Goal: Task Accomplishment & Management: Use online tool/utility

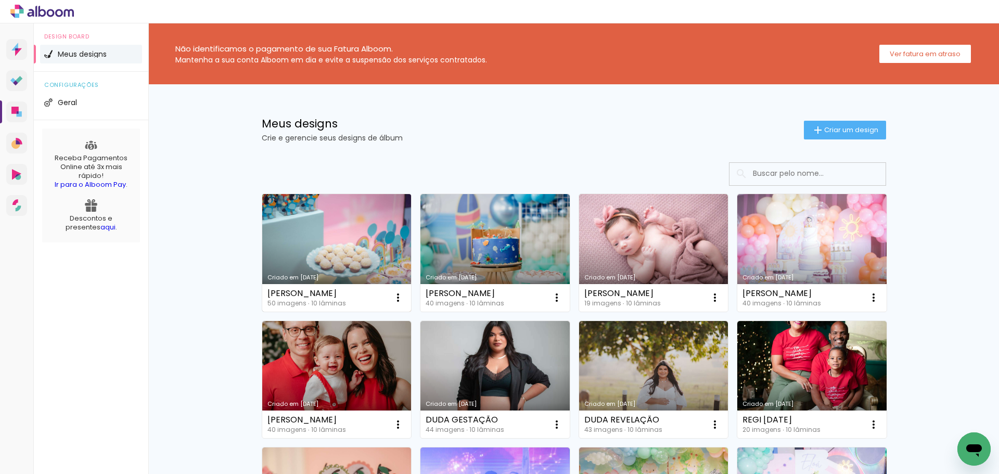
click at [317, 243] on link "Criado em [DATE]" at bounding box center [336, 253] width 149 height 118
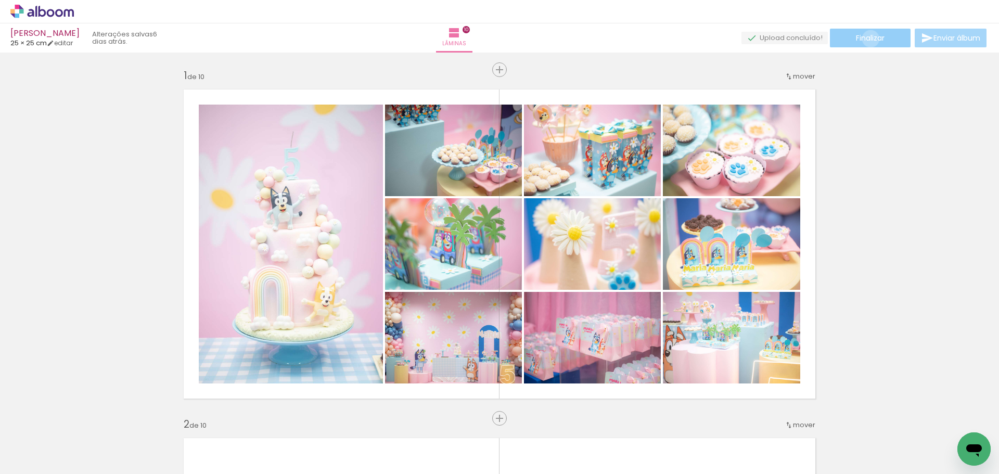
click at [867, 39] on span "Finalizar" at bounding box center [870, 37] width 29 height 7
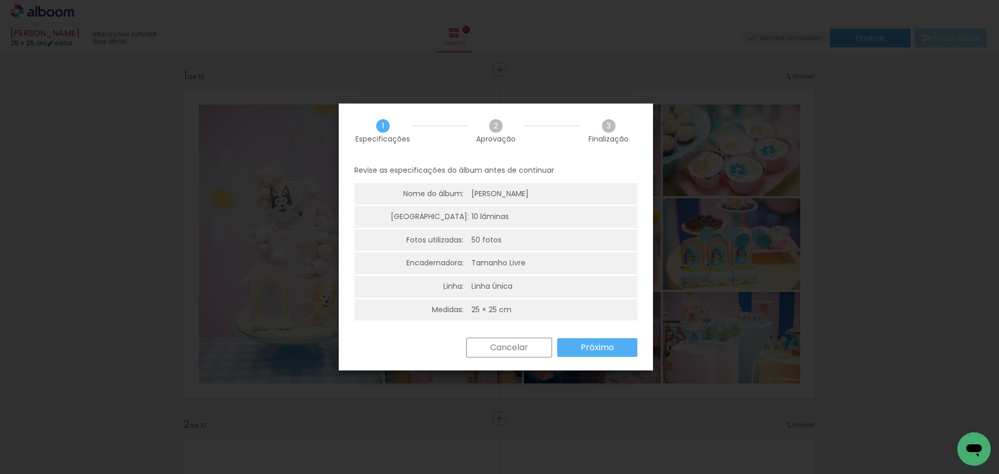
click at [0, 0] on slot "Próximo" at bounding box center [0, 0] width 0 height 0
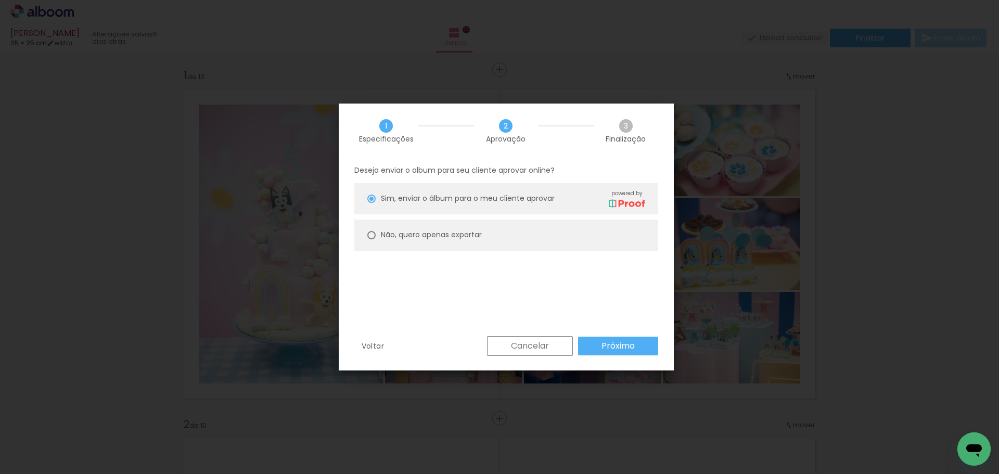
click at [0, 0] on slot "Não, quero apenas exportar" at bounding box center [0, 0] width 0 height 0
type paper-radio-button "on"
click at [0, 0] on slot "Próximo" at bounding box center [0, 0] width 0 height 0
type input "Alta, 300 DPI"
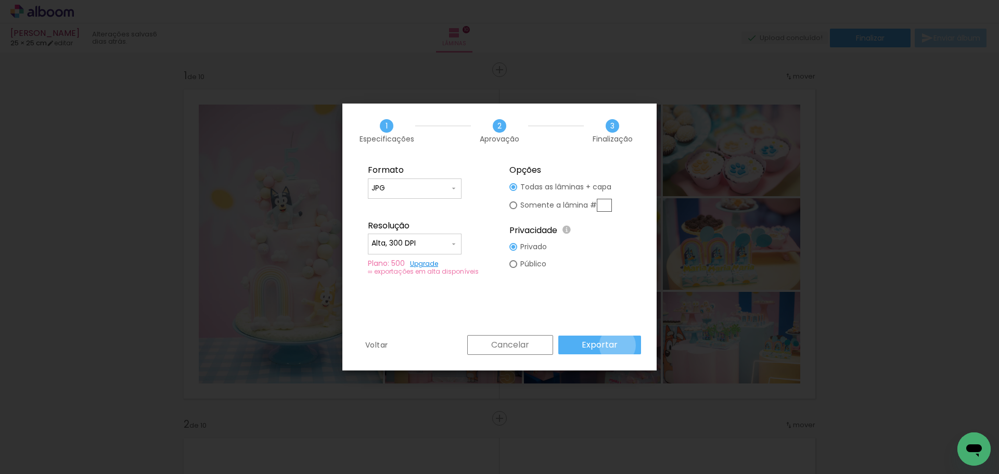
click at [0, 0] on paper-button "Exportar" at bounding box center [0, 0] width 0 height 0
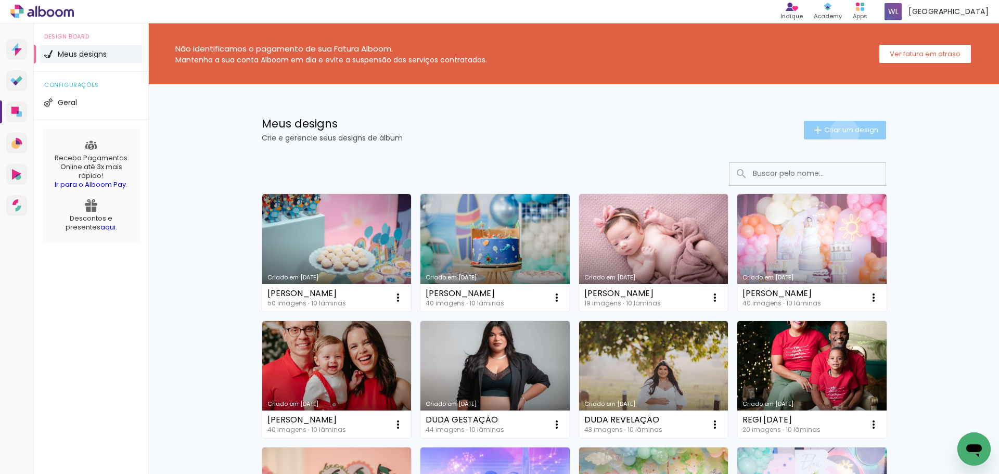
click at [838, 133] on span "Criar um design" at bounding box center [851, 129] width 54 height 7
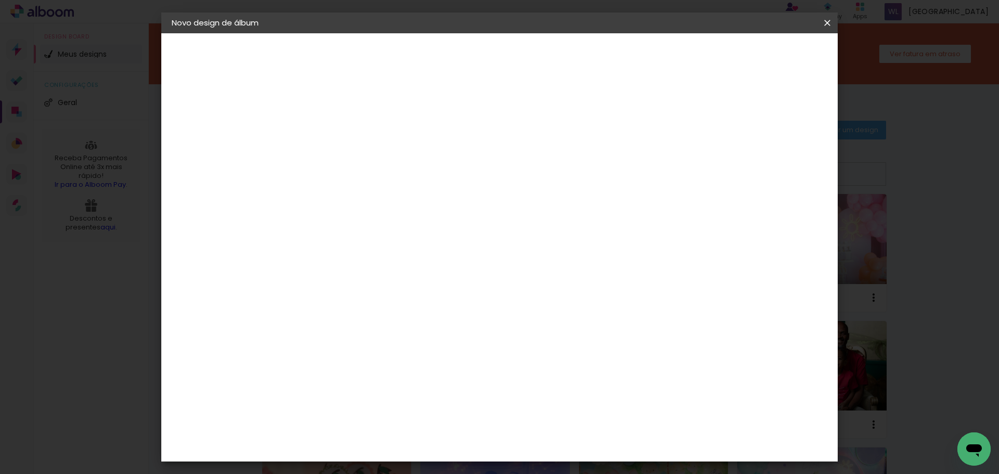
click at [342, 140] on input at bounding box center [342, 140] width 0 height 16
type input "THEO"
type paper-input "THEO"
click at [0, 0] on slot "Avançar" at bounding box center [0, 0] width 0 height 0
click at [0, 0] on slot "Tamanho Livre" at bounding box center [0, 0] width 0 height 0
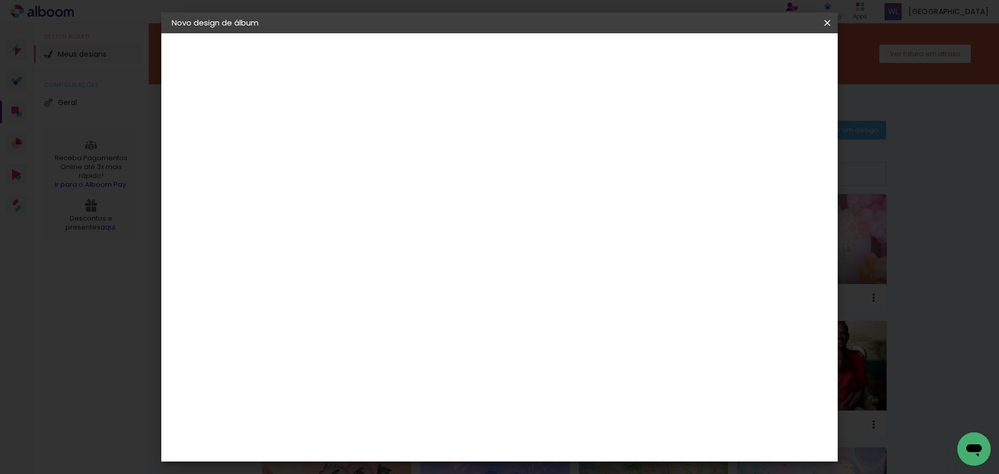
click at [0, 0] on slot "Avançar" at bounding box center [0, 0] width 0 height 0
drag, startPoint x: 570, startPoint y: 433, endPoint x: 538, endPoint y: 433, distance: 31.7
click at [538, 433] on div "cm" at bounding box center [563, 434] width 408 height 36
click at [562, 432] on input "60" at bounding box center [557, 434] width 27 height 16
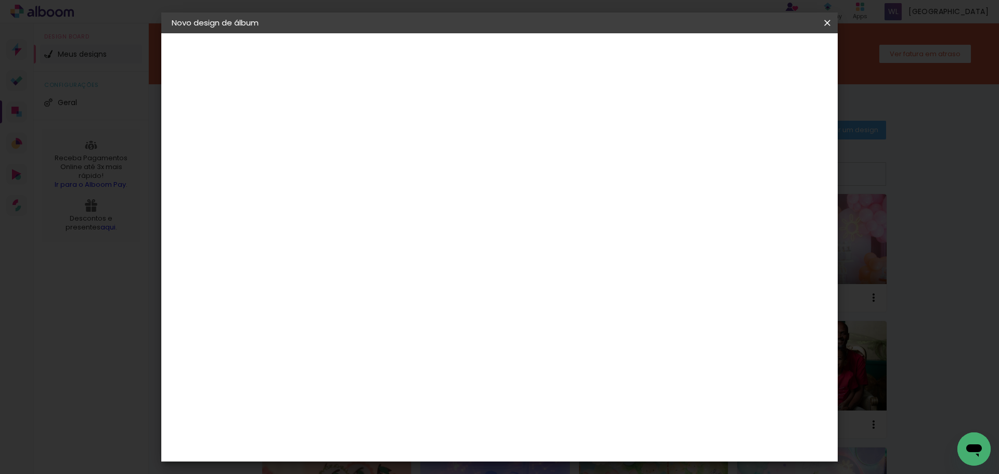
scroll to position [79, 0]
type input "50"
type paper-input "50"
click at [317, 317] on input "30" at bounding box center [309, 317] width 27 height 16
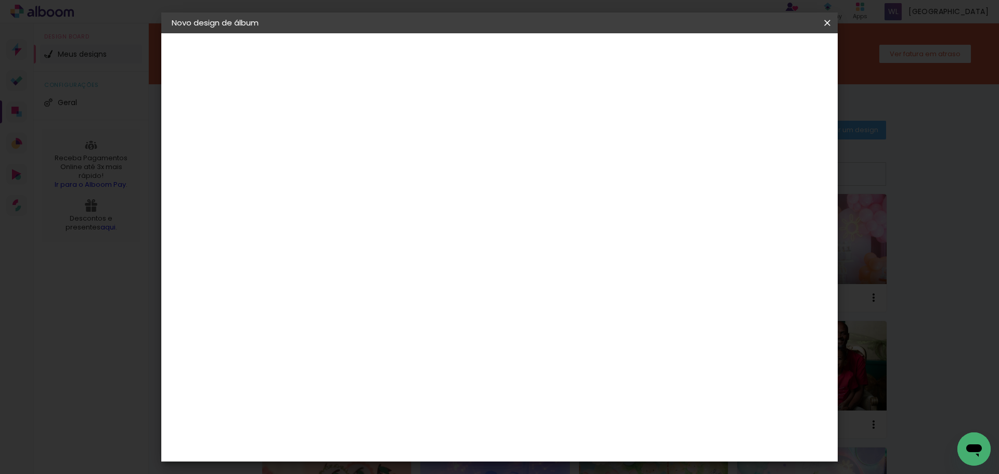
type input "25"
type paper-input "25"
click at [762, 55] on span "Iniciar design" at bounding box center [738, 55] width 47 height 7
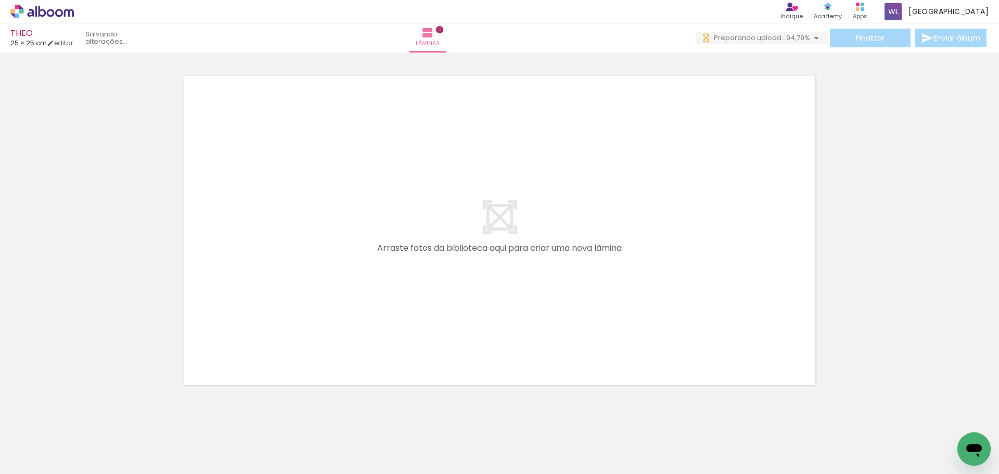
click at [67, 265] on div at bounding box center [499, 217] width 999 height 349
drag, startPoint x: 178, startPoint y: 441, endPoint x: 240, endPoint y: 422, distance: 64.2
click at [263, 310] on quentale-workspace at bounding box center [499, 237] width 999 height 474
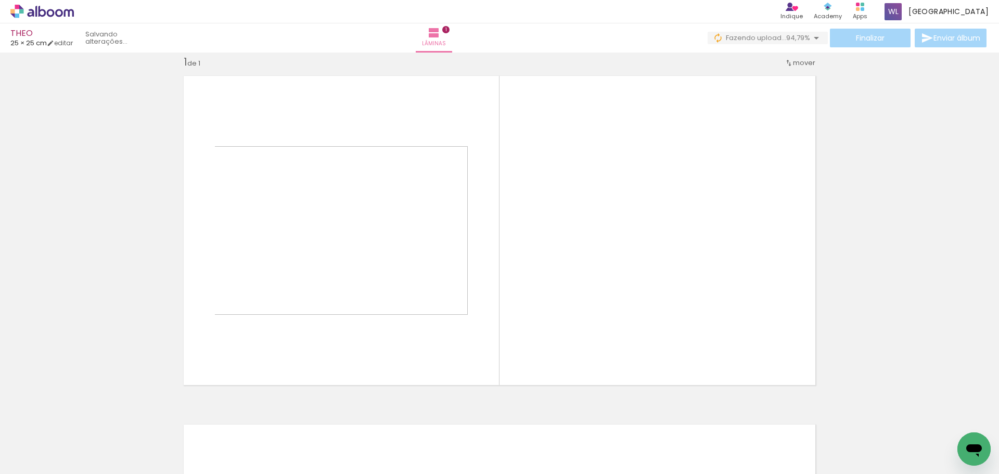
scroll to position [14, 0]
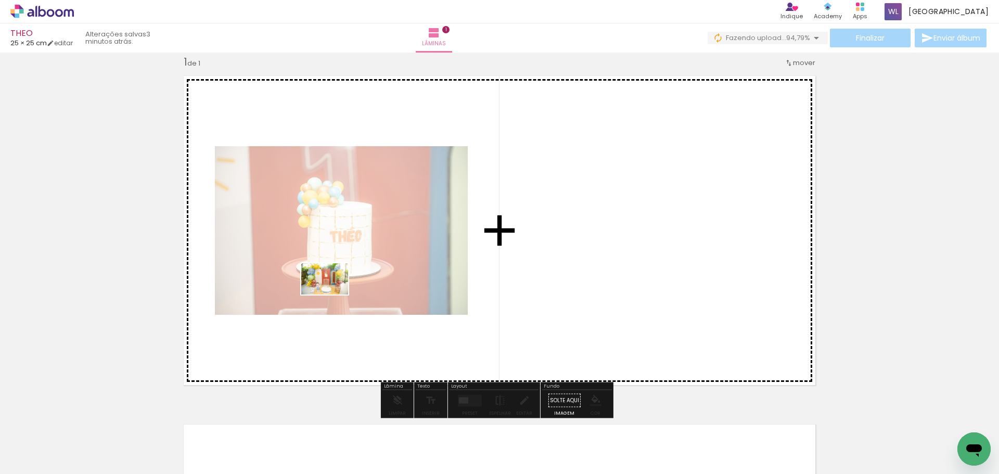
drag, startPoint x: 232, startPoint y: 442, endPoint x: 332, endPoint y: 294, distance: 178.2
click at [332, 294] on quentale-workspace at bounding box center [499, 237] width 999 height 474
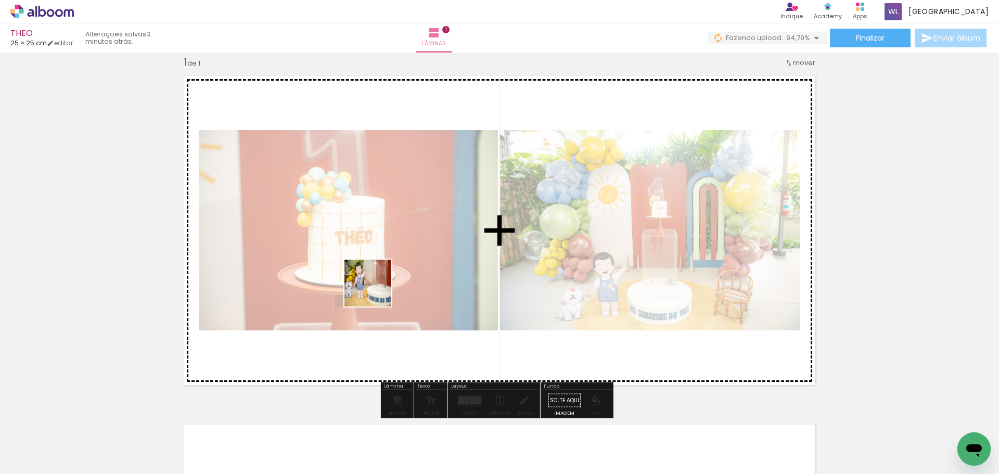
drag, startPoint x: 302, startPoint y: 437, endPoint x: 373, endPoint y: 371, distance: 96.5
click at [379, 280] on quentale-workspace at bounding box center [499, 237] width 999 height 474
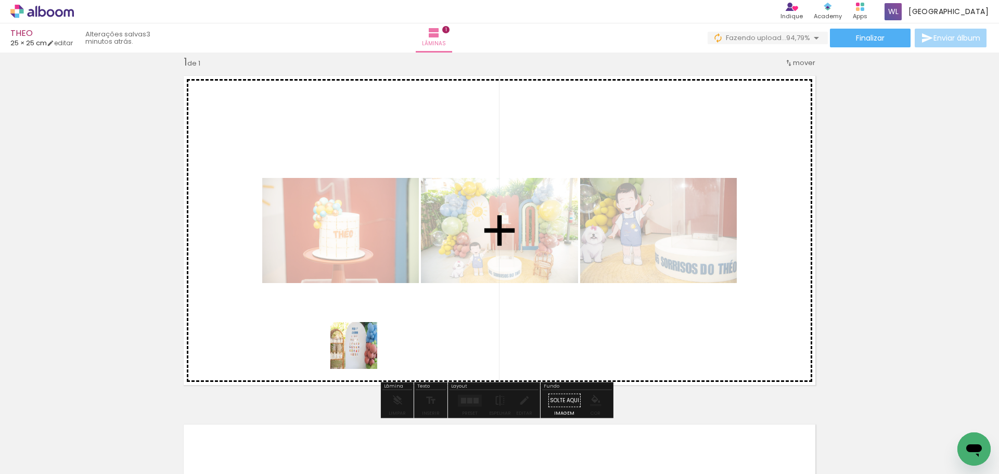
drag, startPoint x: 341, startPoint y: 439, endPoint x: 400, endPoint y: 379, distance: 84.2
click at [375, 320] on quentale-workspace at bounding box center [499, 237] width 999 height 474
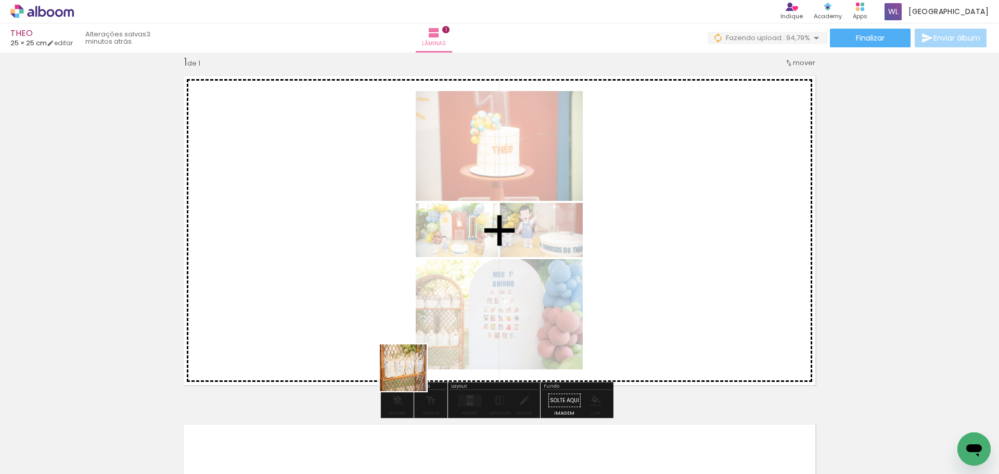
drag, startPoint x: 406, startPoint y: 433, endPoint x: 464, endPoint y: 395, distance: 69.3
click at [427, 314] on quentale-workspace at bounding box center [499, 237] width 999 height 474
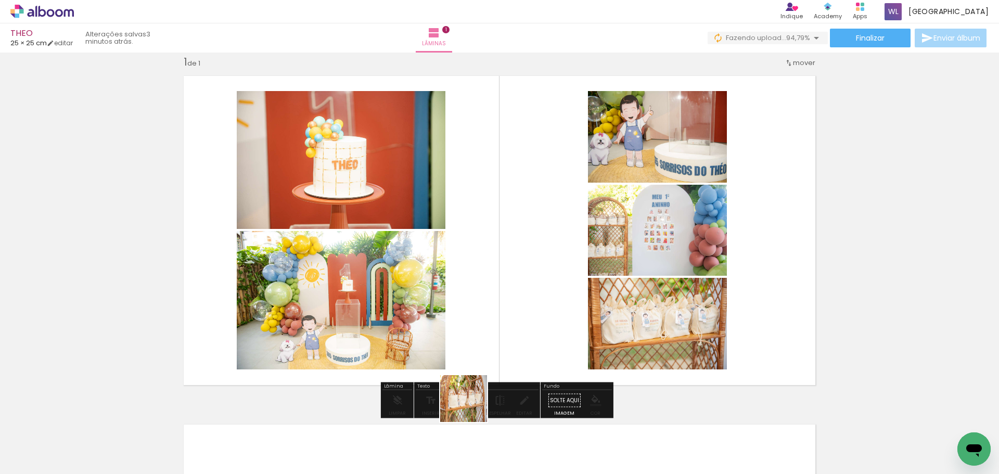
drag, startPoint x: 473, startPoint y: 432, endPoint x: 505, endPoint y: 400, distance: 45.6
click at [471, 304] on quentale-workspace at bounding box center [499, 237] width 999 height 474
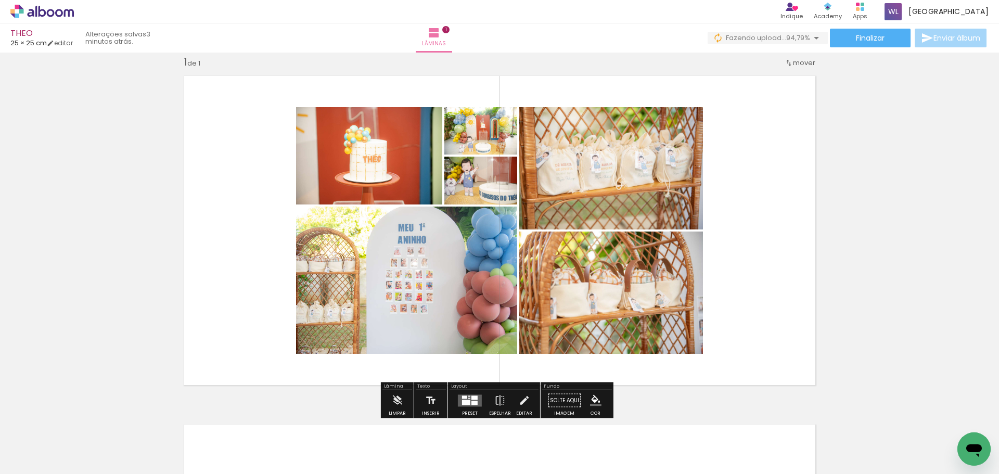
drag, startPoint x: 524, startPoint y: 432, endPoint x: 562, endPoint y: 393, distance: 54.1
click at [519, 301] on quentale-workspace at bounding box center [499, 237] width 999 height 474
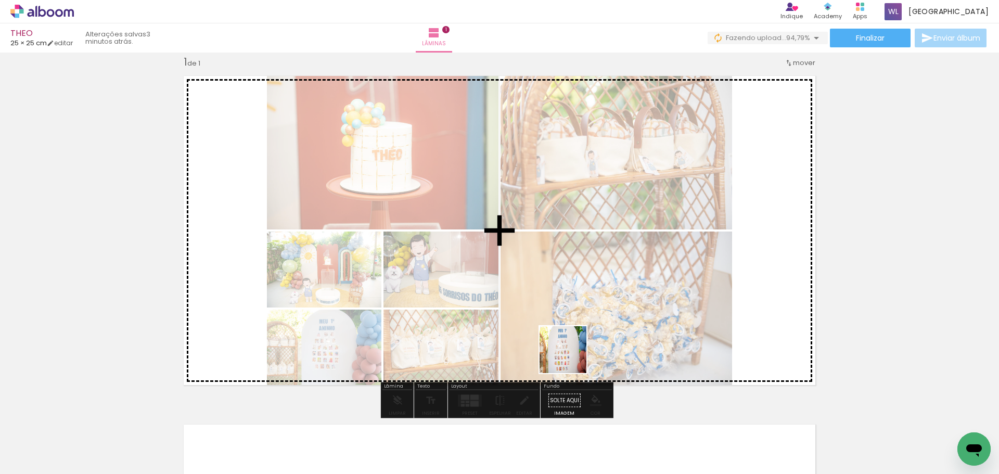
drag, startPoint x: 578, startPoint y: 425, endPoint x: 578, endPoint y: 310, distance: 115.5
click at [564, 291] on quentale-workspace at bounding box center [499, 237] width 999 height 474
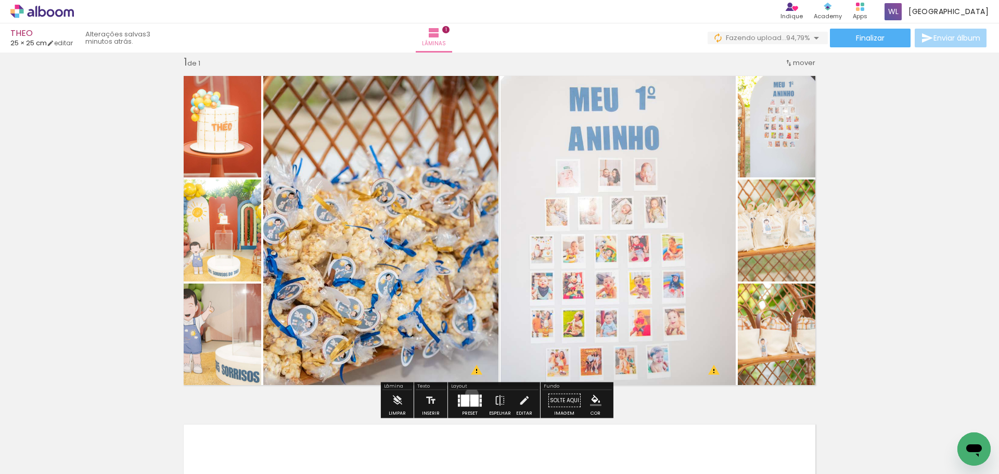
click at [470, 394] on div at bounding box center [474, 400] width 8 height 12
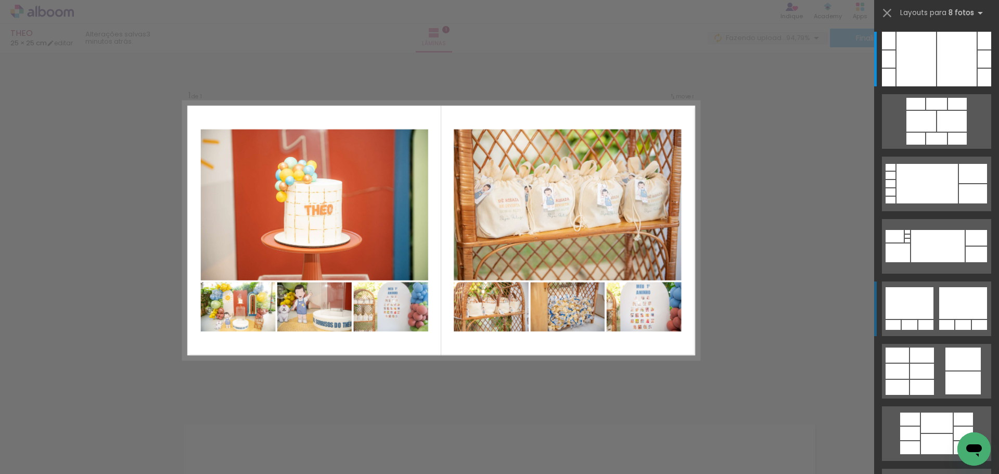
click at [932, 304] on quentale-layouter at bounding box center [936, 308] width 109 height 55
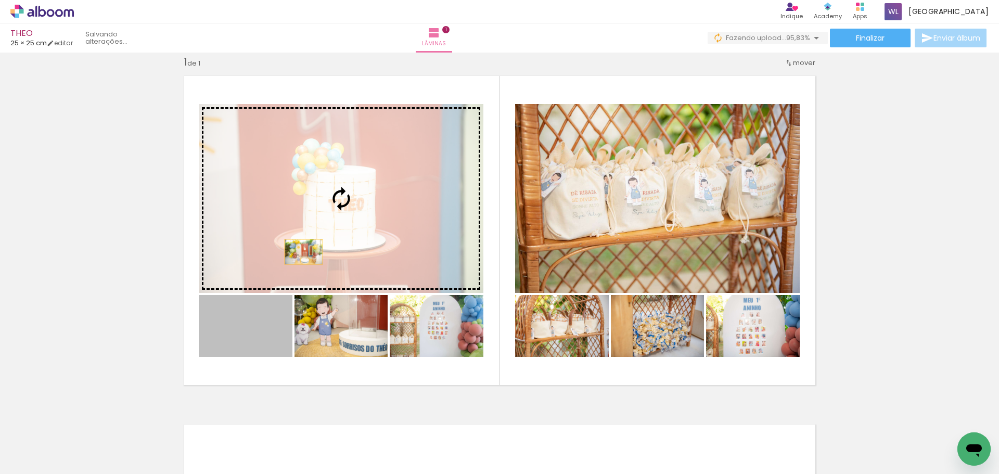
drag, startPoint x: 260, startPoint y: 333, endPoint x: 310, endPoint y: 240, distance: 105.7
click at [0, 0] on slot at bounding box center [0, 0] width 0 height 0
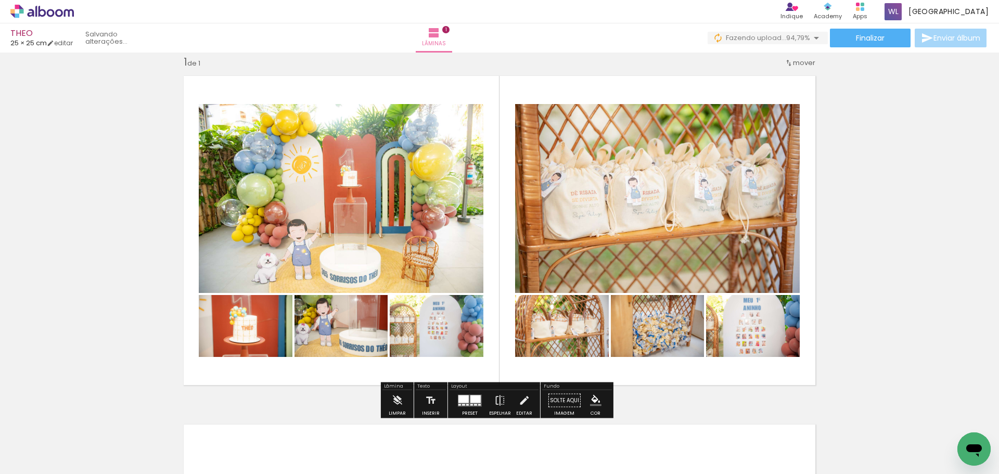
click at [928, 329] on div "Inserir lâmina 1 de 1" at bounding box center [499, 392] width 999 height 698
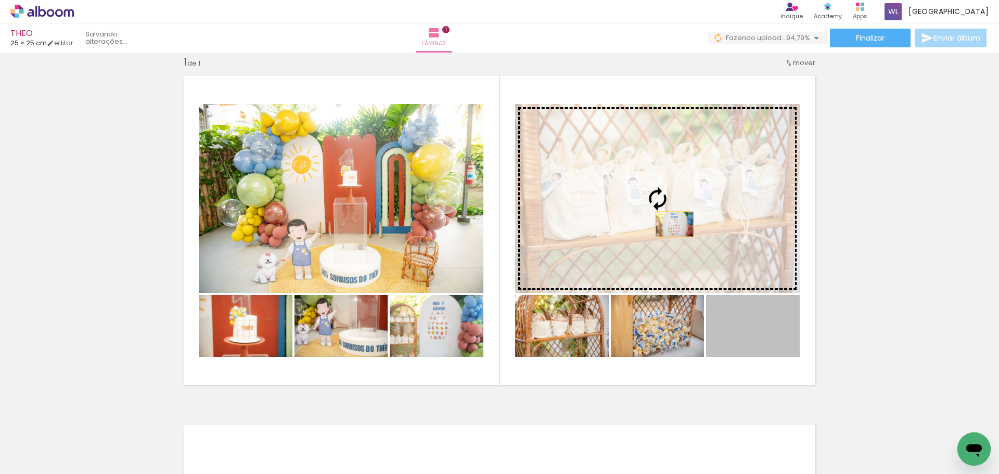
drag, startPoint x: 739, startPoint y: 338, endPoint x: 669, endPoint y: 221, distance: 136.3
click at [0, 0] on slot at bounding box center [0, 0] width 0 height 0
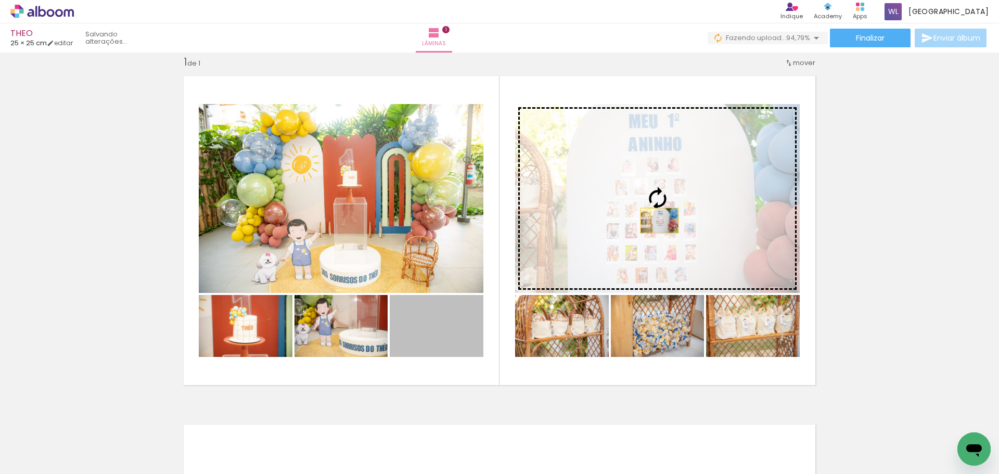
drag, startPoint x: 447, startPoint y: 325, endPoint x: 656, endPoint y: 221, distance: 232.7
click at [0, 0] on slot at bounding box center [0, 0] width 0 height 0
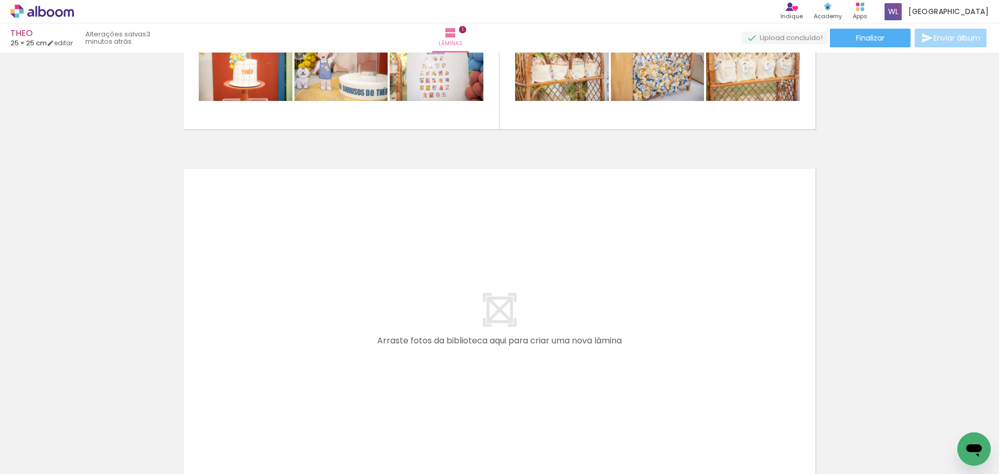
scroll to position [274, 0]
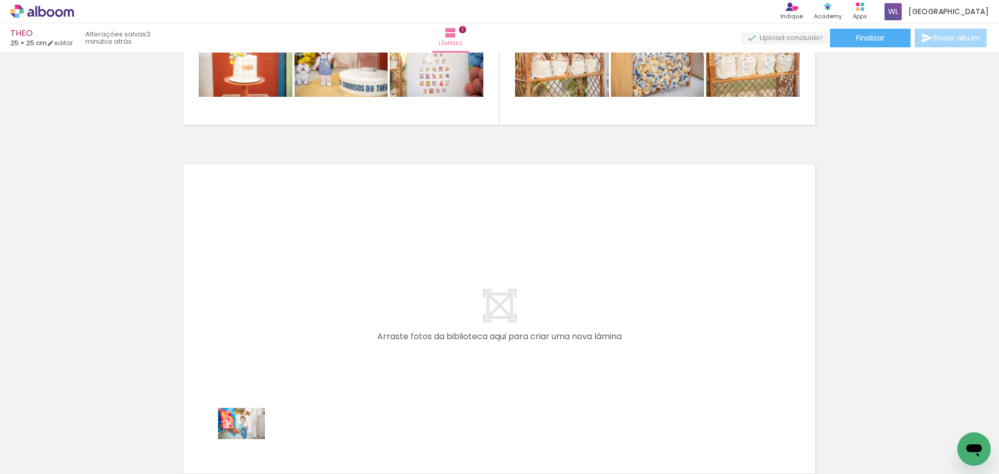
drag, startPoint x: 251, startPoint y: 447, endPoint x: 248, endPoint y: 454, distance: 7.7
click at [248, 454] on div at bounding box center [237, 439] width 52 height 34
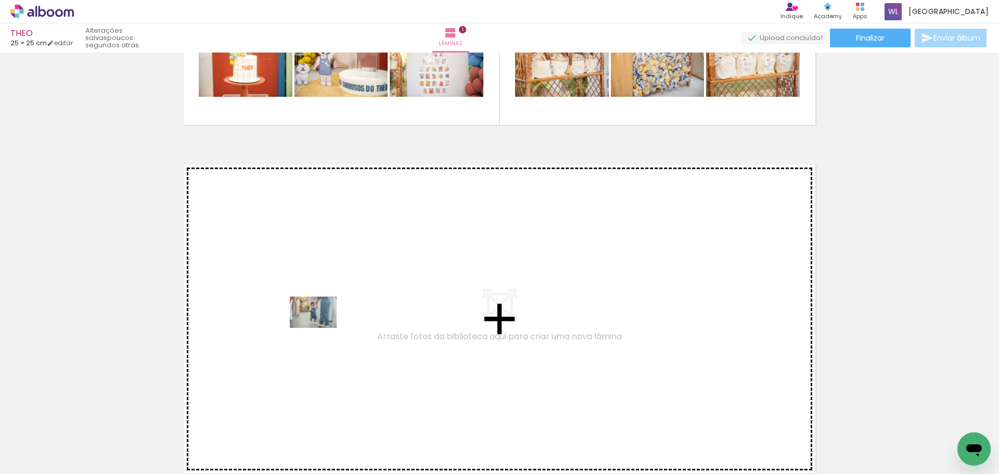
drag, startPoint x: 307, startPoint y: 451, endPoint x: 321, endPoint y: 328, distance: 123.6
click at [321, 328] on quentale-workspace at bounding box center [499, 237] width 999 height 474
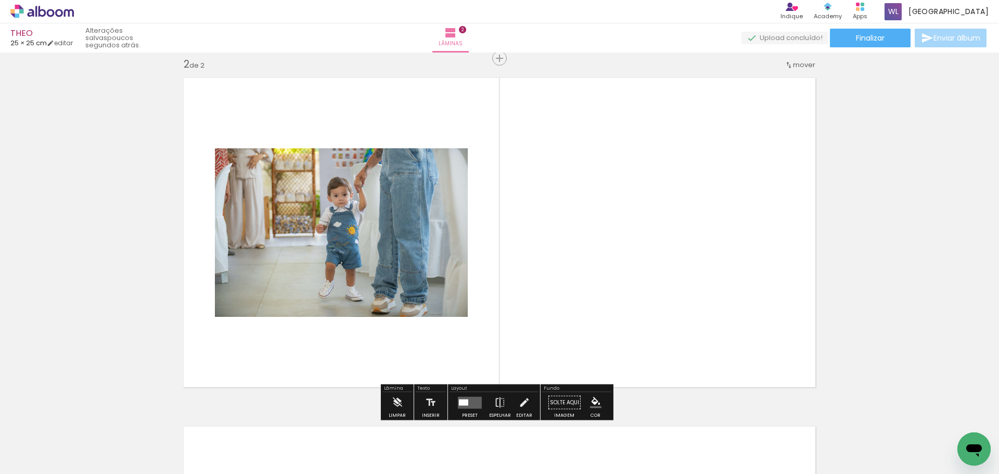
scroll to position [362, 0]
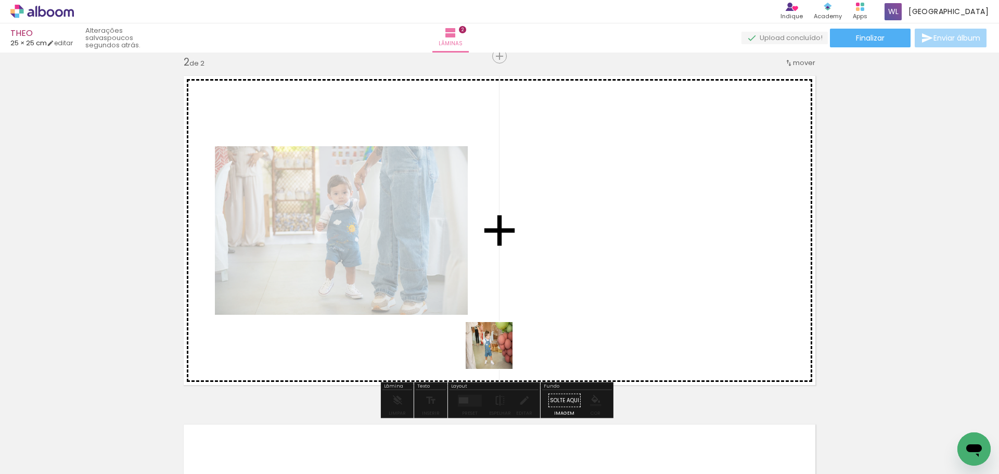
drag, startPoint x: 523, startPoint y: 440, endPoint x: 496, endPoint y: 348, distance: 96.1
click at [496, 348] on quentale-workspace at bounding box center [499, 237] width 999 height 474
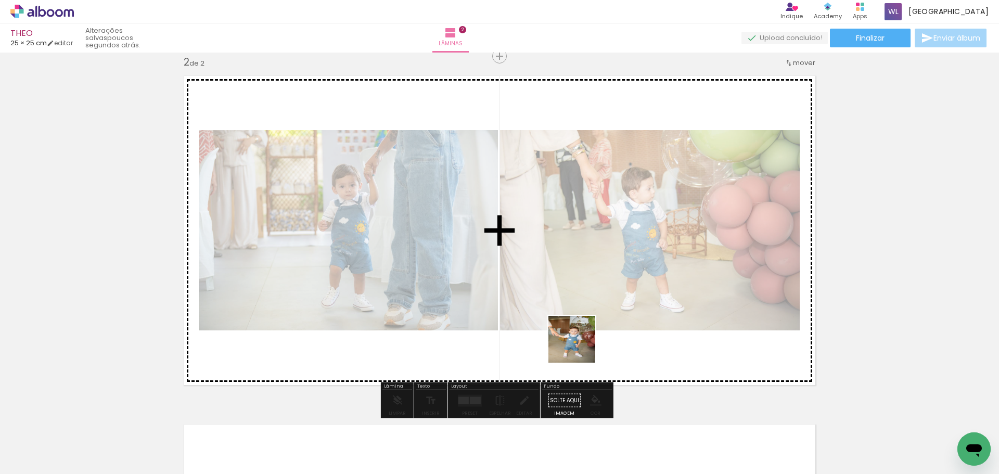
drag, startPoint x: 589, startPoint y: 453, endPoint x: 628, endPoint y: 387, distance: 76.5
click at [580, 340] on quentale-workspace at bounding box center [499, 237] width 999 height 474
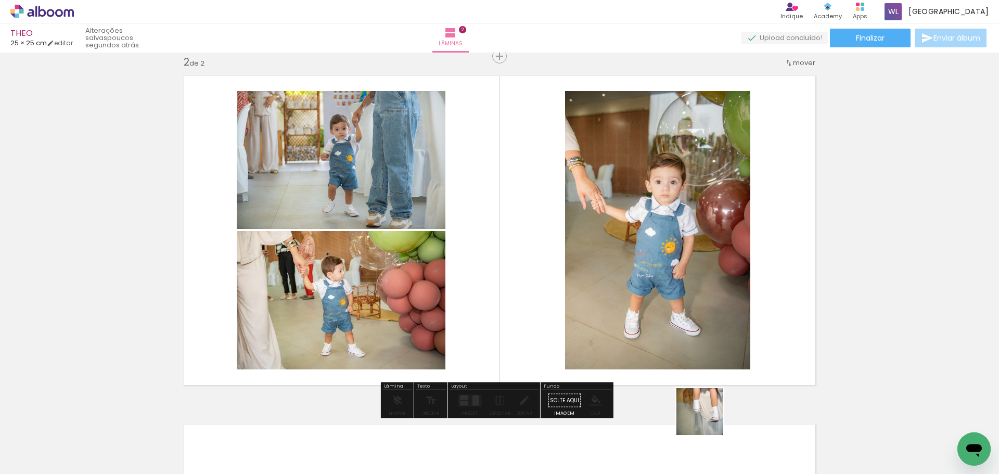
drag, startPoint x: 715, startPoint y: 437, endPoint x: 730, endPoint y: 395, distance: 44.5
click at [675, 331] on quentale-workspace at bounding box center [499, 237] width 999 height 474
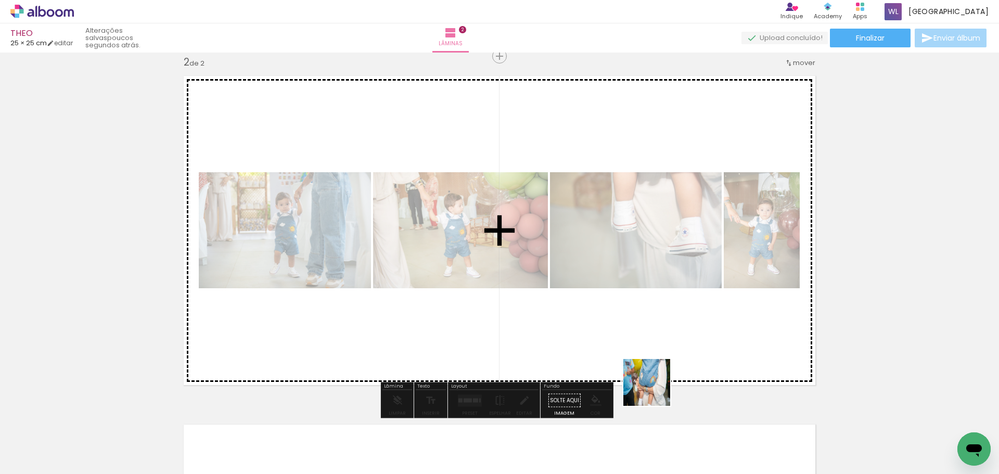
drag, startPoint x: 651, startPoint y: 446, endPoint x: 660, endPoint y: 306, distance: 140.2
click at [660, 306] on quentale-workspace at bounding box center [499, 237] width 999 height 474
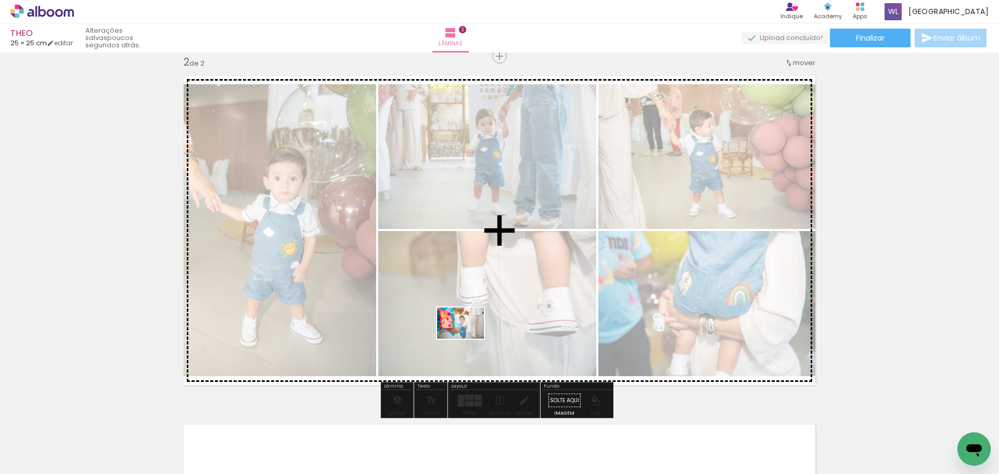
drag, startPoint x: 249, startPoint y: 447, endPoint x: 468, endPoint y: 339, distance: 244.8
click at [468, 339] on quentale-workspace at bounding box center [499, 237] width 999 height 474
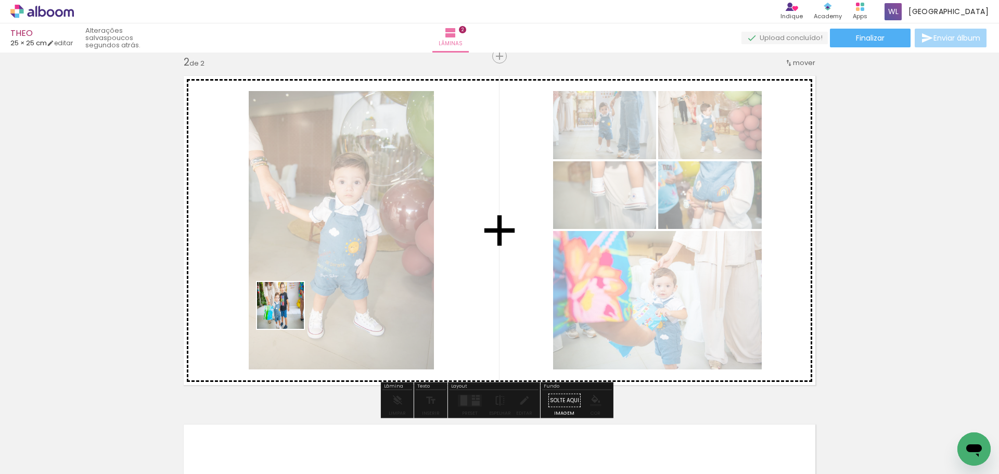
drag, startPoint x: 183, startPoint y: 440, endPoint x: 292, endPoint y: 309, distance: 170.7
click at [292, 309] on quentale-workspace at bounding box center [499, 237] width 999 height 474
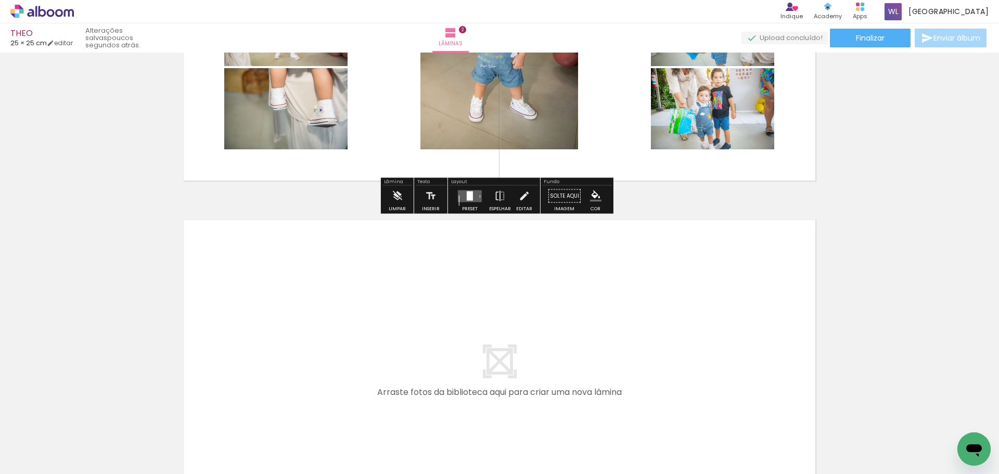
scroll to position [570, 0]
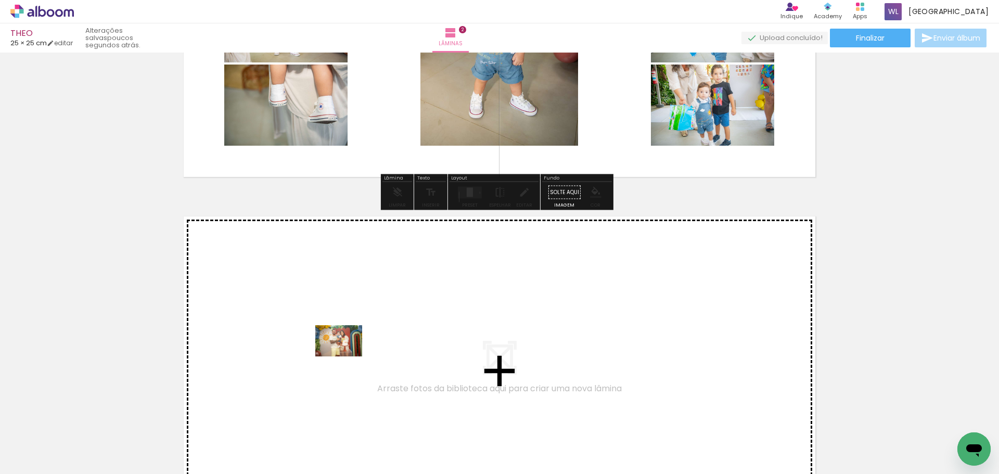
drag, startPoint x: 355, startPoint y: 441, endPoint x: 347, endPoint y: 356, distance: 84.7
click at [347, 356] on quentale-workspace at bounding box center [499, 237] width 999 height 474
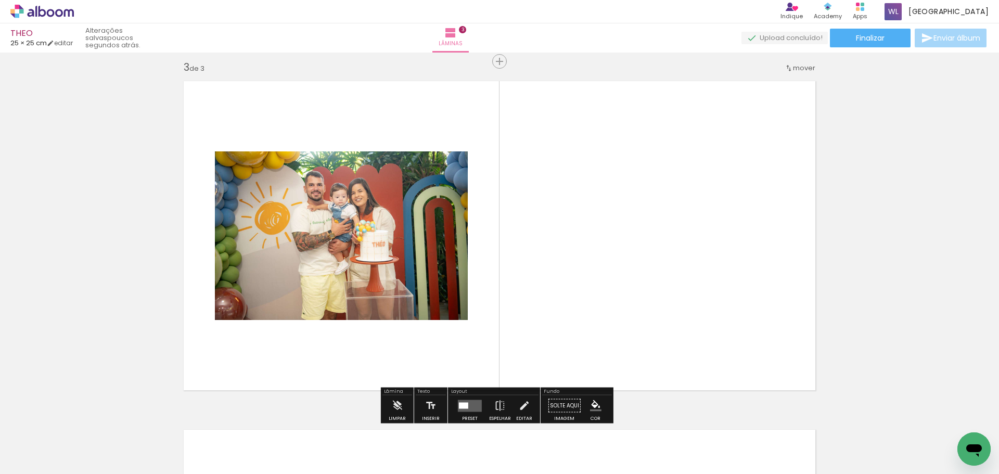
scroll to position [711, 0]
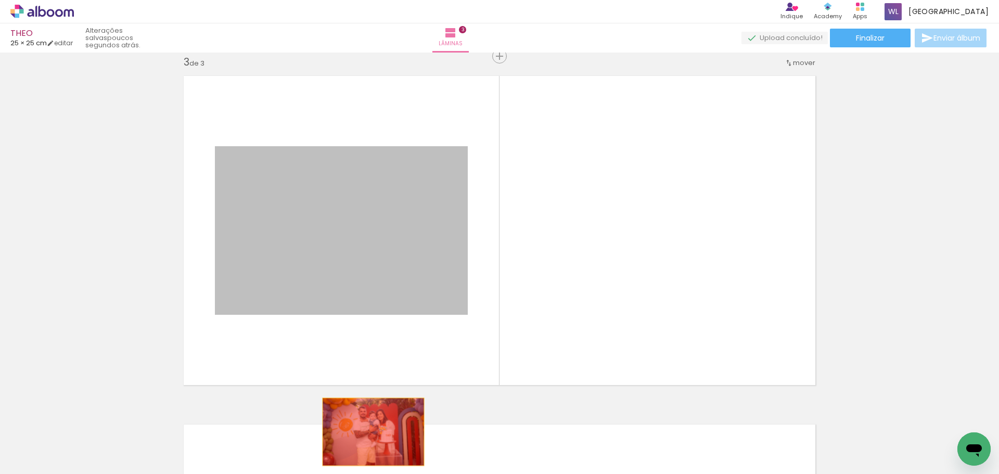
drag, startPoint x: 350, startPoint y: 258, endPoint x: 367, endPoint y: 437, distance: 180.3
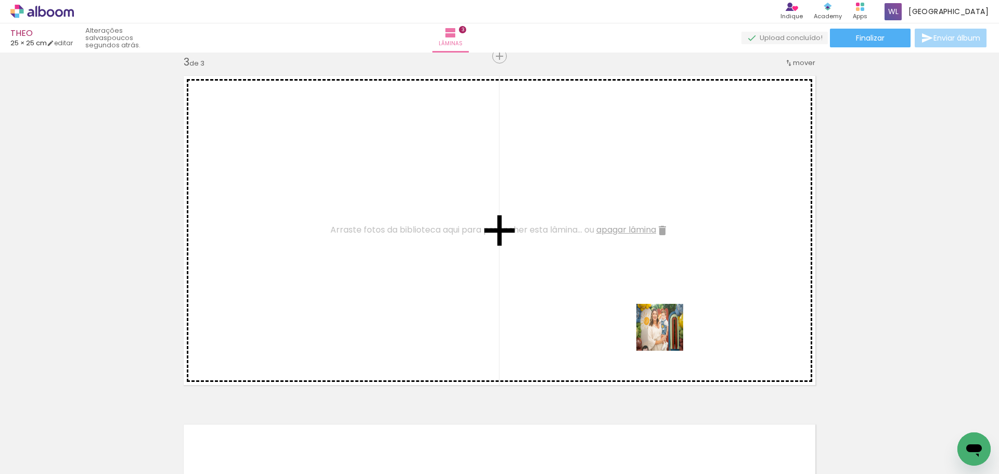
drag, startPoint x: 770, startPoint y: 442, endPoint x: 671, endPoint y: 332, distance: 148.5
click at [600, 291] on quentale-workspace at bounding box center [499, 237] width 999 height 474
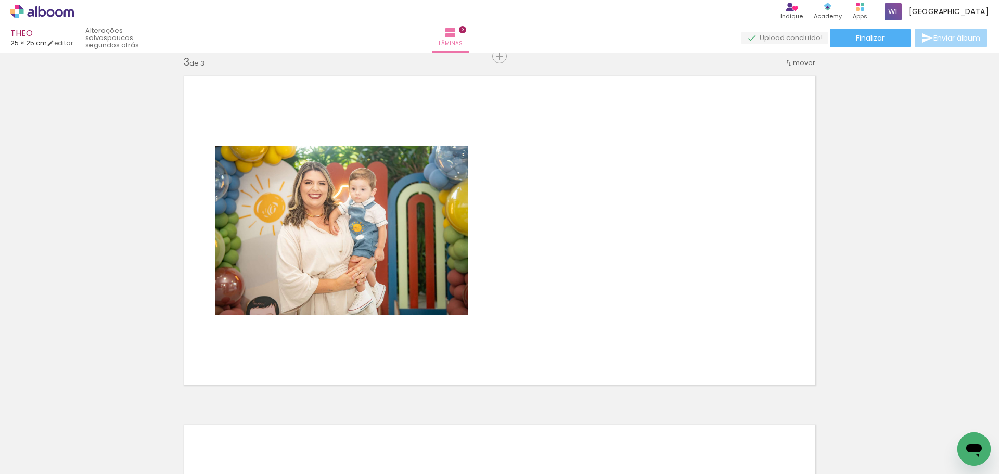
scroll to position [0, 1620]
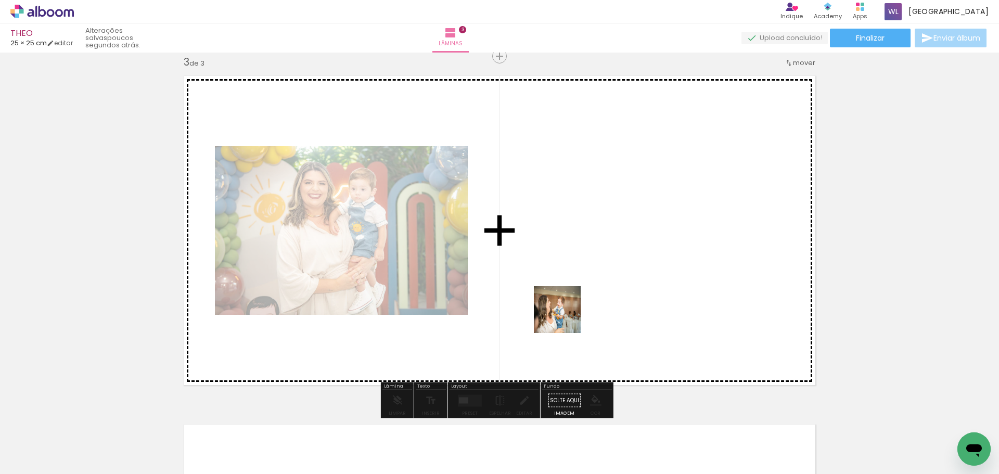
drag, startPoint x: 519, startPoint y: 439, endPoint x: 581, endPoint y: 353, distance: 106.6
click at [567, 314] on quentale-workspace at bounding box center [499, 237] width 999 height 474
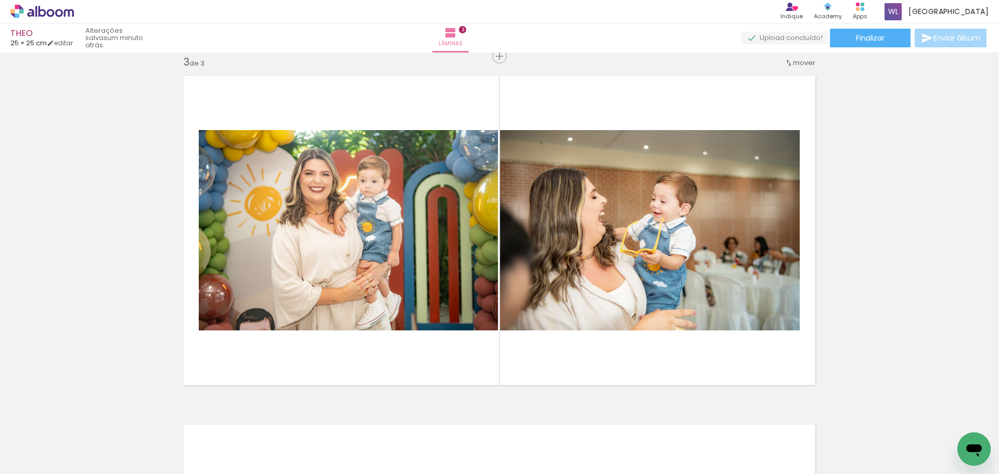
scroll to position [0, 2308]
drag, startPoint x: 547, startPoint y: 444, endPoint x: 582, endPoint y: 413, distance: 47.2
click at [562, 343] on quentale-workspace at bounding box center [499, 237] width 999 height 474
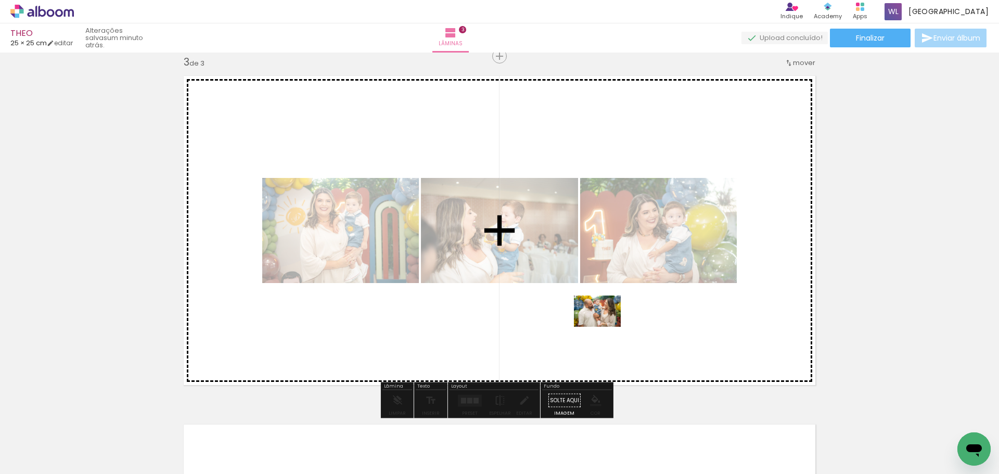
drag, startPoint x: 596, startPoint y: 446, endPoint x: 605, endPoint y: 327, distance: 119.5
click at [605, 327] on quentale-workspace at bounding box center [499, 237] width 999 height 474
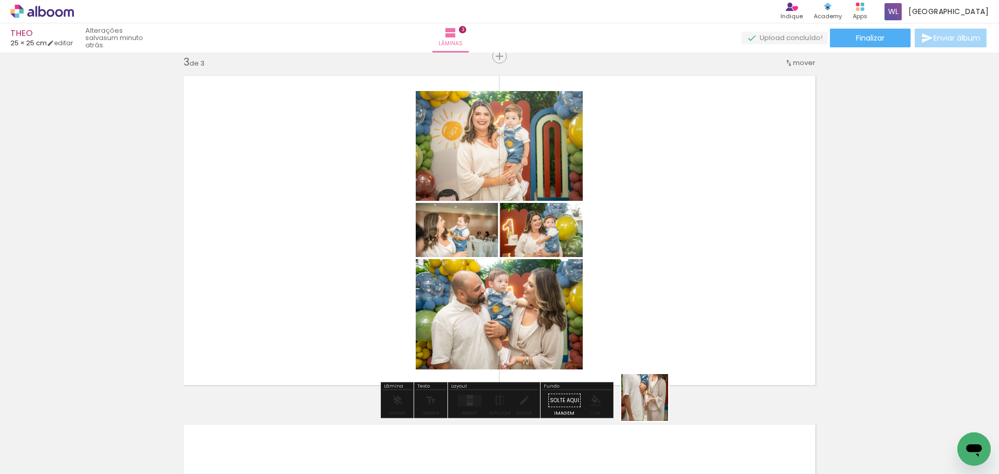
drag, startPoint x: 657, startPoint y: 454, endPoint x: 683, endPoint y: 396, distance: 63.3
click at [645, 336] on quentale-workspace at bounding box center [499, 237] width 999 height 474
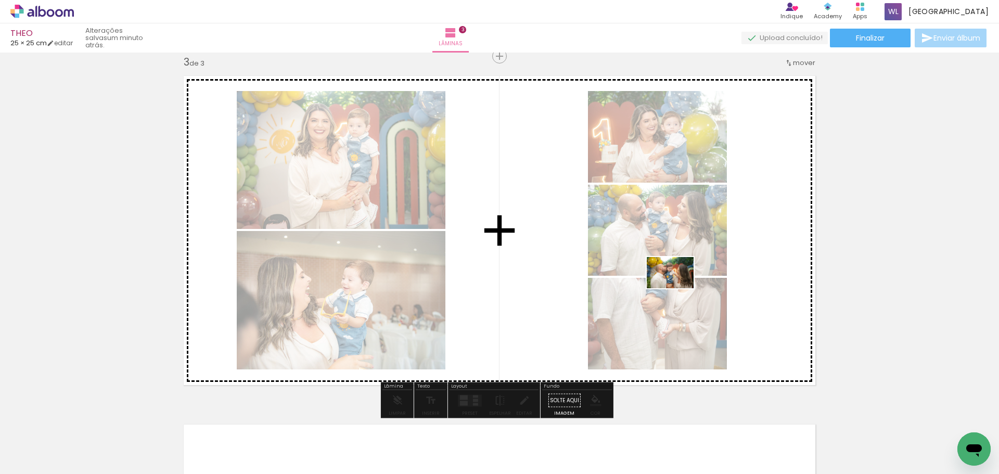
drag, startPoint x: 707, startPoint y: 441, endPoint x: 682, endPoint y: 402, distance: 45.6
click at [677, 287] on quentale-workspace at bounding box center [499, 237] width 999 height 474
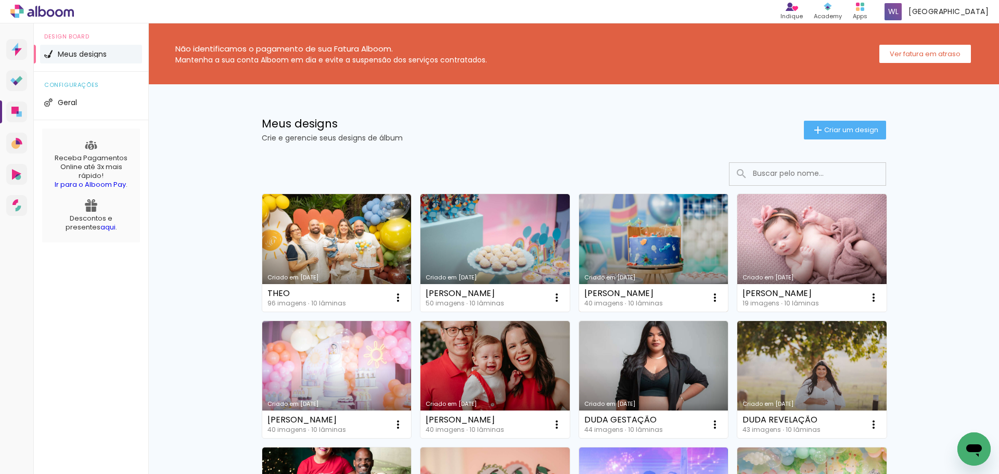
click at [642, 240] on link "Criado em [DATE]" at bounding box center [653, 253] width 149 height 118
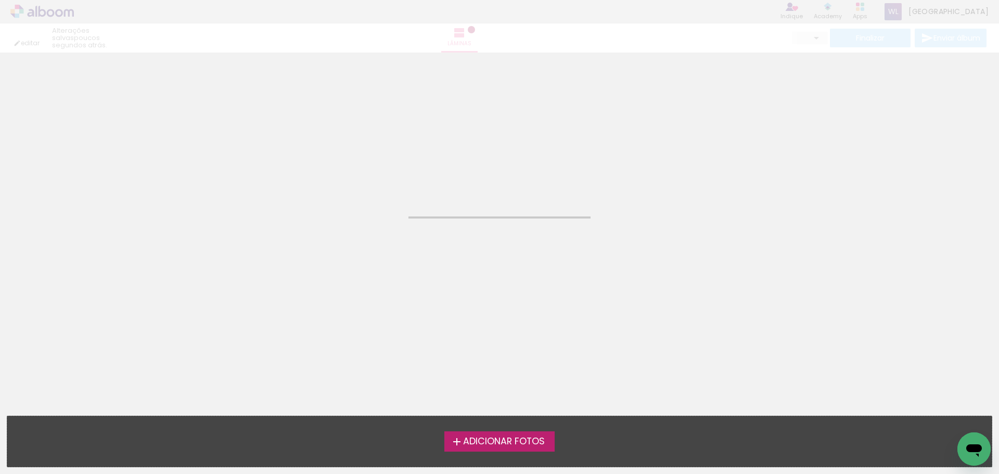
click at [642, 240] on neon-animated-pages "Confirmar Cancelar" at bounding box center [499, 263] width 999 height 421
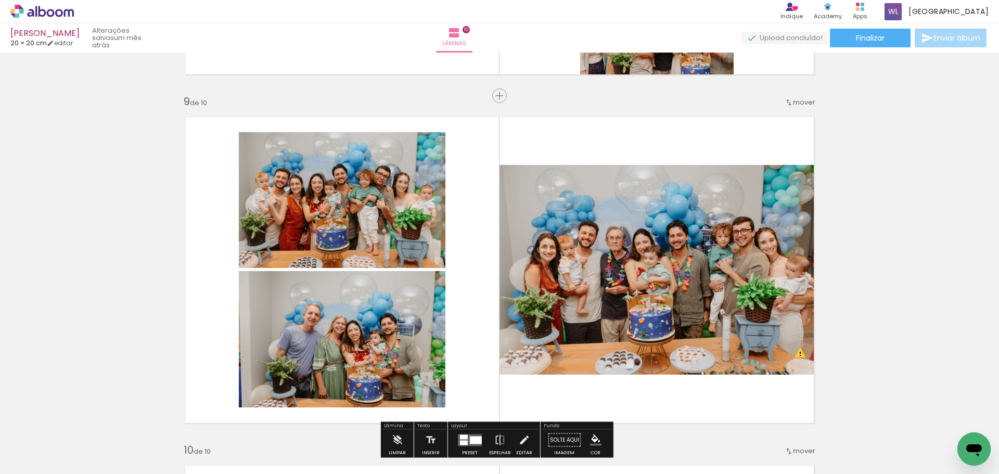
scroll to position [2758, 0]
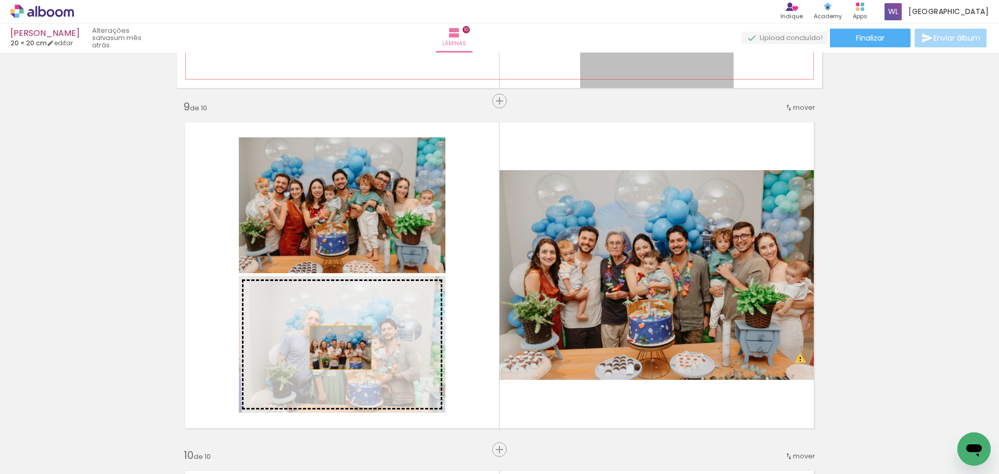
drag, startPoint x: 645, startPoint y: 71, endPoint x: 337, endPoint y: 348, distance: 414.5
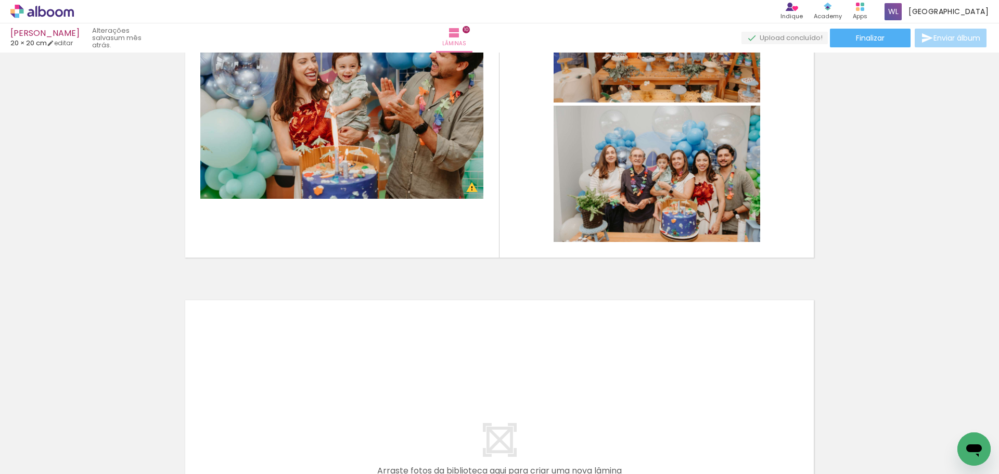
scroll to position [3278, 0]
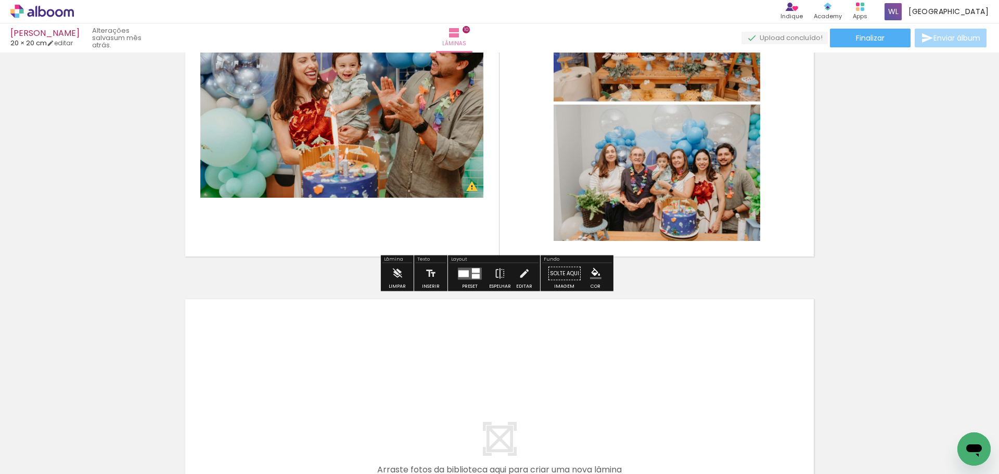
click at [670, 184] on quentale-photo at bounding box center [657, 173] width 207 height 136
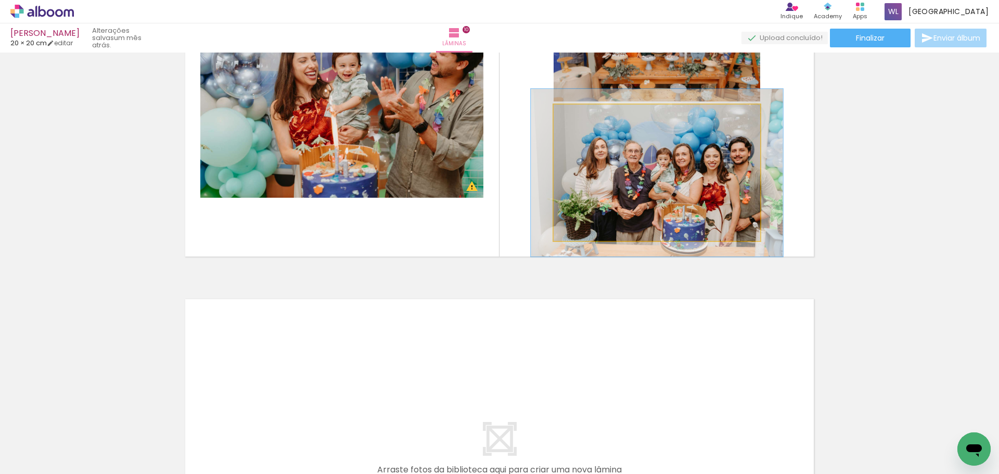
drag, startPoint x: 578, startPoint y: 119, endPoint x: 586, endPoint y: 119, distance: 7.8
type paper-slider "122"
click at [586, 119] on div at bounding box center [586, 115] width 17 height 17
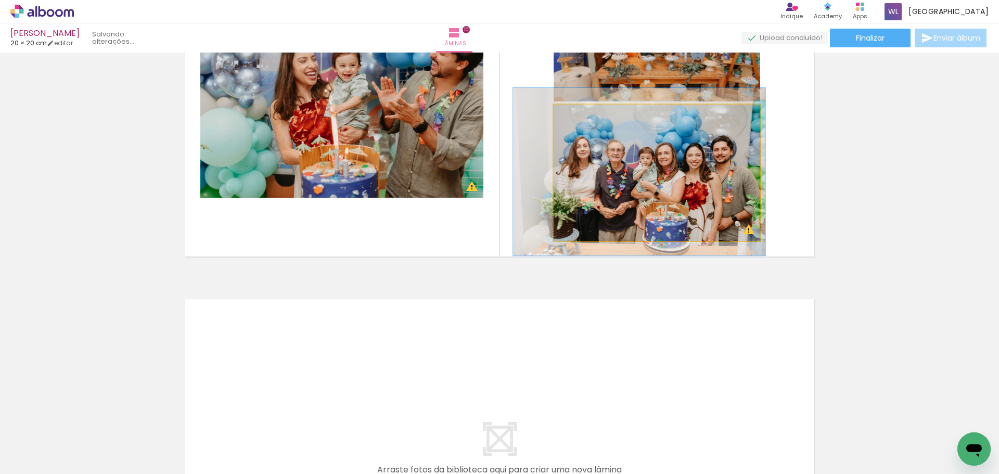
drag, startPoint x: 677, startPoint y: 186, endPoint x: 659, endPoint y: 185, distance: 17.7
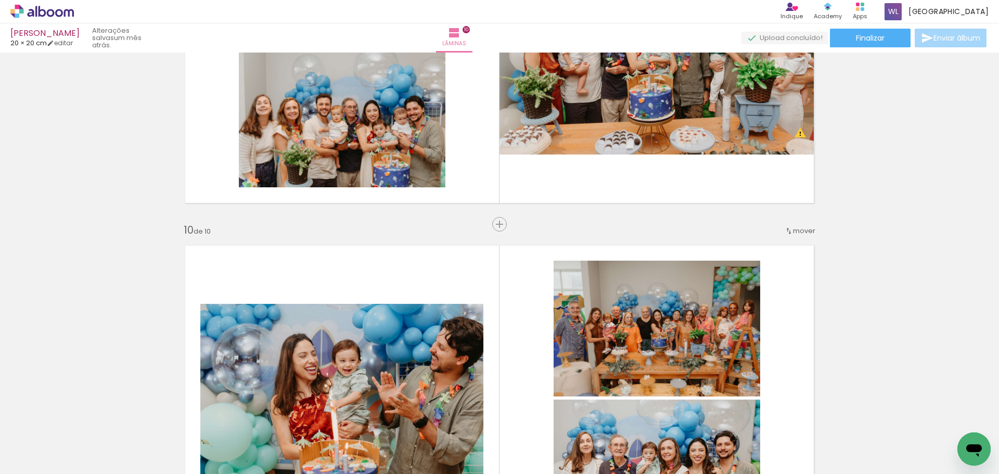
scroll to position [2894, 0]
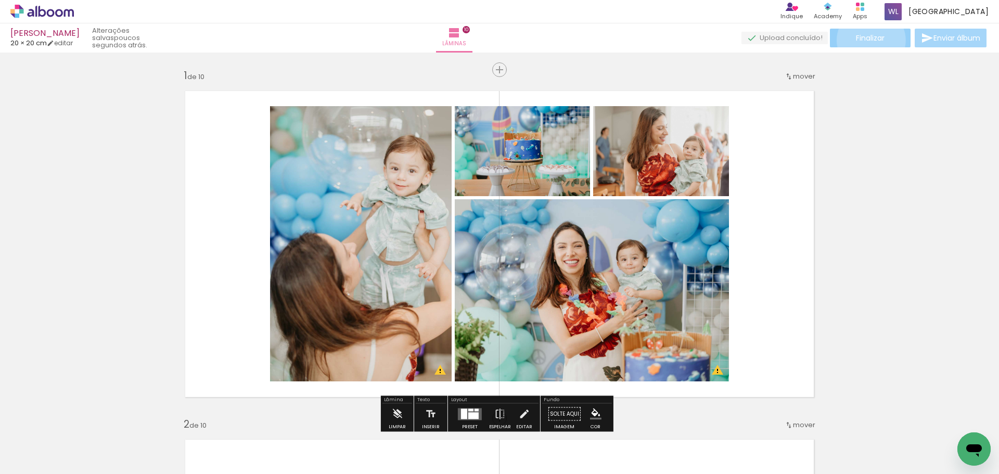
click at [867, 40] on span "Finalizar" at bounding box center [870, 37] width 29 height 7
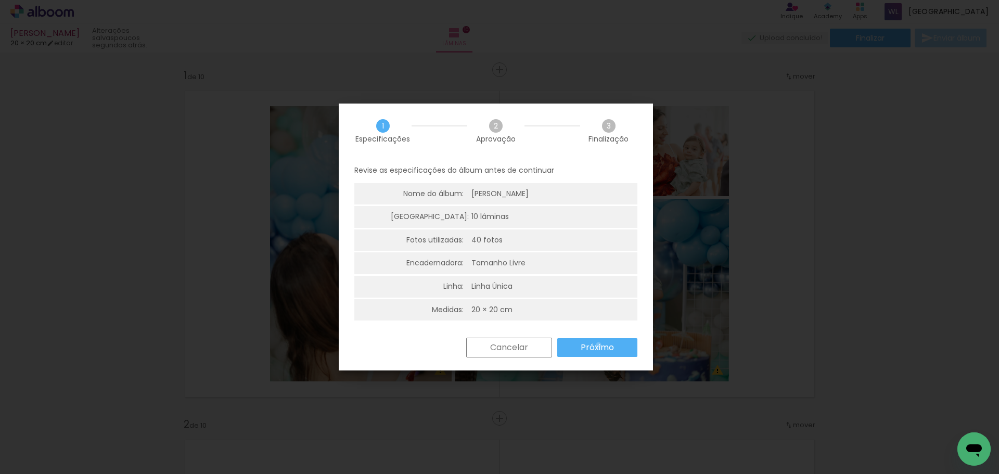
click at [0, 0] on slot "Próximo" at bounding box center [0, 0] width 0 height 0
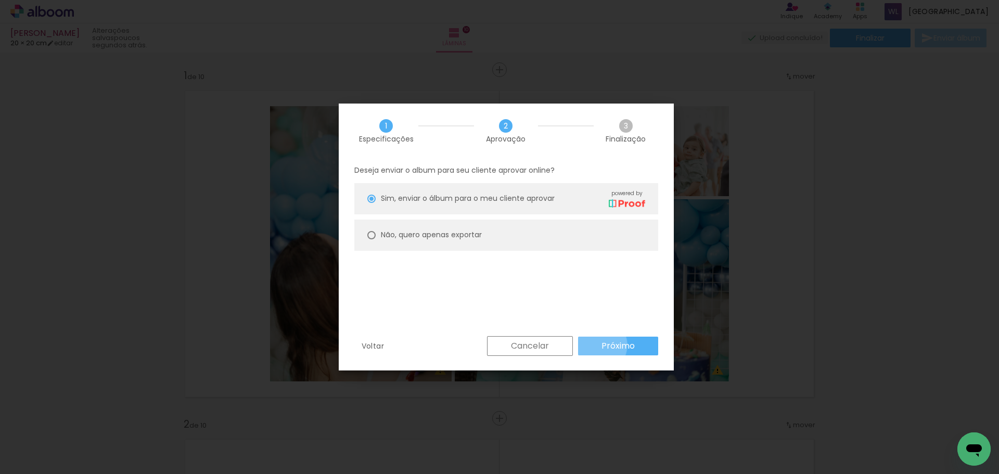
click at [598, 345] on paper-button "Próximo" at bounding box center [618, 346] width 80 height 19
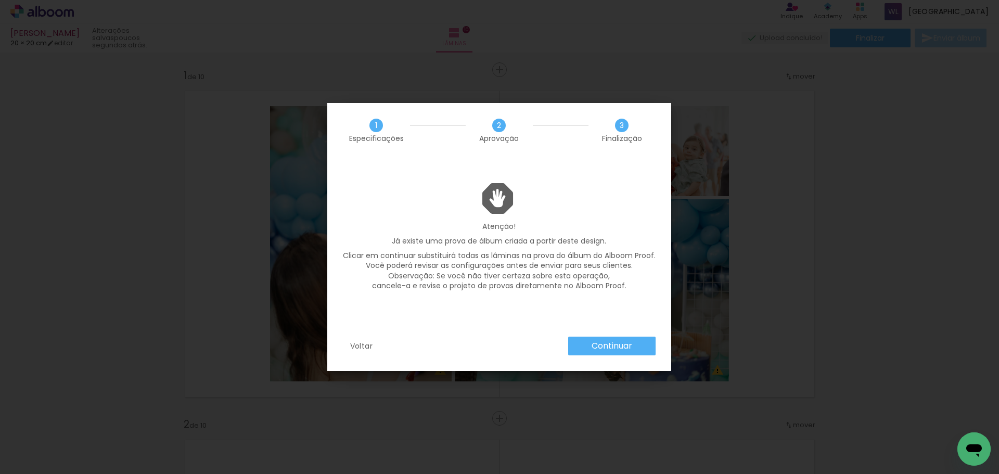
click at [0, 0] on slot "Continuar" at bounding box center [0, 0] width 0 height 0
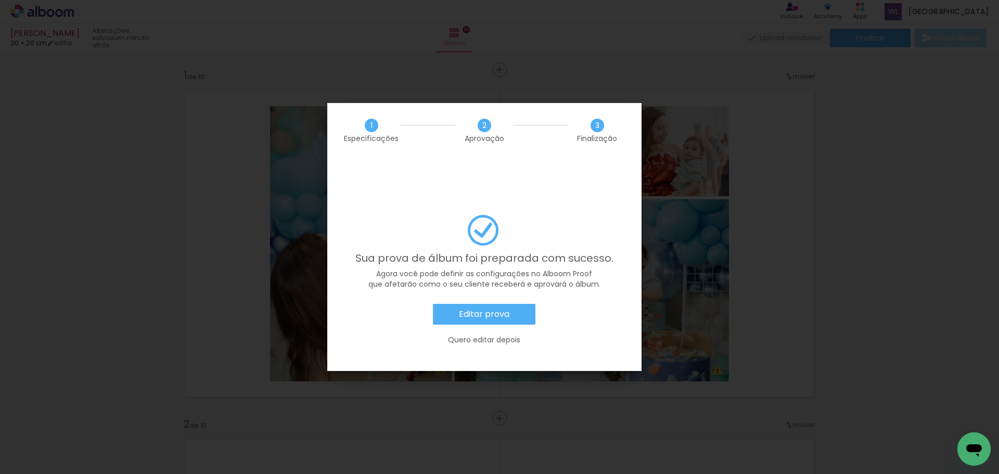
click at [0, 0] on slot "Editar prova" at bounding box center [0, 0] width 0 height 0
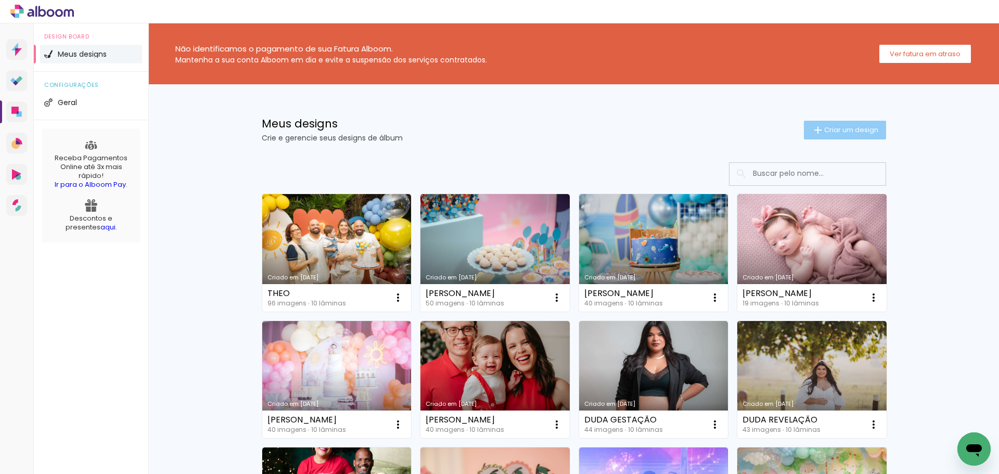
click at [827, 126] on span "Criar um design" at bounding box center [851, 129] width 54 height 7
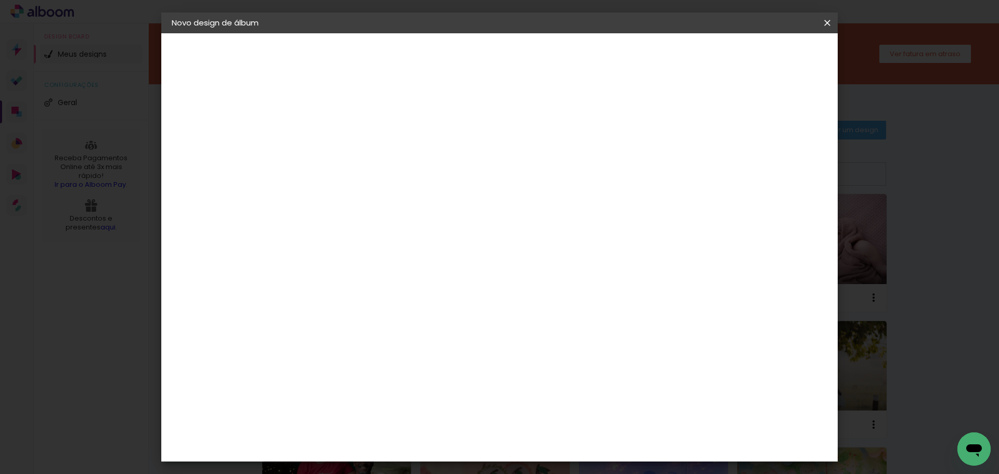
click at [342, 138] on input at bounding box center [342, 140] width 0 height 16
type input "[PERSON_NAME]"
type paper-input "[PERSON_NAME]"
click at [0, 0] on slot "Avançar" at bounding box center [0, 0] width 0 height 0
click at [537, 153] on paper-item "Tamanho Livre" at bounding box center [487, 158] width 100 height 23
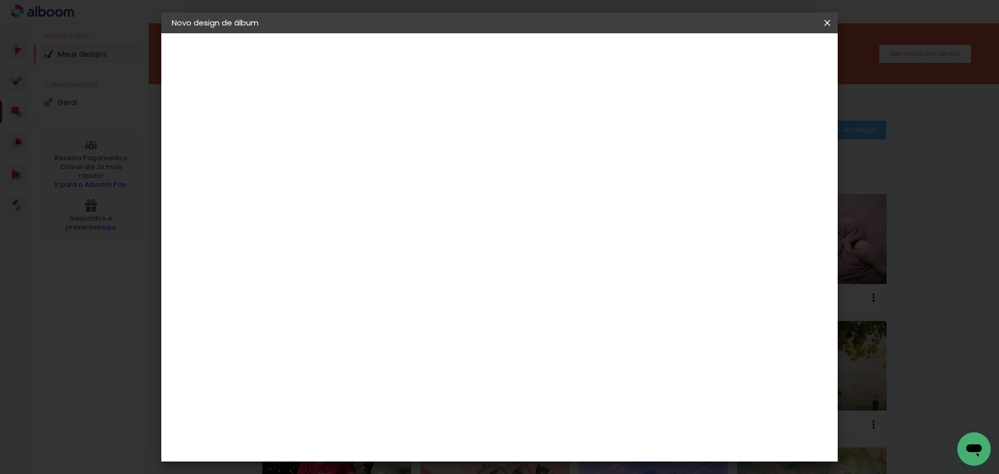
click at [0, 0] on slot "Avançar" at bounding box center [0, 0] width 0 height 0
drag, startPoint x: 562, startPoint y: 432, endPoint x: 548, endPoint y: 433, distance: 13.6
click at [548, 433] on input "60" at bounding box center [557, 434] width 27 height 16
type input "50"
type paper-input "50"
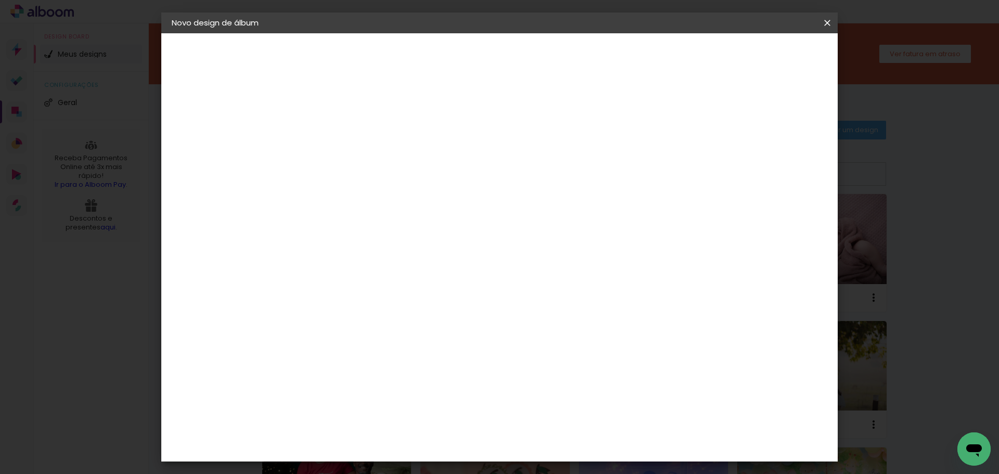
drag, startPoint x: 319, startPoint y: 317, endPoint x: 294, endPoint y: 317, distance: 25.0
click at [294, 33] on quentale-album-spec "Iniciar design Iniciar design" at bounding box center [499, 33] width 676 height 0
click at [312, 316] on input "30" at bounding box center [309, 317] width 27 height 16
type input "25"
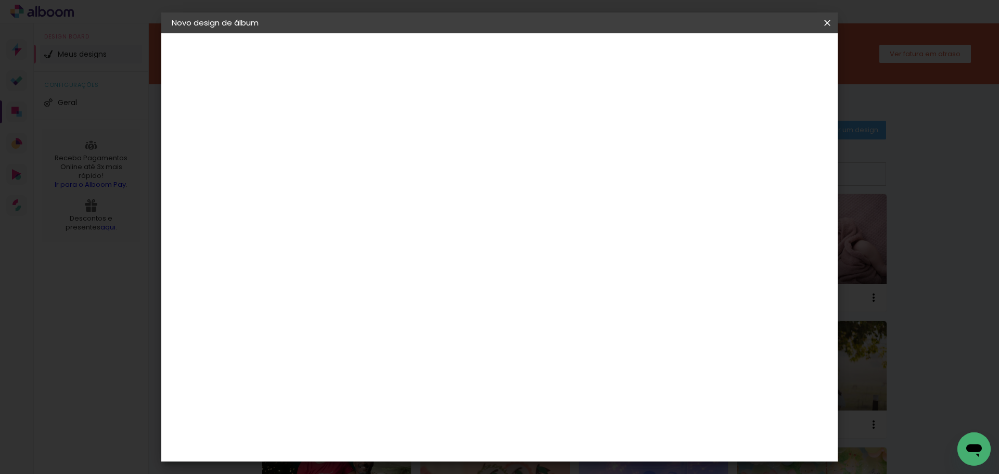
type paper-input "25"
click at [762, 53] on span "Iniciar design" at bounding box center [738, 55] width 47 height 7
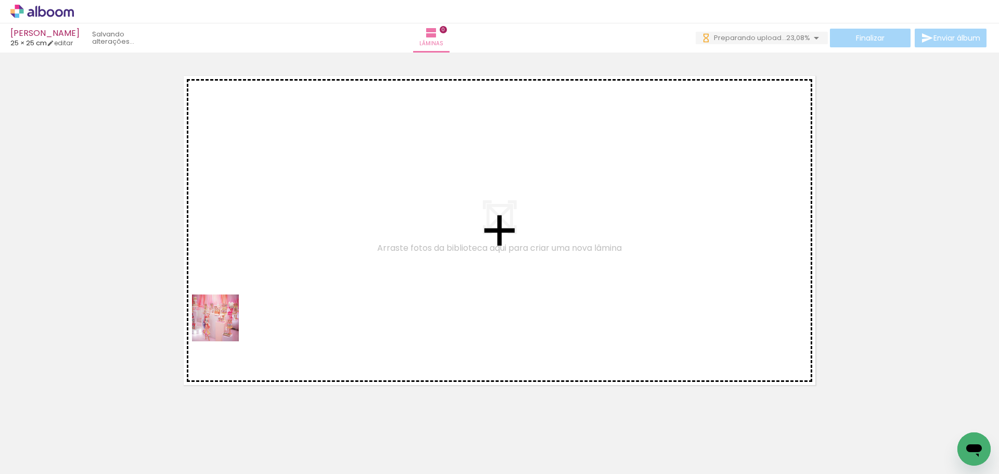
drag, startPoint x: 113, startPoint y: 442, endPoint x: 272, endPoint y: 257, distance: 243.9
click at [272, 257] on quentale-workspace at bounding box center [499, 237] width 999 height 474
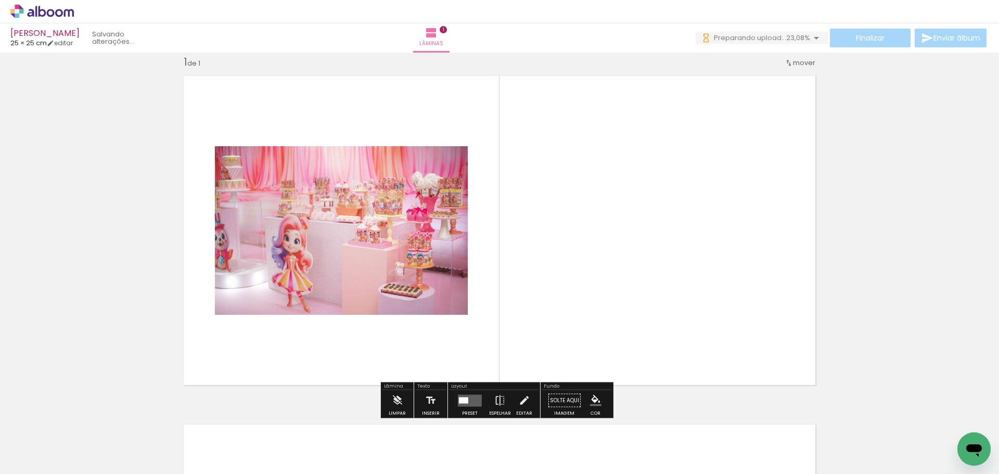
scroll to position [14, 0]
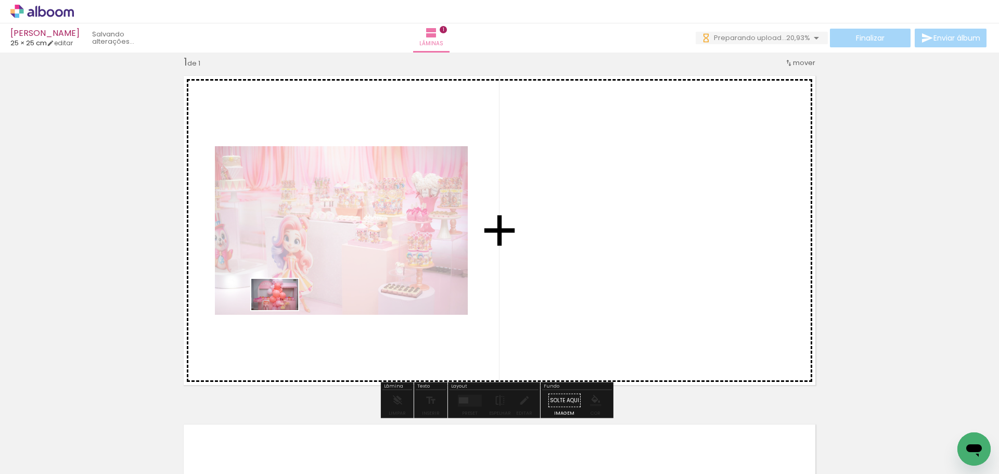
drag, startPoint x: 173, startPoint y: 439, endPoint x: 285, endPoint y: 307, distance: 172.7
click at [285, 307] on quentale-workspace at bounding box center [499, 237] width 999 height 474
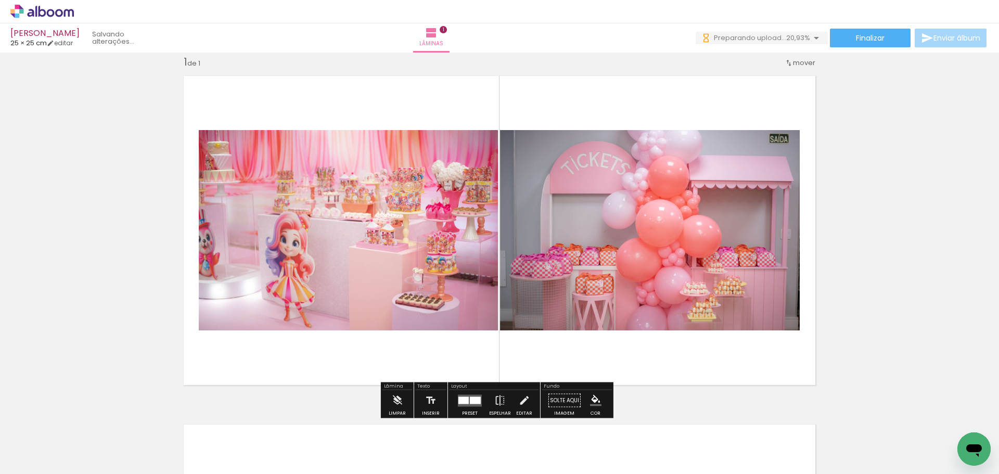
scroll to position [0, 0]
drag, startPoint x: 226, startPoint y: 442, endPoint x: 297, endPoint y: 397, distance: 83.6
click at [294, 315] on quentale-workspace at bounding box center [499, 237] width 999 height 474
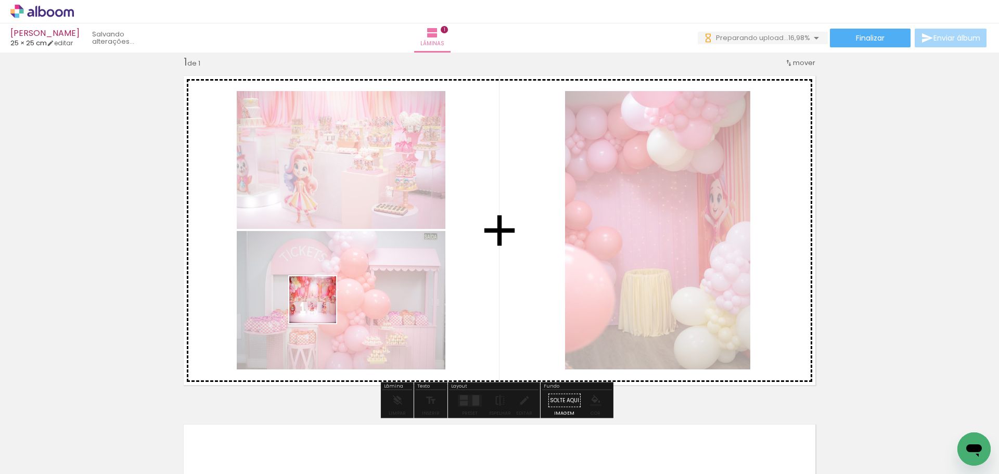
drag, startPoint x: 286, startPoint y: 438, endPoint x: 332, endPoint y: 426, distance: 47.3
click at [321, 307] on quentale-workspace at bounding box center [499, 237] width 999 height 474
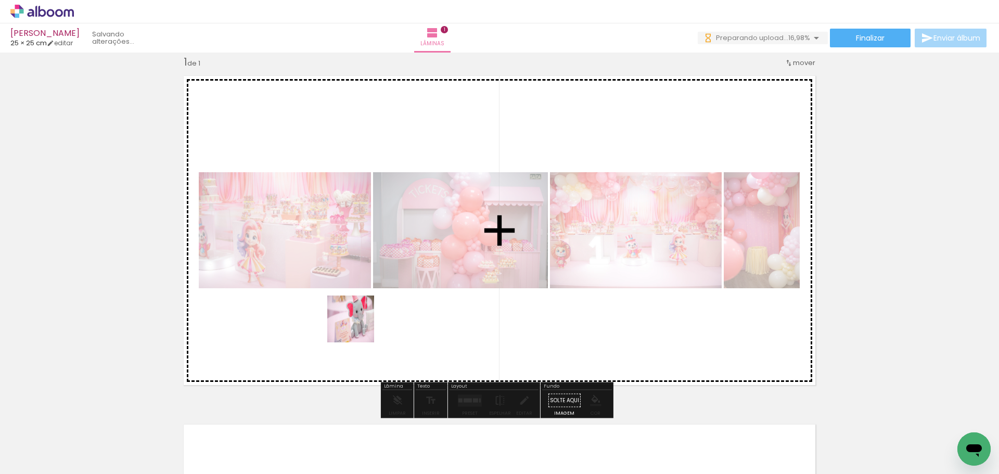
drag, startPoint x: 343, startPoint y: 408, endPoint x: 383, endPoint y: 273, distance: 141.6
click at [374, 262] on quentale-workspace at bounding box center [499, 237] width 999 height 474
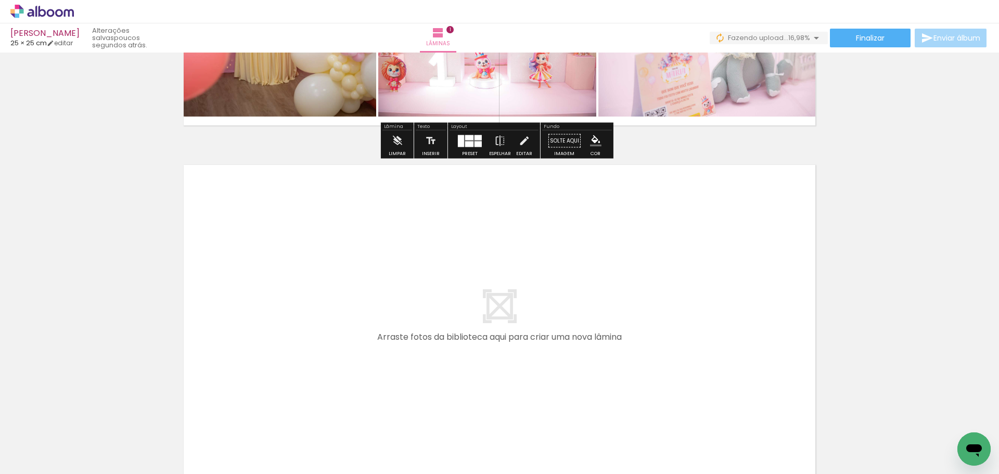
scroll to position [274, 0]
drag, startPoint x: 402, startPoint y: 433, endPoint x: 364, endPoint y: 363, distance: 79.9
click at [364, 363] on quentale-workspace at bounding box center [499, 237] width 999 height 474
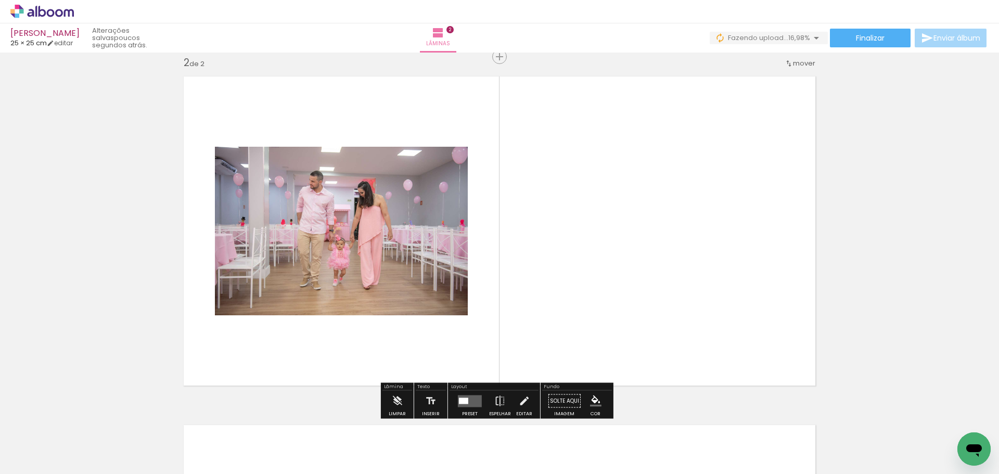
scroll to position [362, 0]
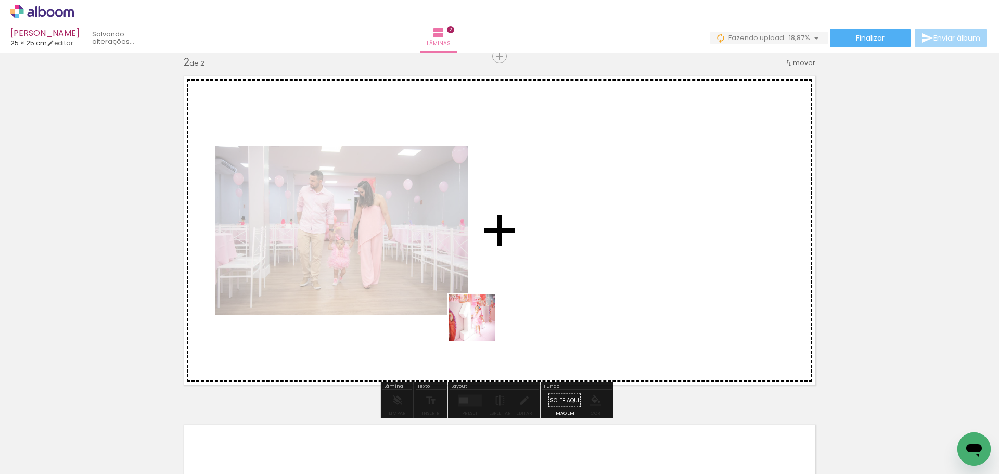
drag, startPoint x: 450, startPoint y: 445, endPoint x: 490, endPoint y: 350, distance: 102.8
click at [481, 322] on quentale-workspace at bounding box center [499, 237] width 999 height 474
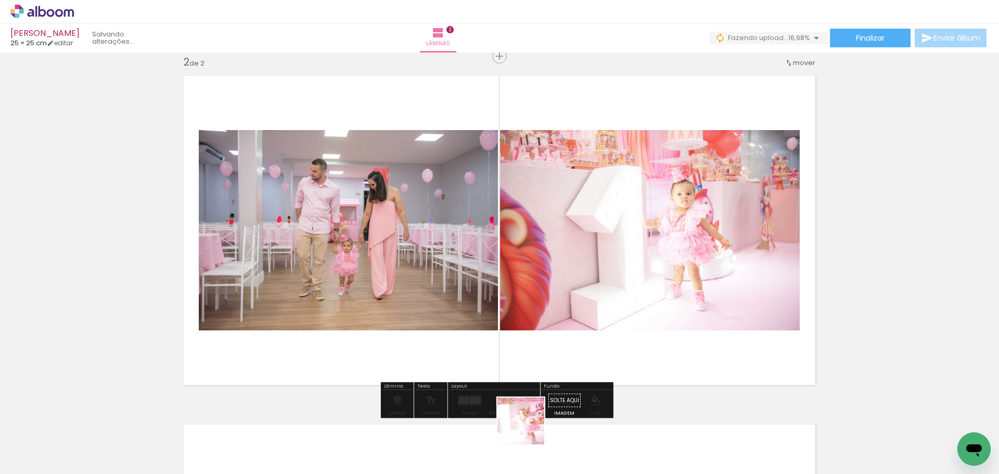
drag, startPoint x: 524, startPoint y: 454, endPoint x: 574, endPoint y: 412, distance: 65.0
click at [552, 350] on quentale-workspace at bounding box center [499, 237] width 999 height 474
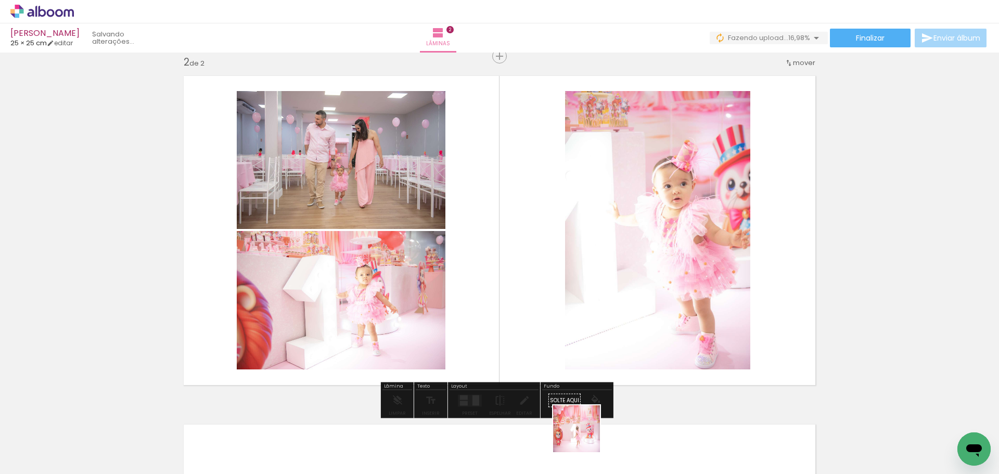
drag, startPoint x: 585, startPoint y: 446, endPoint x: 632, endPoint y: 426, distance: 51.0
click at [595, 336] on quentale-workspace at bounding box center [499, 237] width 999 height 474
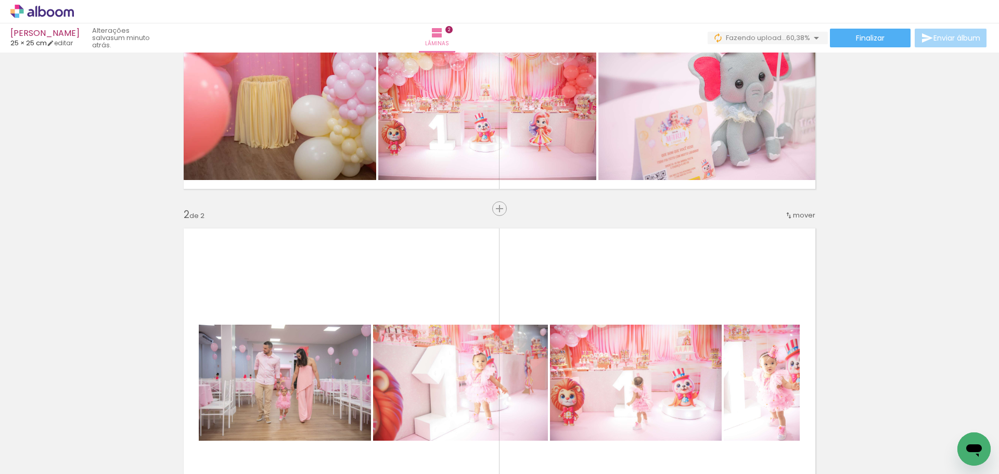
scroll to position [206, 0]
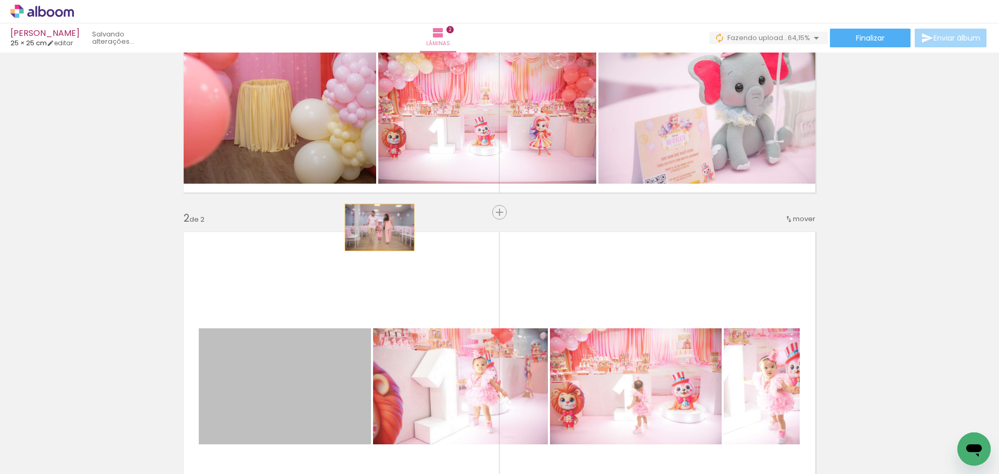
drag, startPoint x: 338, startPoint y: 364, endPoint x: 390, endPoint y: 139, distance: 230.7
click at [390, 139] on div "Inserir lâmina 1 de 2 Inserir lâmina 2 de 2" at bounding box center [499, 373] width 999 height 1046
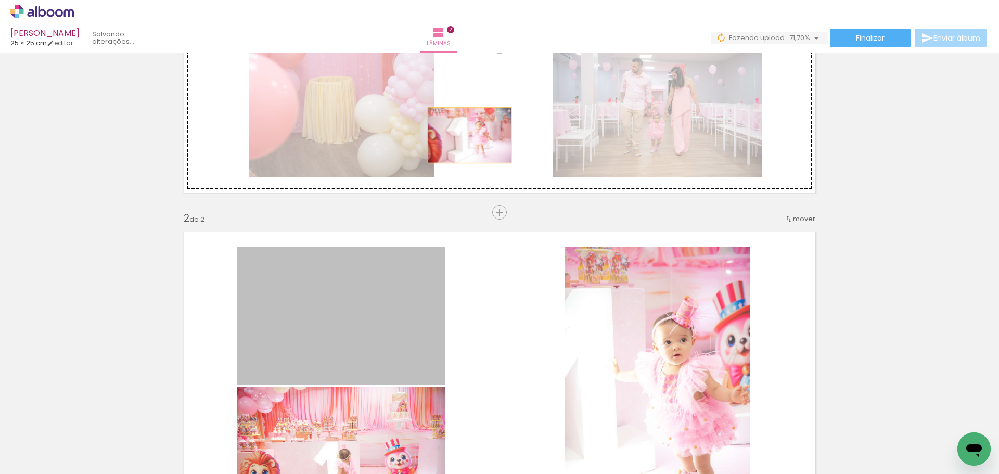
drag, startPoint x: 374, startPoint y: 327, endPoint x: 568, endPoint y: 268, distance: 202.3
click at [467, 130] on div "Inserir lâmina 1 de 2 Inserir lâmina 2 de 2" at bounding box center [499, 373] width 999 height 1046
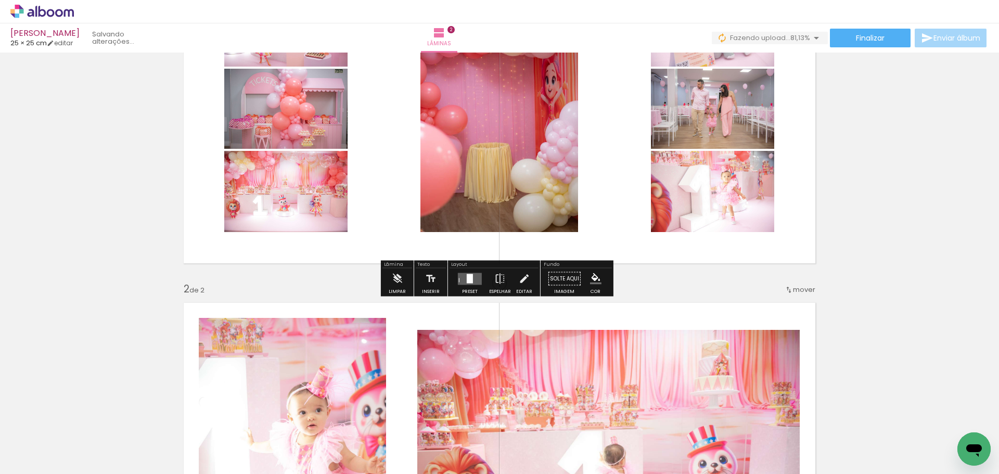
scroll to position [208, 0]
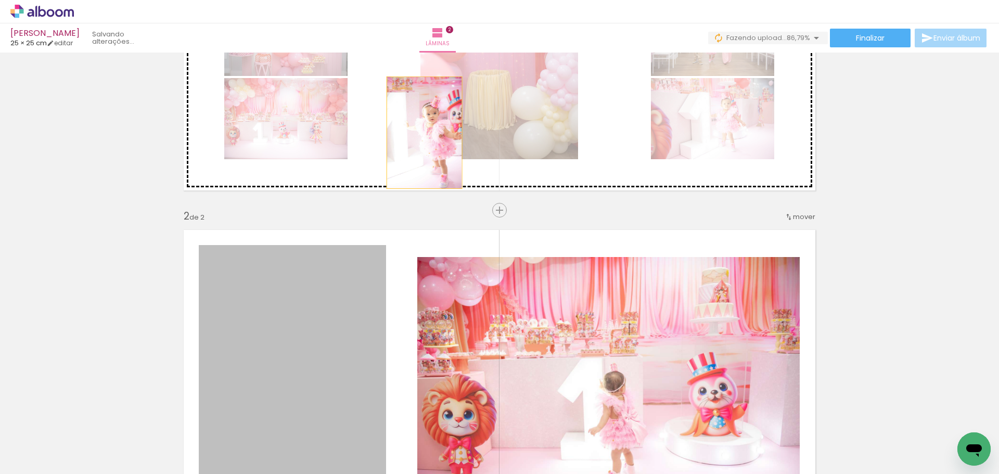
drag, startPoint x: 366, startPoint y: 319, endPoint x: 496, endPoint y: 285, distance: 134.0
click at [421, 120] on div "Inserir lâmina 1 de 2 Inserir lâmina 2 de 2 O Designbox precisará aumentar a su…" at bounding box center [499, 371] width 999 height 1046
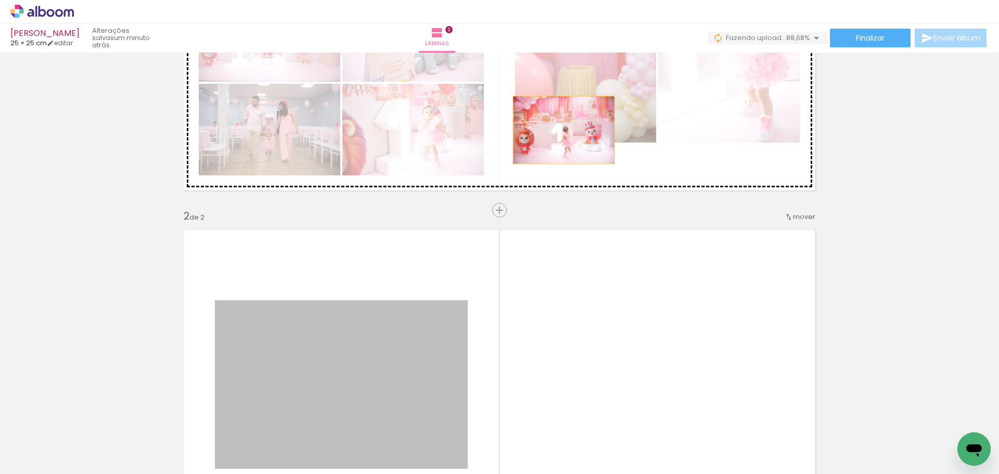
drag, startPoint x: 436, startPoint y: 342, endPoint x: 560, endPoint y: 130, distance: 245.3
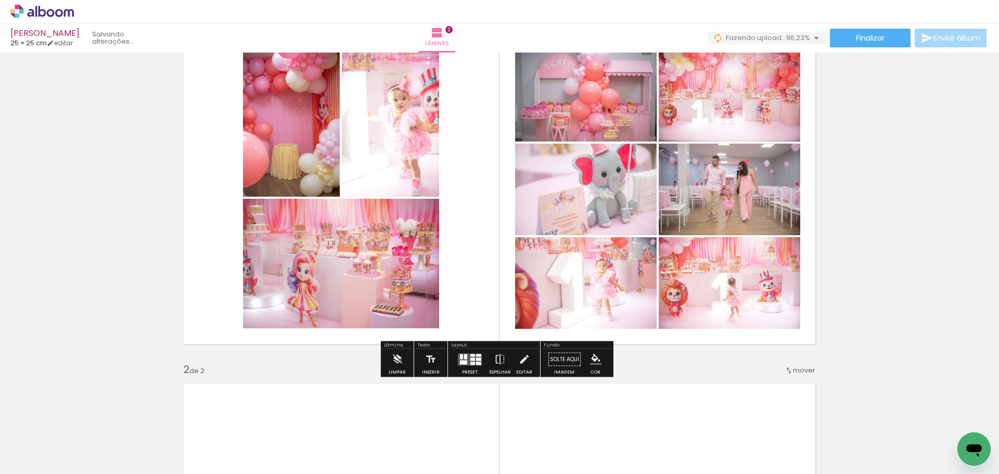
scroll to position [104, 0]
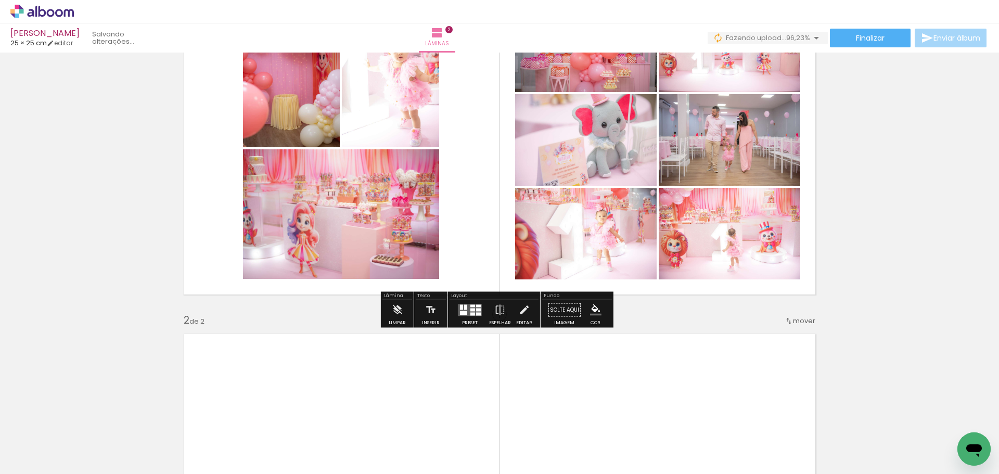
click at [467, 309] on quentale-layouter at bounding box center [470, 310] width 24 height 12
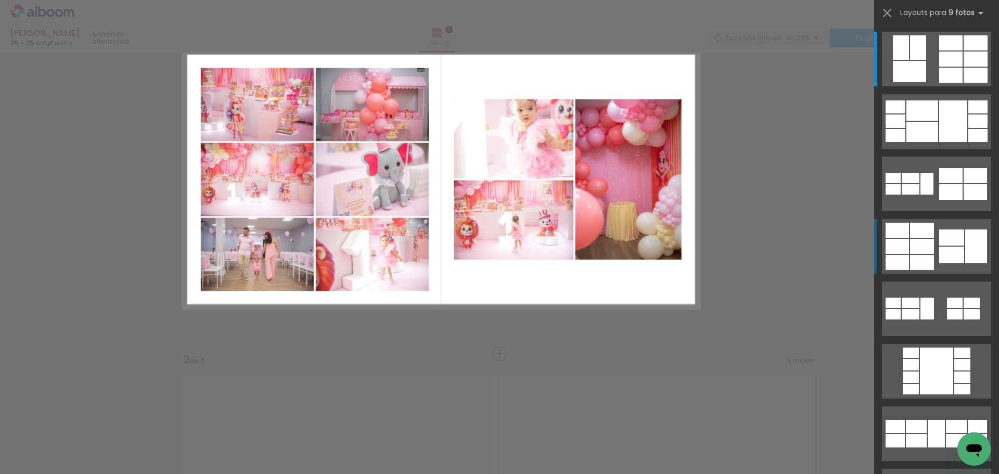
scroll to position [14, 0]
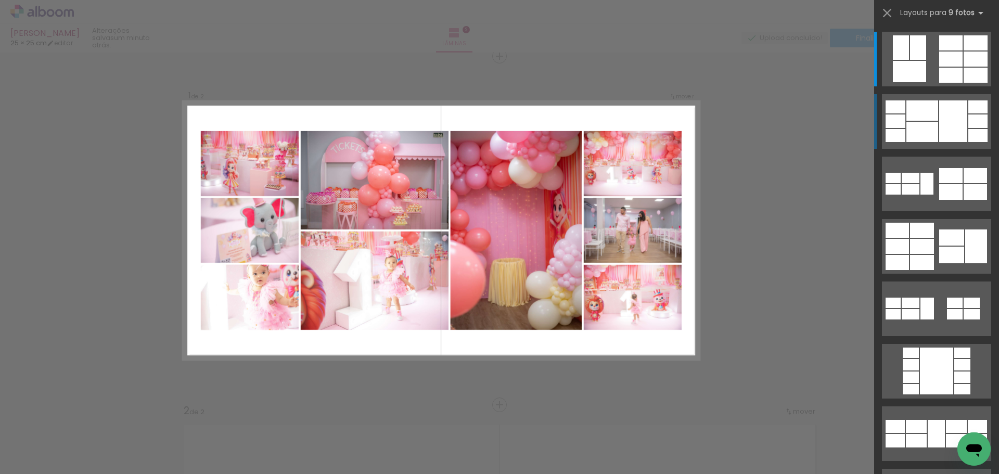
click at [945, 117] on div at bounding box center [953, 121] width 28 height 42
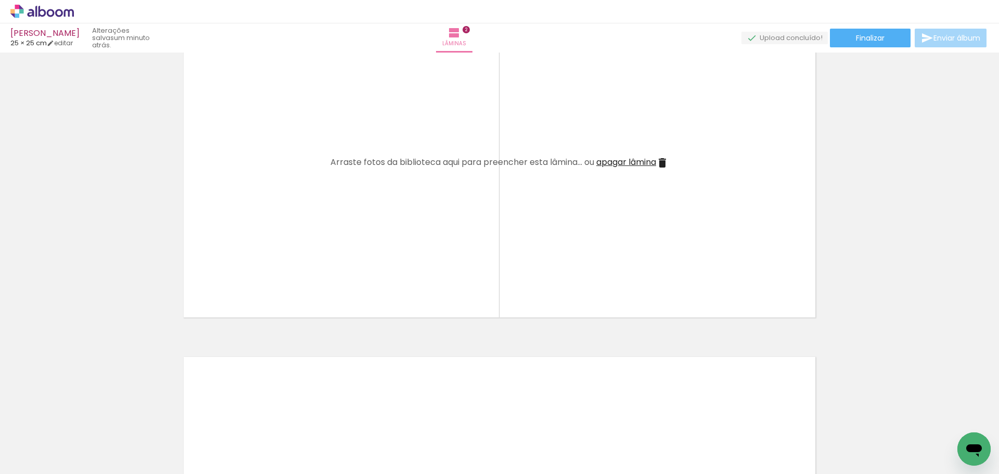
scroll to position [0, 446]
drag, startPoint x: 191, startPoint y: 451, endPoint x: 257, endPoint y: 333, distance: 134.6
click at [257, 328] on quentale-workspace at bounding box center [499, 237] width 999 height 474
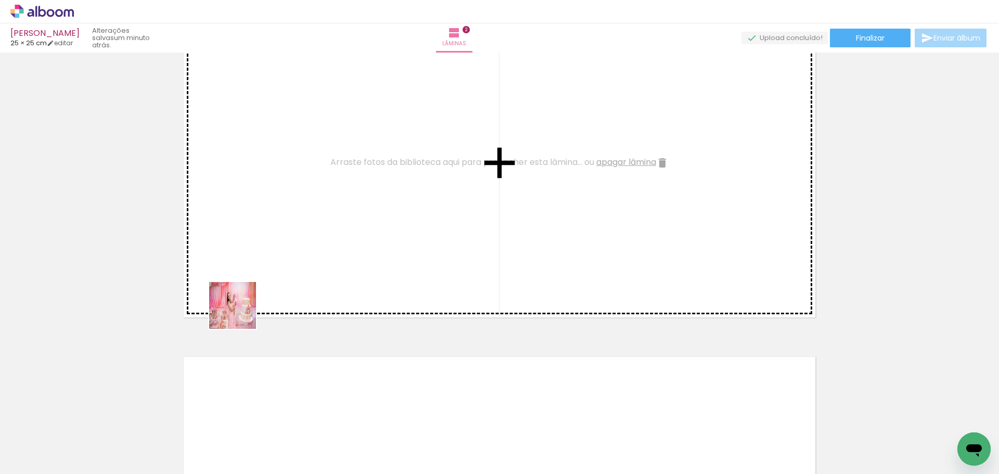
drag, startPoint x: 190, startPoint y: 435, endPoint x: 285, endPoint y: 272, distance: 189.0
click at [283, 238] on quentale-workspace at bounding box center [499, 237] width 999 height 474
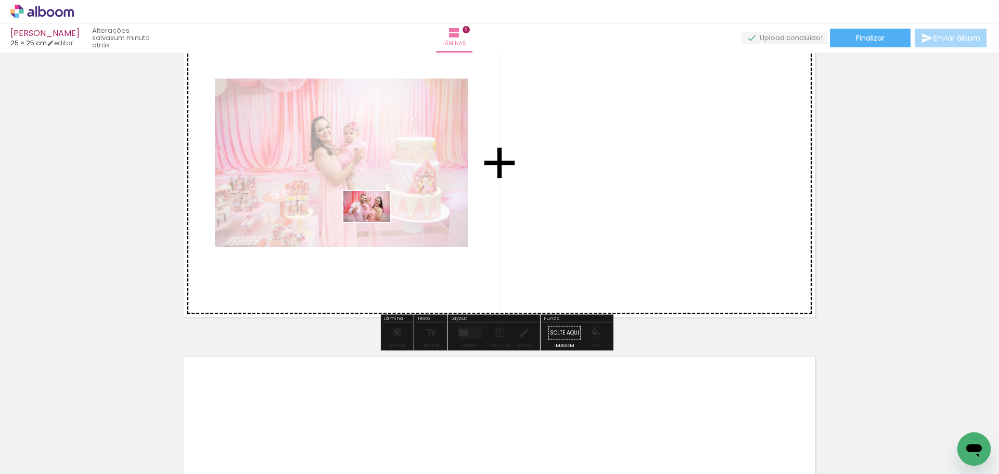
drag, startPoint x: 300, startPoint y: 439, endPoint x: 375, endPoint y: 222, distance: 229.0
click at [375, 222] on quentale-workspace at bounding box center [499, 237] width 999 height 474
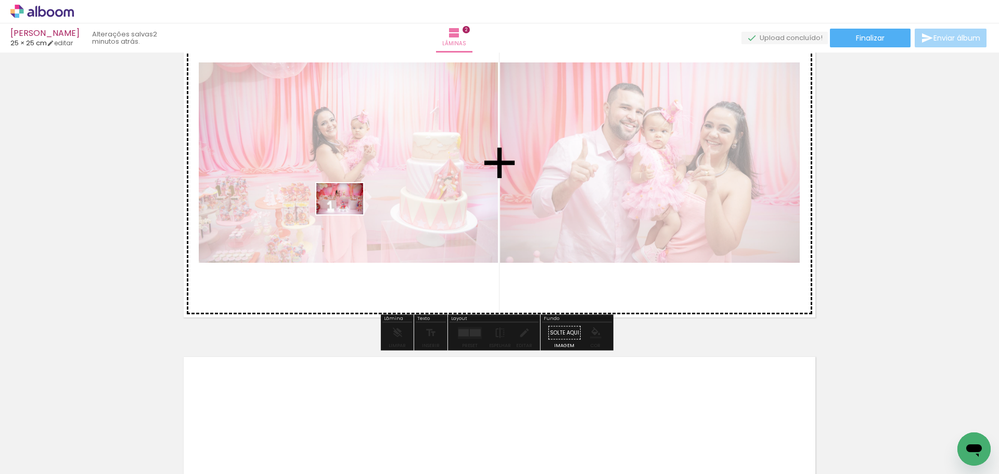
drag, startPoint x: 255, startPoint y: 440, endPoint x: 348, endPoint y: 214, distance: 243.6
click at [348, 214] on quentale-workspace at bounding box center [499, 237] width 999 height 474
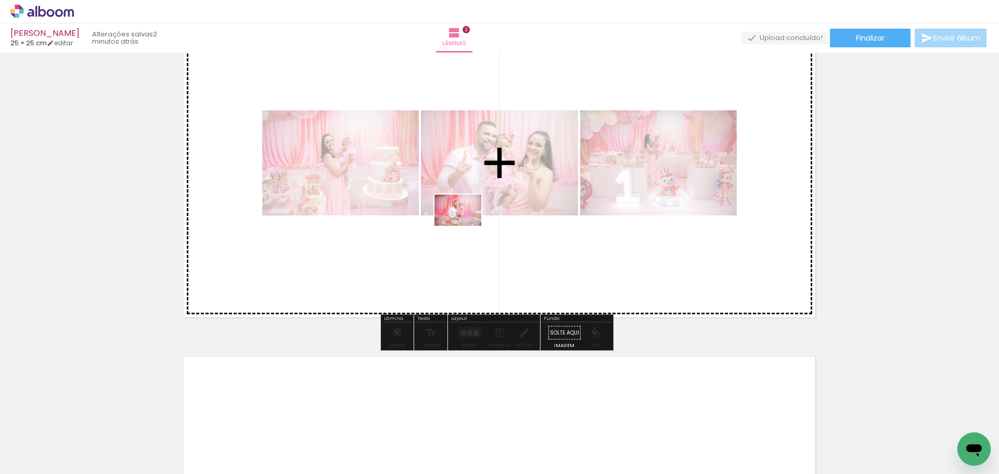
drag, startPoint x: 363, startPoint y: 448, endPoint x: 466, endPoint y: 226, distance: 244.7
click at [466, 226] on quentale-workspace at bounding box center [499, 237] width 999 height 474
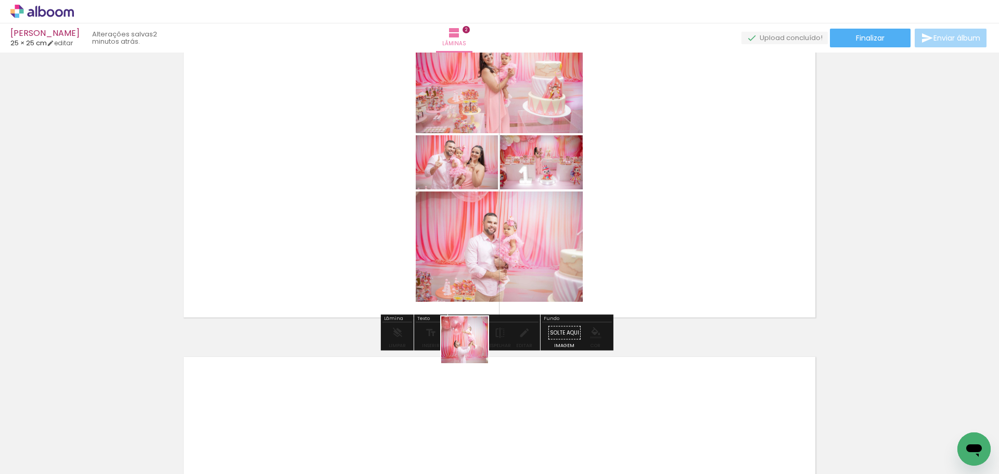
drag, startPoint x: 431, startPoint y: 435, endPoint x: 519, endPoint y: 261, distance: 195.2
click at [519, 261] on quentale-workspace at bounding box center [499, 237] width 999 height 474
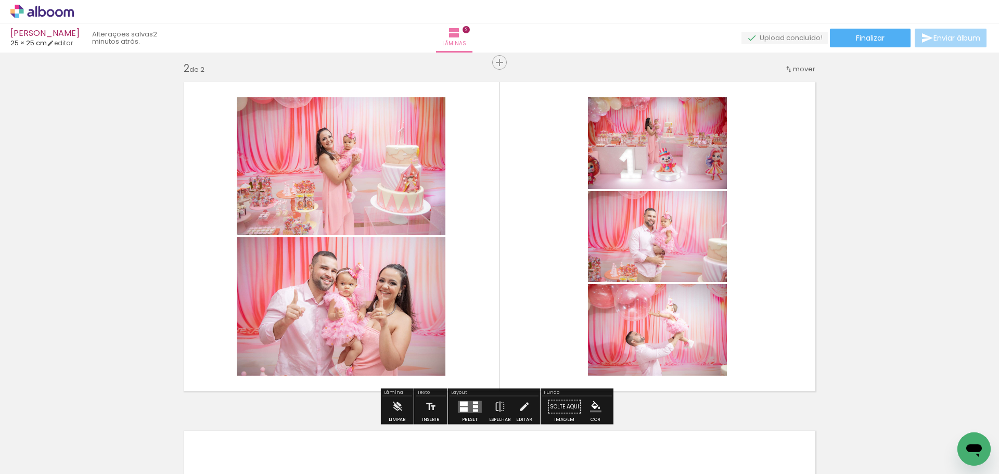
scroll to position [326, 0]
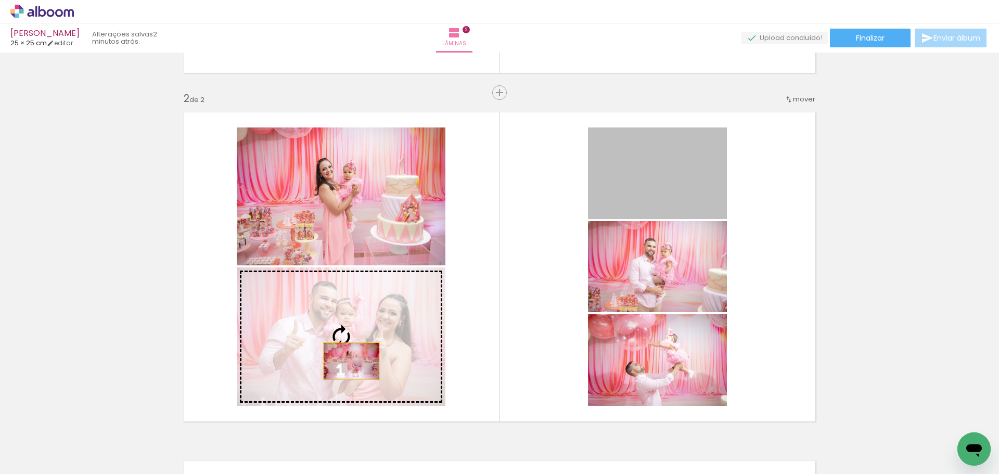
drag, startPoint x: 667, startPoint y: 179, endPoint x: 342, endPoint y: 361, distance: 372.4
click at [0, 0] on slot at bounding box center [0, 0] width 0 height 0
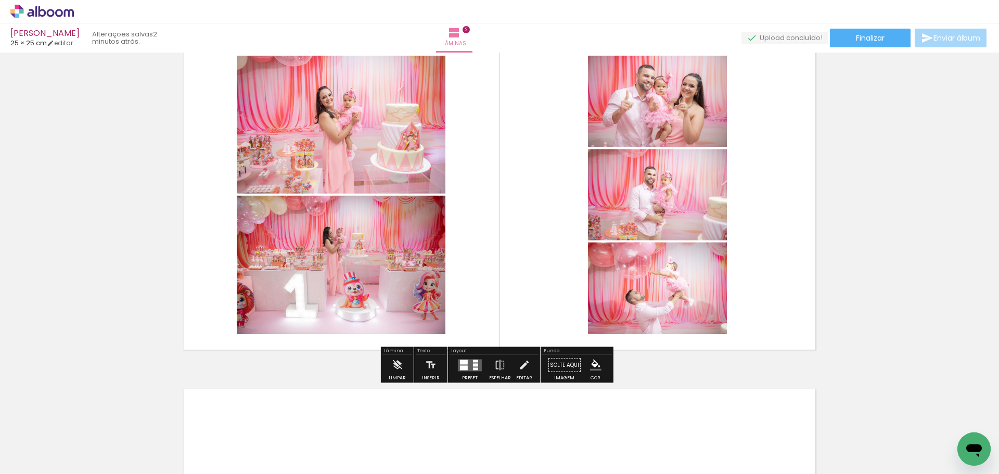
scroll to position [430, 0]
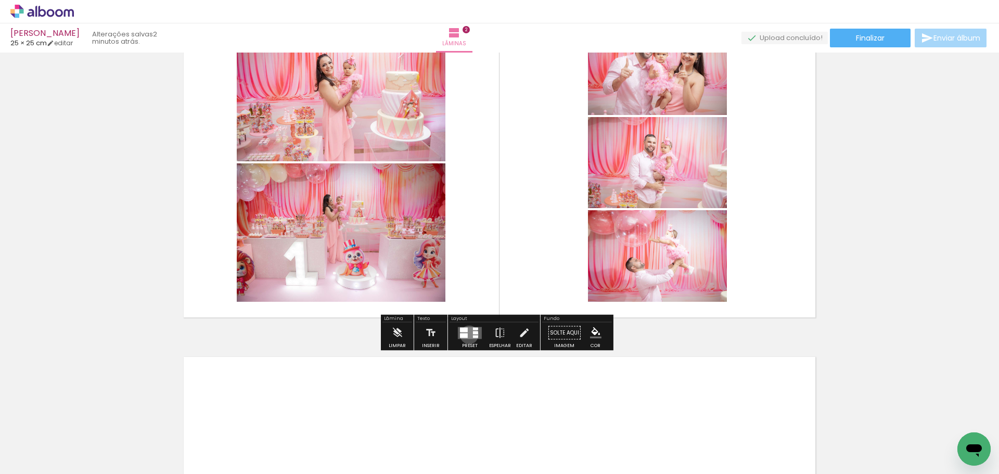
click at [467, 335] on quentale-layouter at bounding box center [470, 333] width 24 height 12
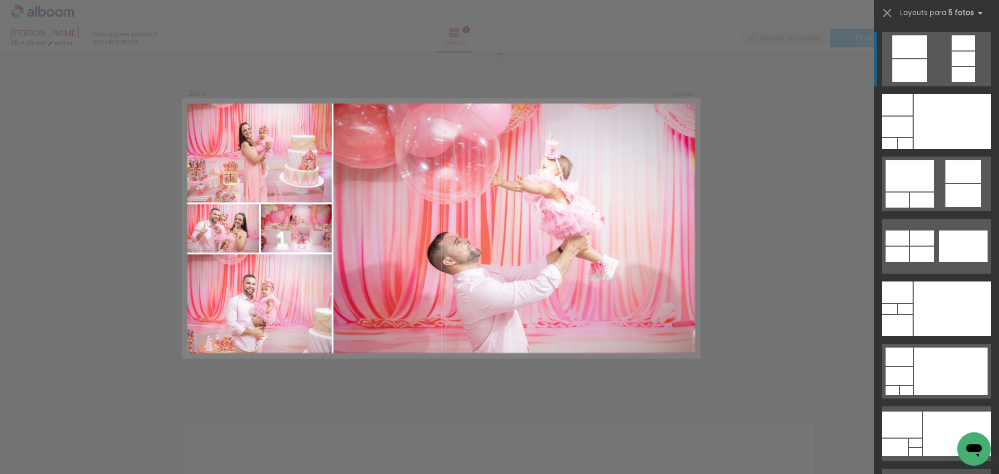
scroll to position [362, 0]
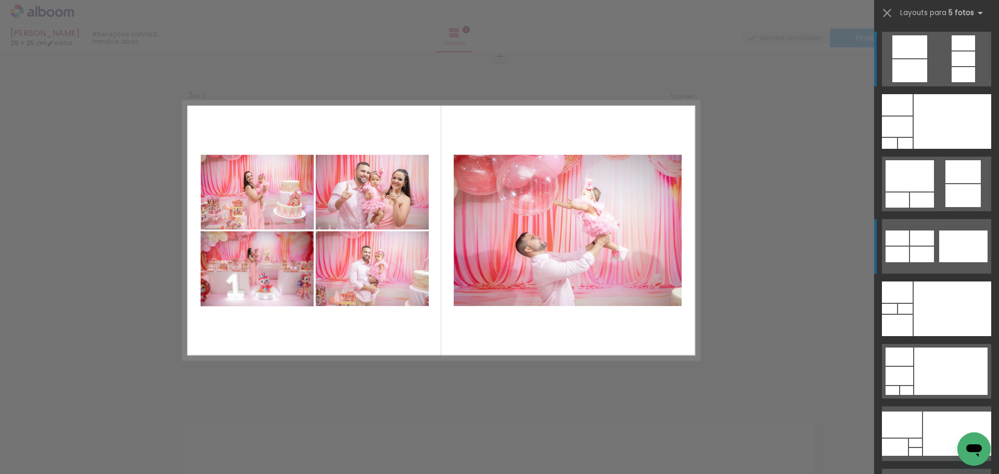
click at [947, 243] on div at bounding box center [963, 246] width 48 height 32
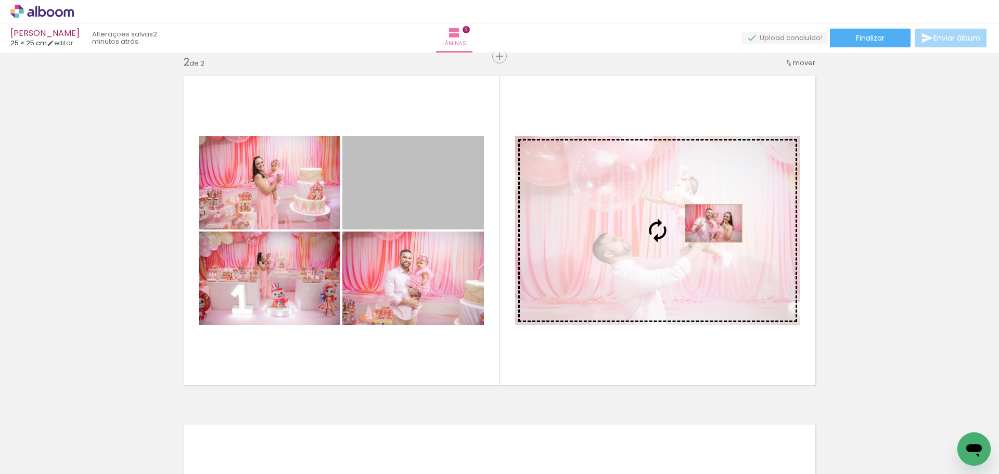
drag, startPoint x: 452, startPoint y: 195, endPoint x: 710, endPoint y: 223, distance: 259.1
click at [0, 0] on slot at bounding box center [0, 0] width 0 height 0
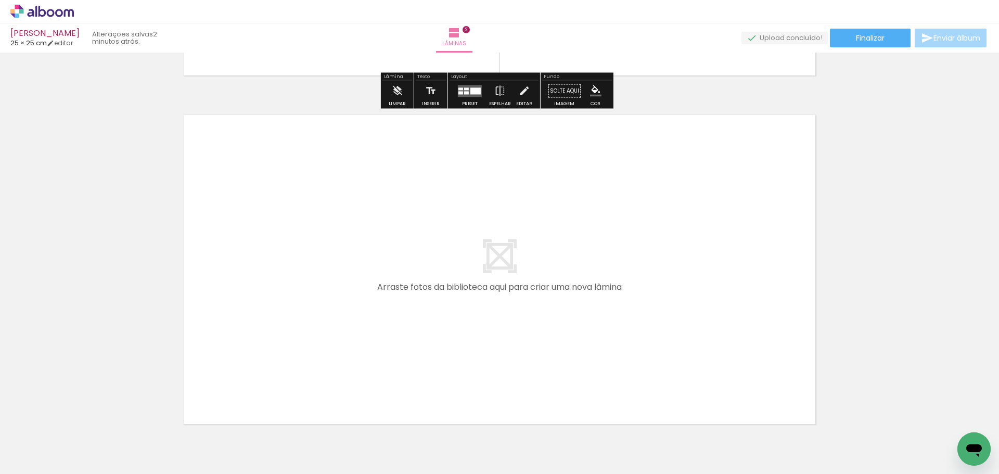
scroll to position [674, 0]
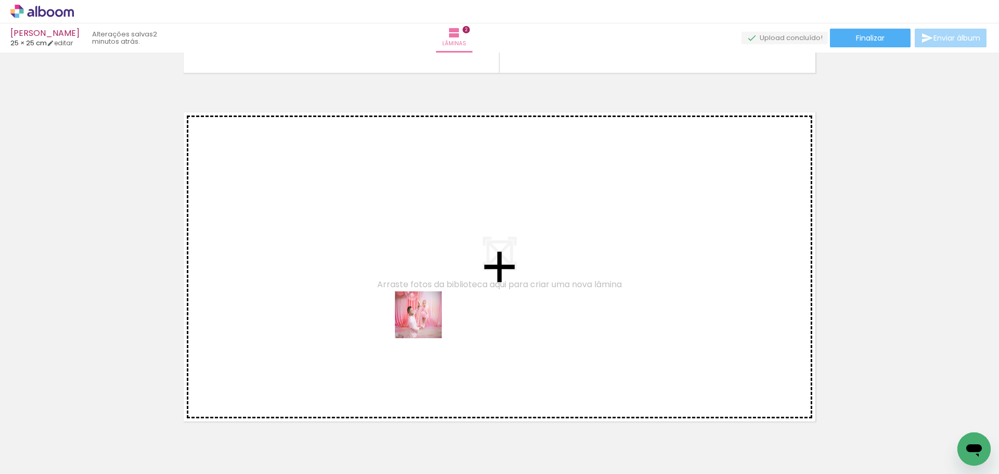
drag, startPoint x: 484, startPoint y: 443, endPoint x: 419, endPoint y: 306, distance: 151.7
click at [419, 306] on quentale-workspace at bounding box center [499, 237] width 999 height 474
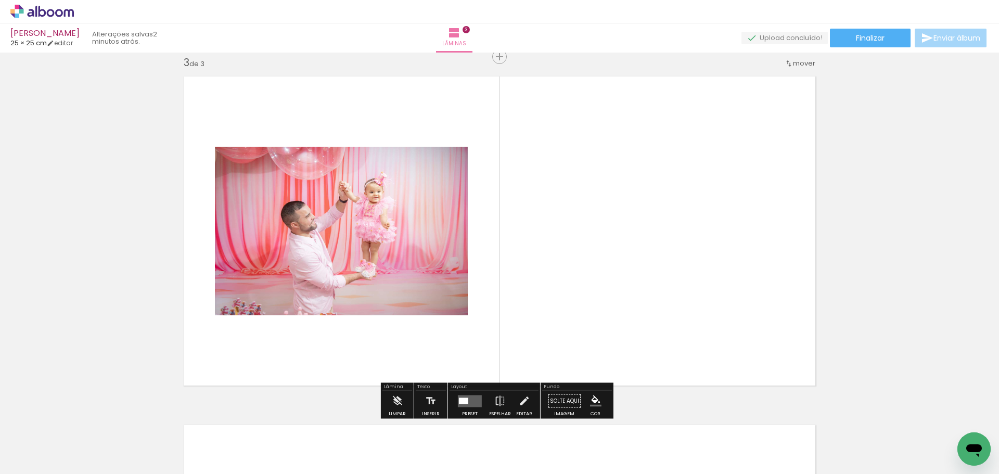
scroll to position [711, 0]
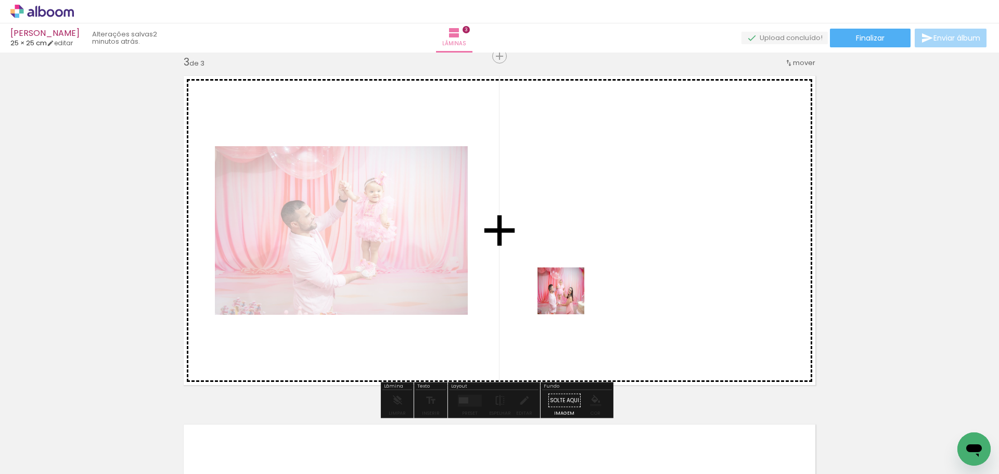
drag, startPoint x: 543, startPoint y: 428, endPoint x: 592, endPoint y: 380, distance: 68.1
click at [570, 286] on quentale-workspace at bounding box center [499, 237] width 999 height 474
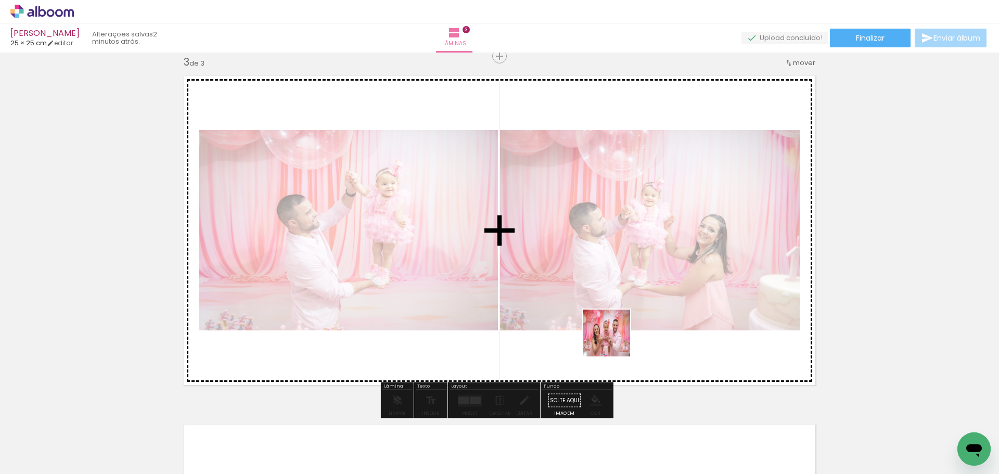
drag, startPoint x: 599, startPoint y: 447, endPoint x: 658, endPoint y: 407, distance: 71.6
click at [623, 302] on quentale-workspace at bounding box center [499, 237] width 999 height 474
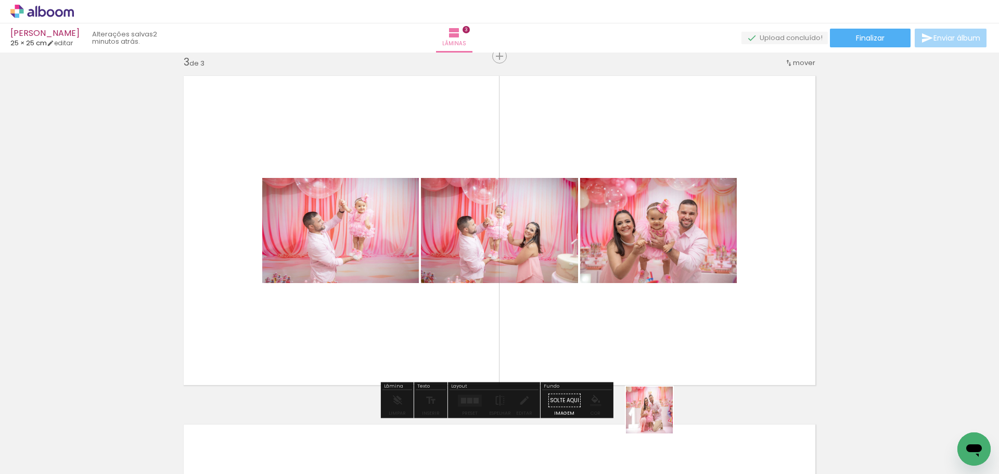
drag, startPoint x: 662, startPoint y: 453, endPoint x: 703, endPoint y: 419, distance: 53.6
click at [644, 309] on quentale-workspace at bounding box center [499, 237] width 999 height 474
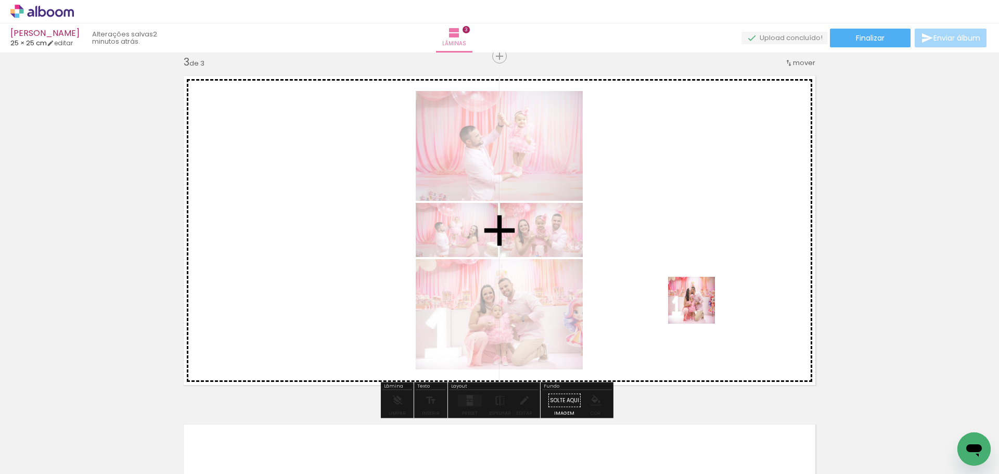
drag, startPoint x: 716, startPoint y: 435, endPoint x: 699, endPoint y: 305, distance: 131.2
click at [699, 305] on quentale-workspace at bounding box center [499, 237] width 999 height 474
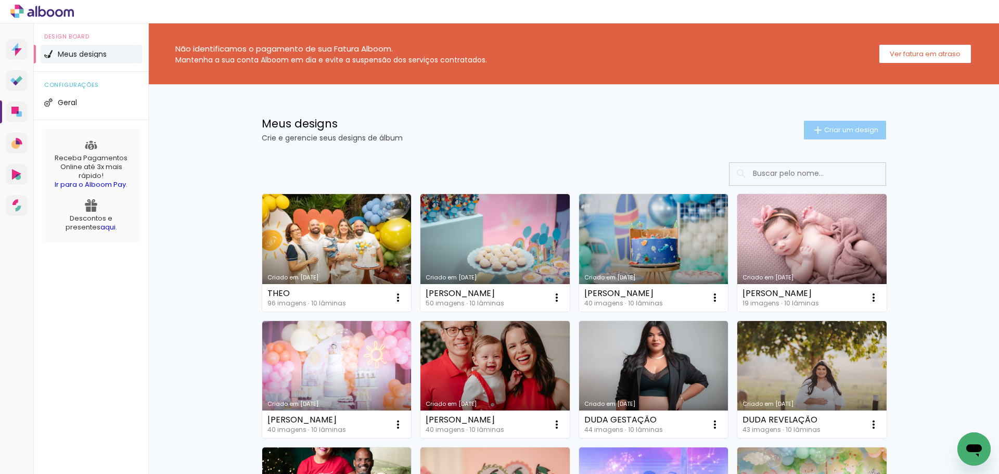
click at [843, 136] on paper-button "Criar um design" at bounding box center [845, 130] width 82 height 19
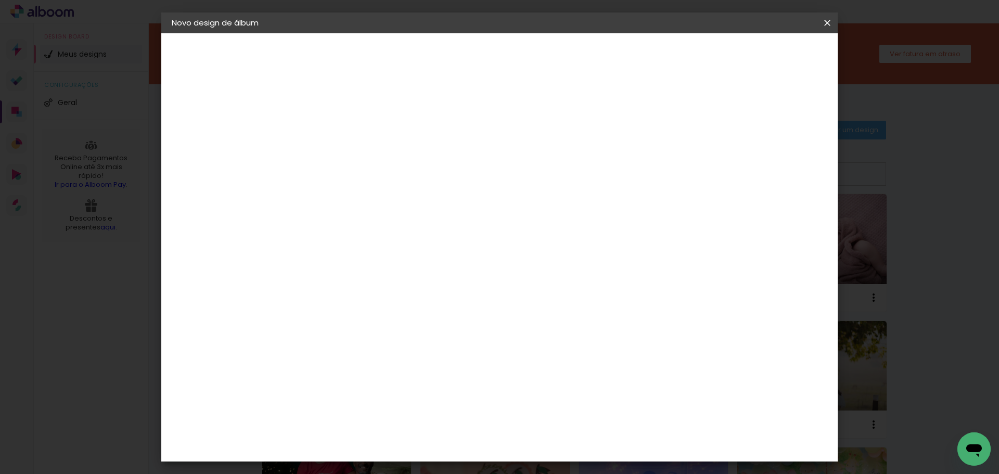
click at [342, 140] on input at bounding box center [342, 140] width 0 height 16
type input "[PERSON_NAME]"
type paper-input "[PERSON_NAME]"
click at [0, 0] on slot "Avançar" at bounding box center [0, 0] width 0 height 0
click at [0, 0] on slot "Tamanho Livre" at bounding box center [0, 0] width 0 height 0
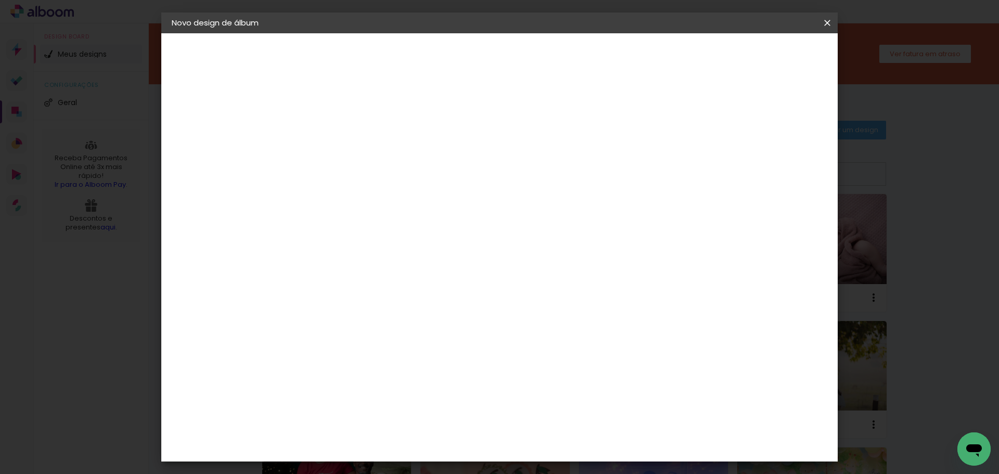
click at [536, 57] on paper-button "Avançar" at bounding box center [510, 55] width 51 height 18
drag, startPoint x: 562, startPoint y: 434, endPoint x: 546, endPoint y: 433, distance: 16.2
click at [546, 433] on input "60" at bounding box center [557, 434] width 27 height 16
type input "40"
type paper-input "40"
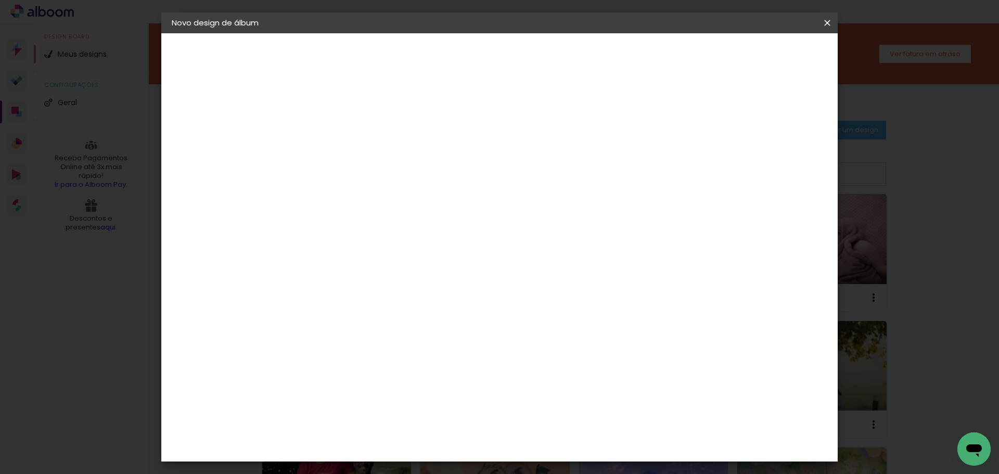
drag, startPoint x: 316, startPoint y: 344, endPoint x: 304, endPoint y: 343, distance: 12.0
click at [304, 343] on input "30" at bounding box center [309, 347] width 27 height 16
type input "20"
type paper-input "20"
click at [762, 55] on span "Iniciar design" at bounding box center [738, 55] width 47 height 7
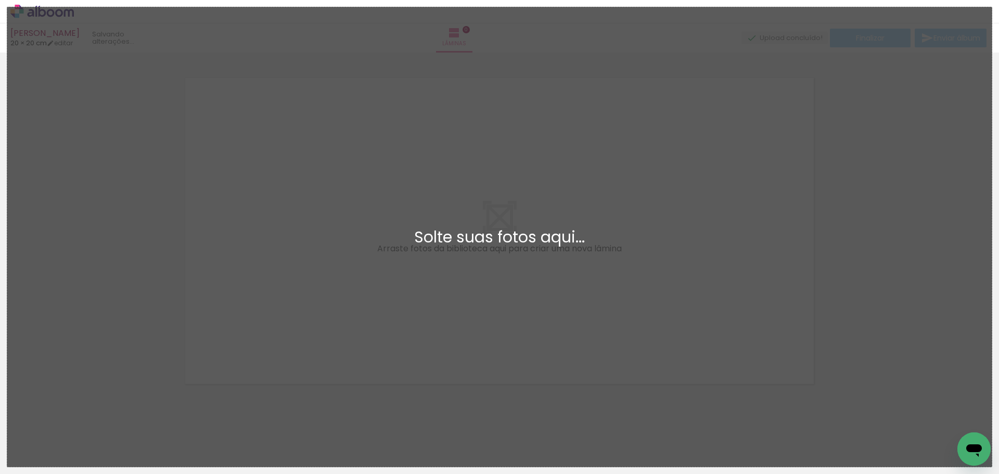
scroll to position [14, 0]
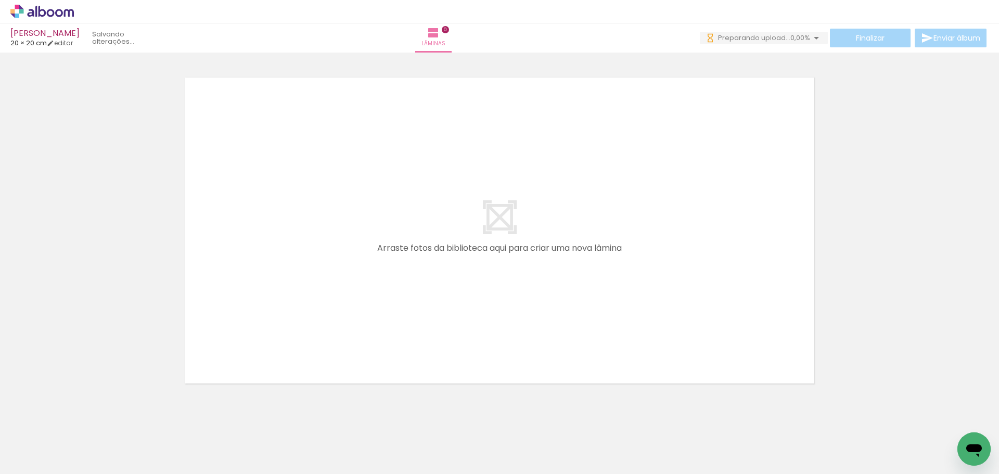
click at [123, 269] on div at bounding box center [499, 217] width 999 height 349
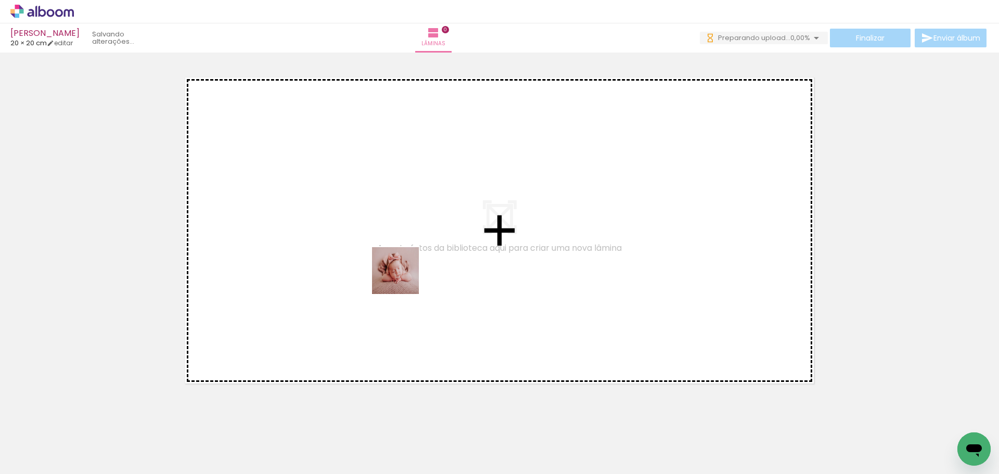
drag, startPoint x: 109, startPoint y: 434, endPoint x: 425, endPoint y: 271, distance: 355.6
click at [425, 271] on quentale-workspace at bounding box center [499, 237] width 999 height 474
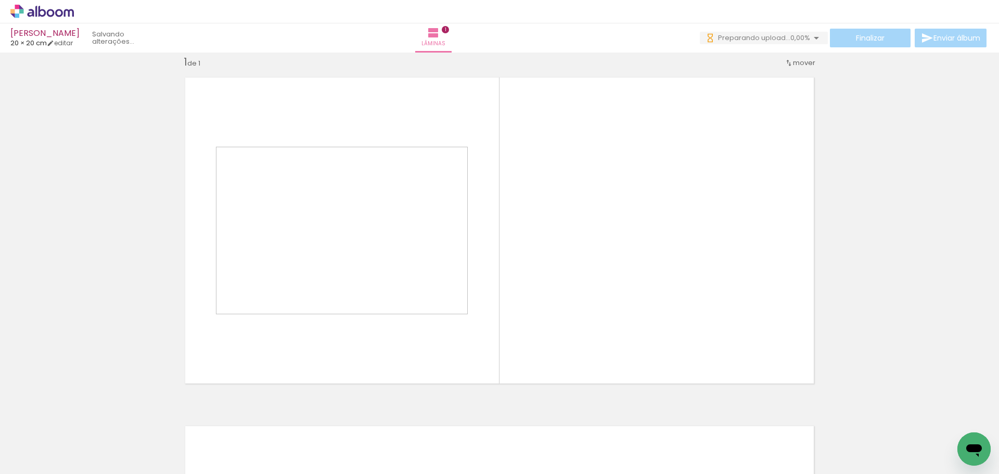
scroll to position [14, 0]
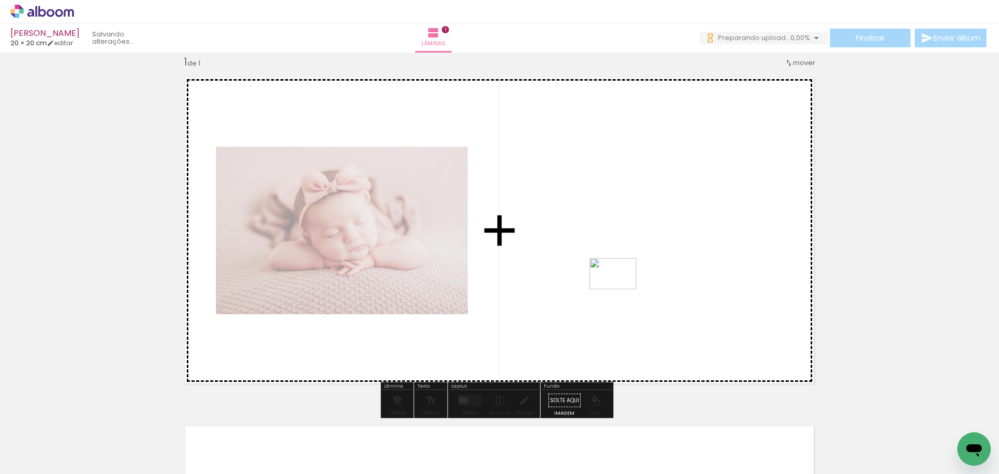
drag, startPoint x: 178, startPoint y: 442, endPoint x: 621, endPoint y: 289, distance: 467.8
click at [621, 289] on quentale-workspace at bounding box center [499, 237] width 999 height 474
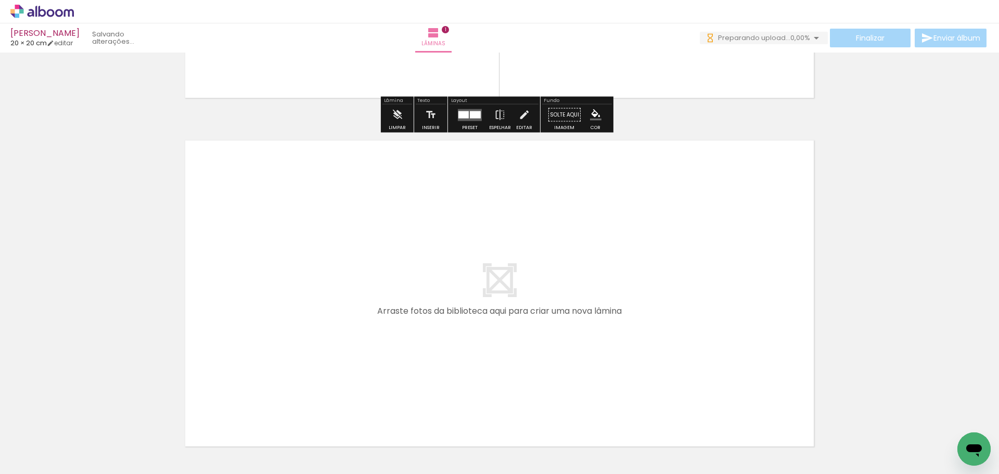
scroll to position [326, 0]
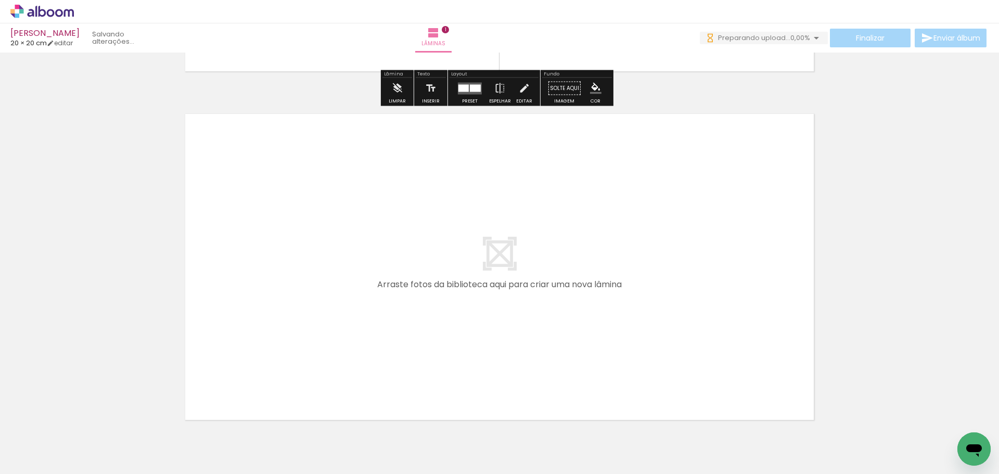
drag, startPoint x: 237, startPoint y: 442, endPoint x: 307, endPoint y: 422, distance: 73.0
click at [265, 330] on quentale-workspace at bounding box center [499, 237] width 999 height 474
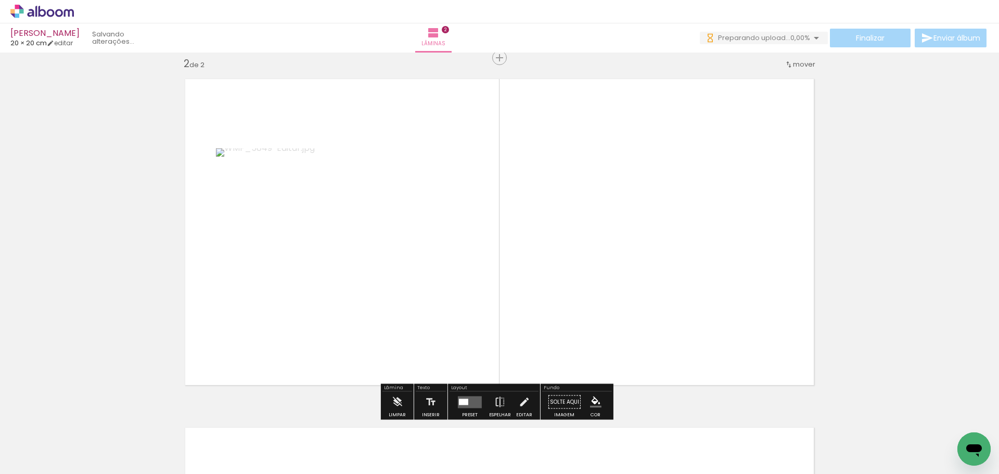
scroll to position [362, 0]
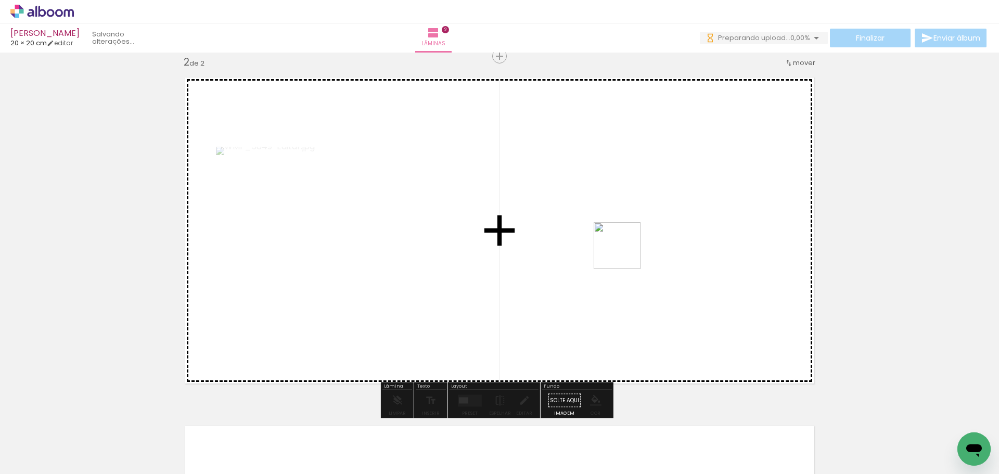
drag, startPoint x: 297, startPoint y: 441, endPoint x: 636, endPoint y: 250, distance: 389.5
click at [636, 250] on quentale-workspace at bounding box center [499, 237] width 999 height 474
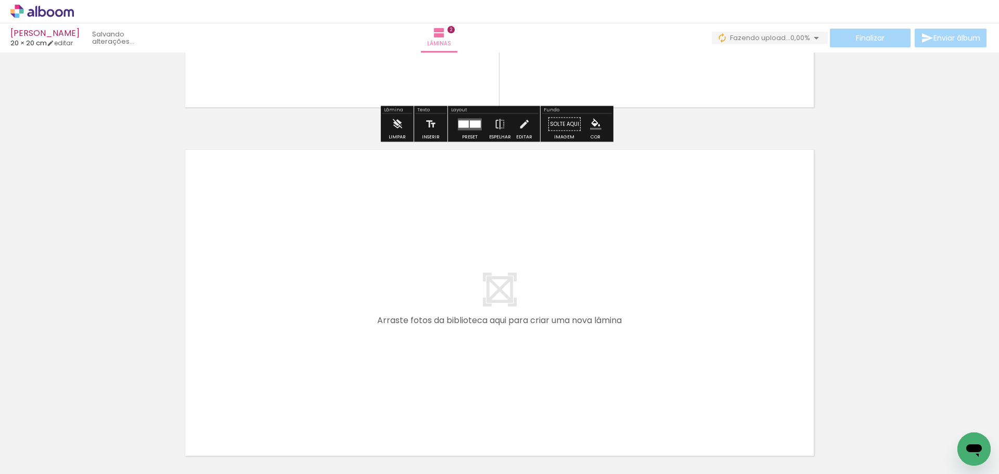
scroll to position [674, 0]
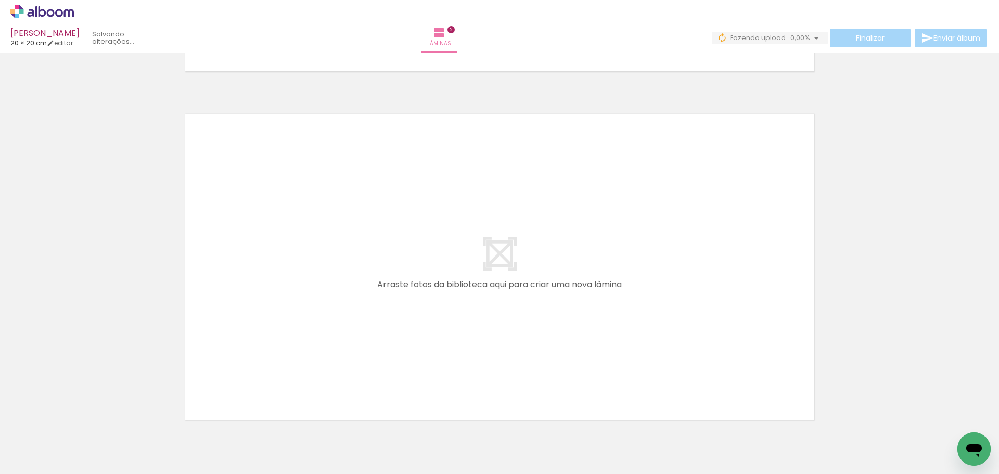
drag, startPoint x: 349, startPoint y: 443, endPoint x: 388, endPoint y: 353, distance: 98.6
click at [388, 353] on quentale-workspace at bounding box center [499, 237] width 999 height 474
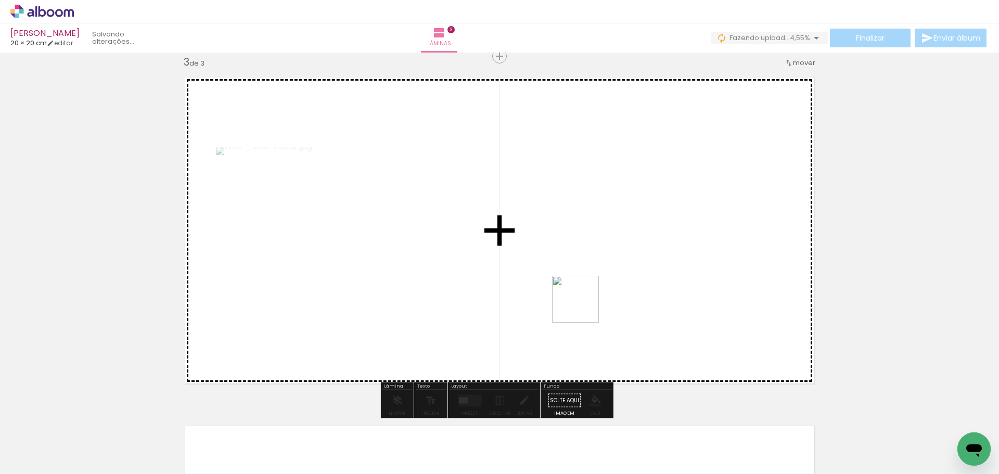
drag, startPoint x: 406, startPoint y: 442, endPoint x: 587, endPoint y: 303, distance: 228.2
click at [587, 303] on quentale-workspace at bounding box center [499, 237] width 999 height 474
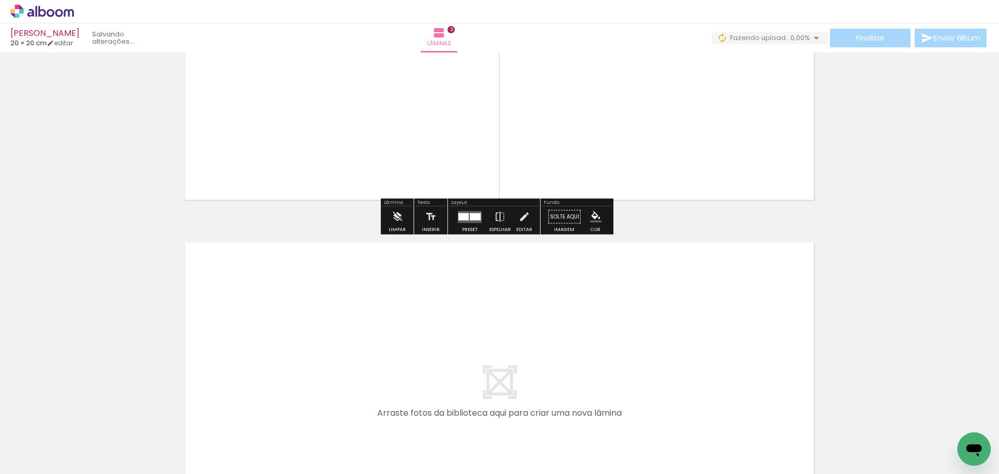
scroll to position [919, 0]
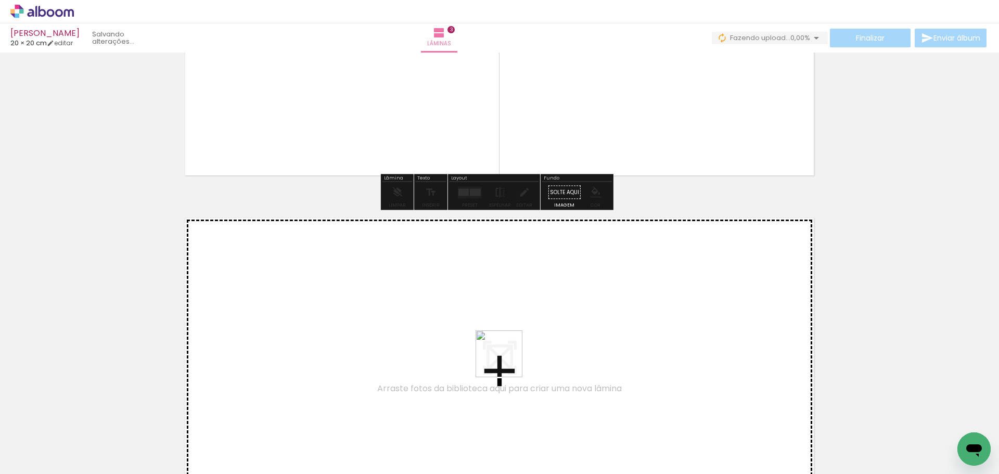
drag, startPoint x: 520, startPoint y: 441, endPoint x: 506, endPoint y: 356, distance: 86.5
click at [506, 356] on quentale-workspace at bounding box center [499, 237] width 999 height 474
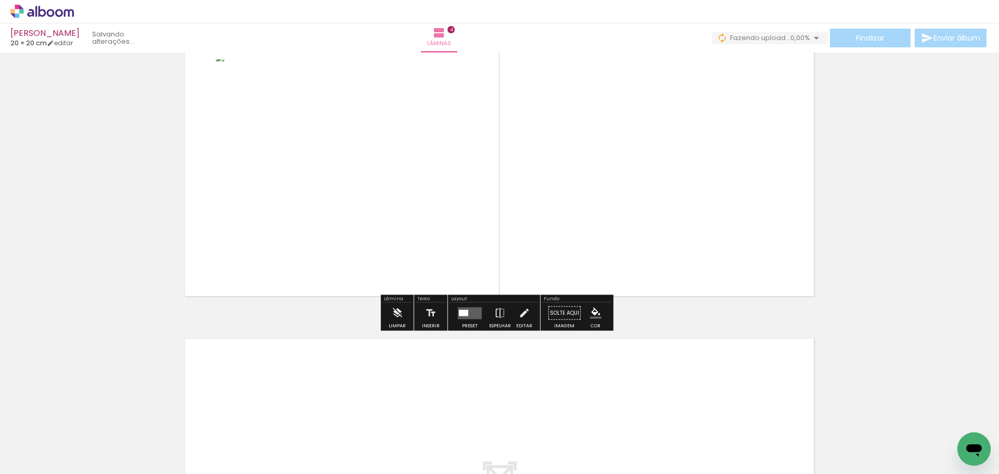
scroll to position [1150, 0]
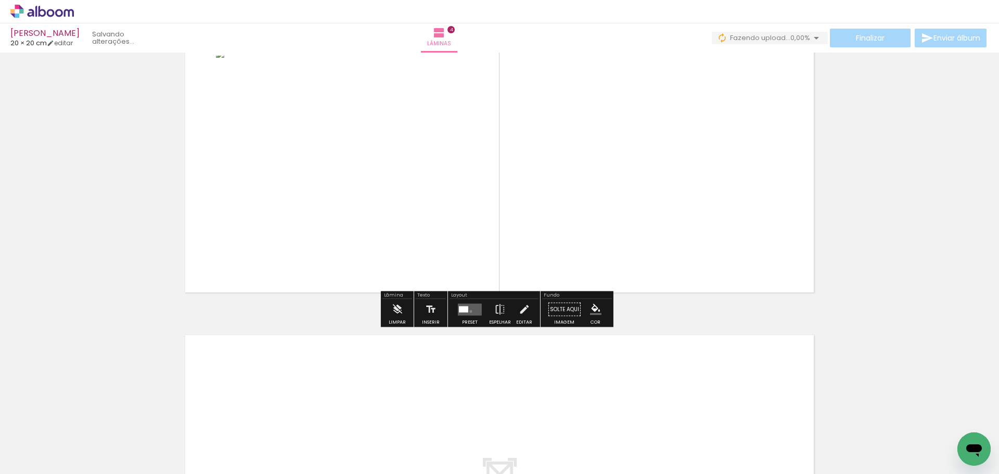
click at [468, 311] on quentale-layouter at bounding box center [470, 309] width 24 height 12
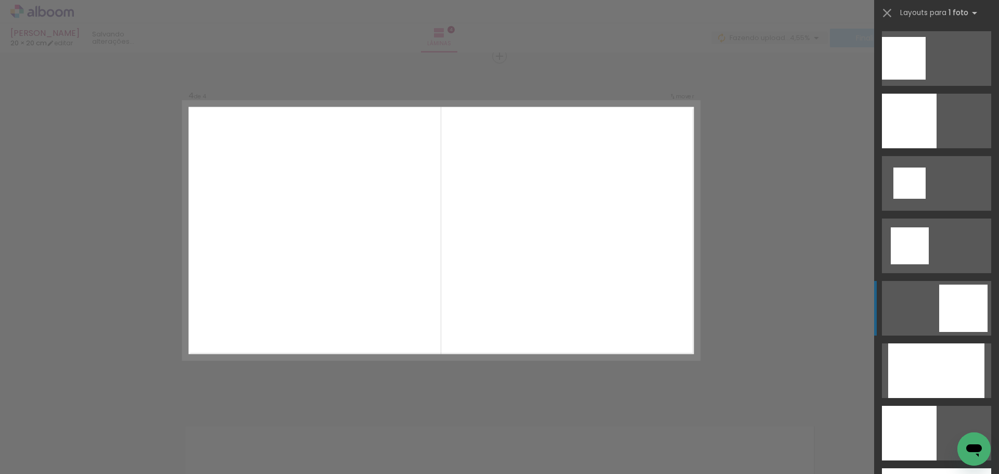
scroll to position [1145, 0]
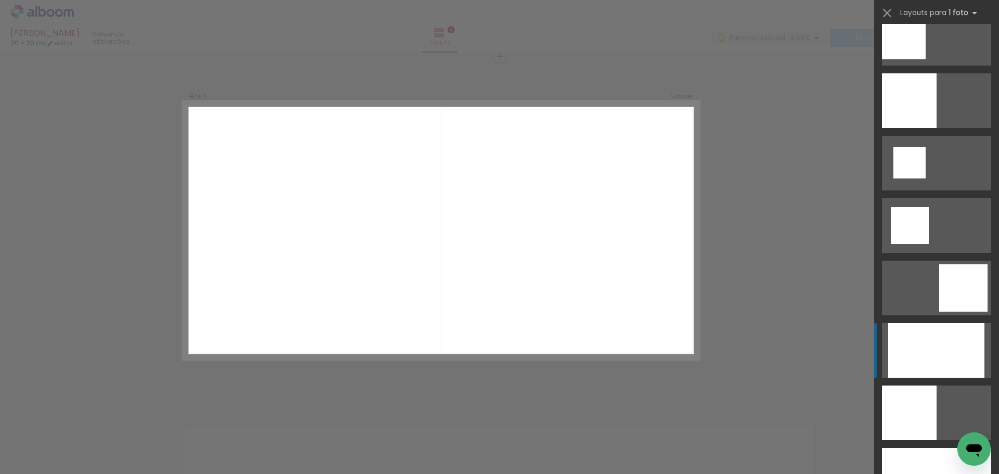
click at [927, 344] on div at bounding box center [936, 350] width 96 height 55
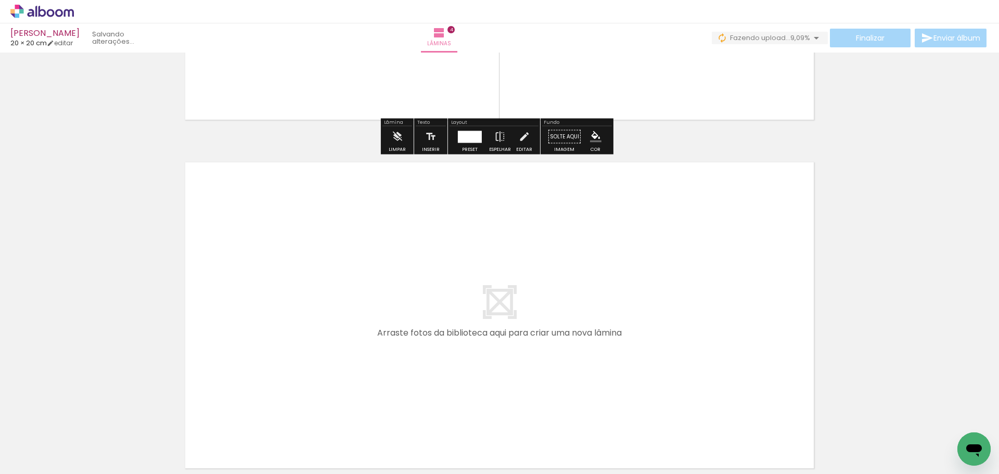
scroll to position [1424, 0]
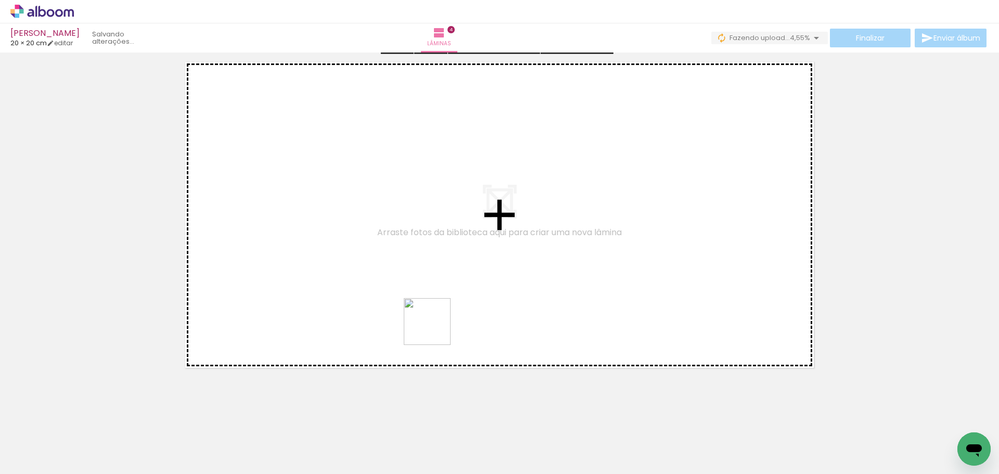
drag, startPoint x: 463, startPoint y: 435, endPoint x: 509, endPoint y: 381, distance: 71.6
click at [428, 307] on quentale-workspace at bounding box center [499, 237] width 999 height 474
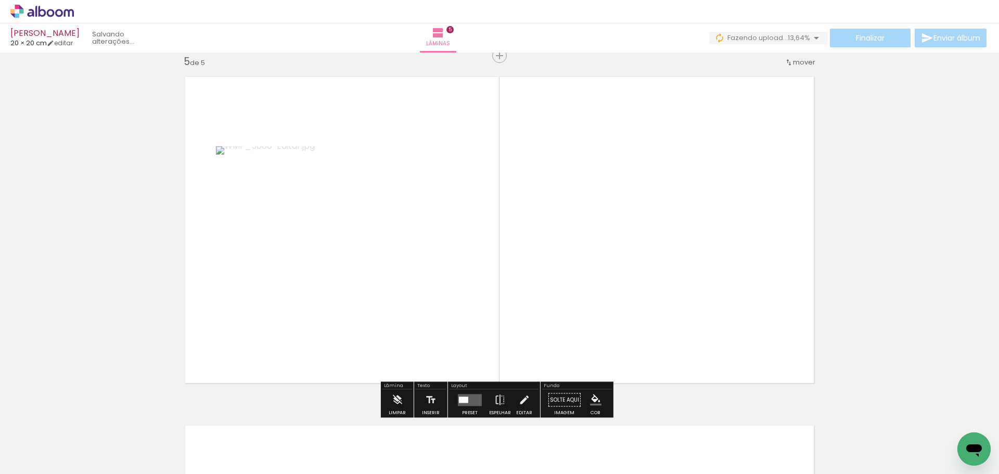
scroll to position [1408, 0]
drag, startPoint x: 567, startPoint y: 437, endPoint x: 629, endPoint y: 412, distance: 66.5
click at [537, 338] on quentale-workspace at bounding box center [499, 237] width 999 height 474
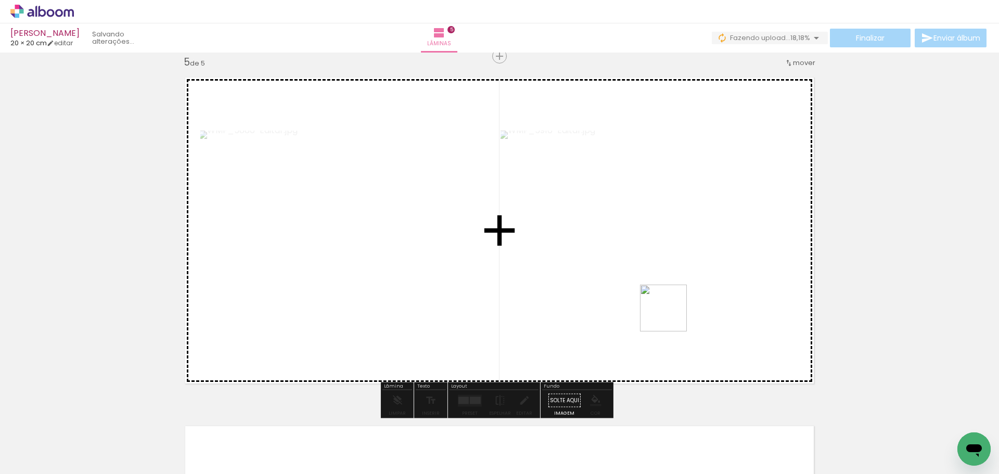
drag, startPoint x: 643, startPoint y: 440, endPoint x: 719, endPoint y: 309, distance: 151.1
click at [672, 310] on quentale-workspace at bounding box center [499, 237] width 999 height 474
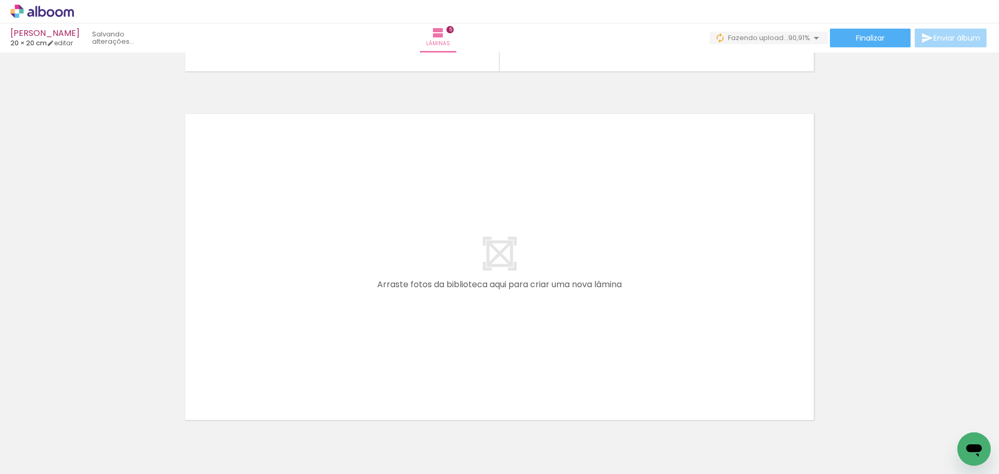
scroll to position [0, 302]
drag, startPoint x: 395, startPoint y: 441, endPoint x: 370, endPoint y: 355, distance: 89.4
click at [370, 355] on quentale-workspace at bounding box center [499, 237] width 999 height 474
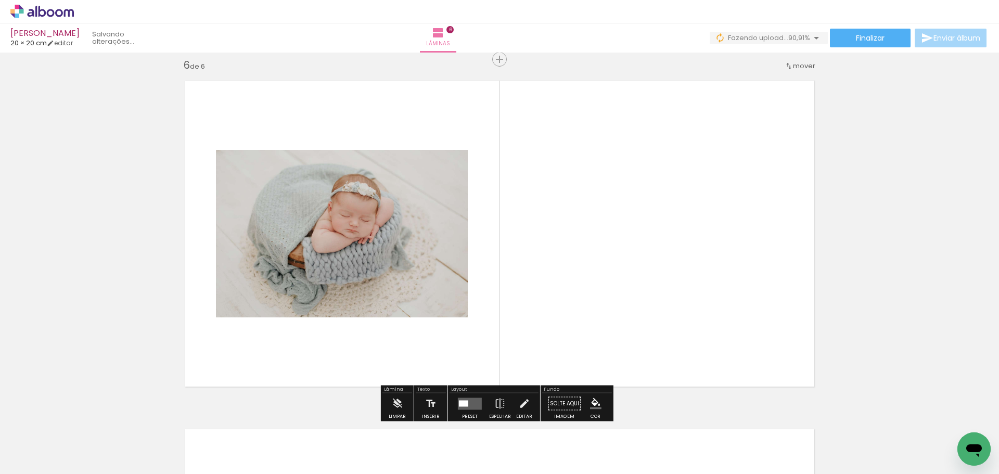
scroll to position [1756, 0]
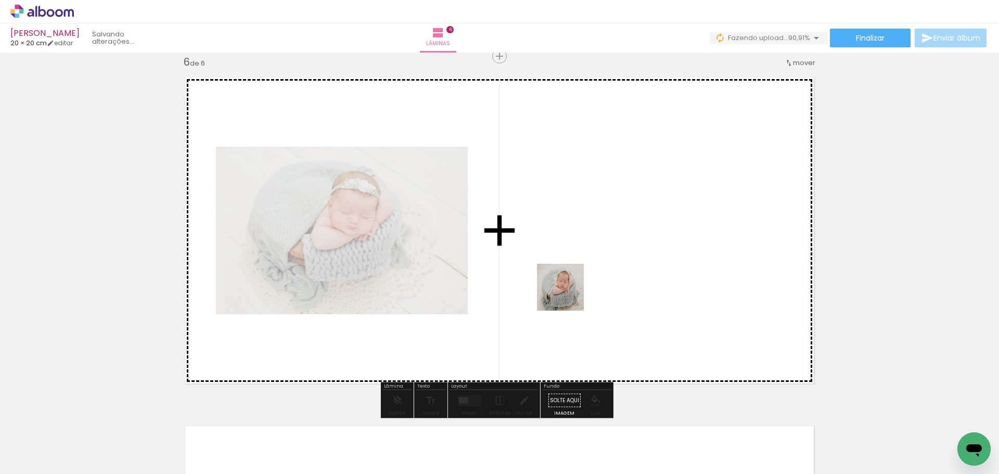
drag, startPoint x: 451, startPoint y: 442, endPoint x: 572, endPoint y: 291, distance: 193.6
click at [572, 291] on quentale-workspace at bounding box center [499, 237] width 999 height 474
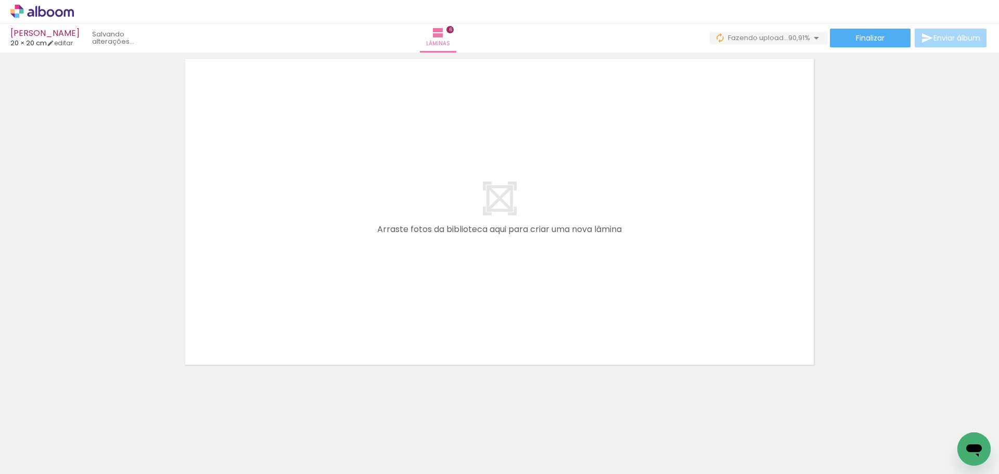
scroll to position [2124, 0]
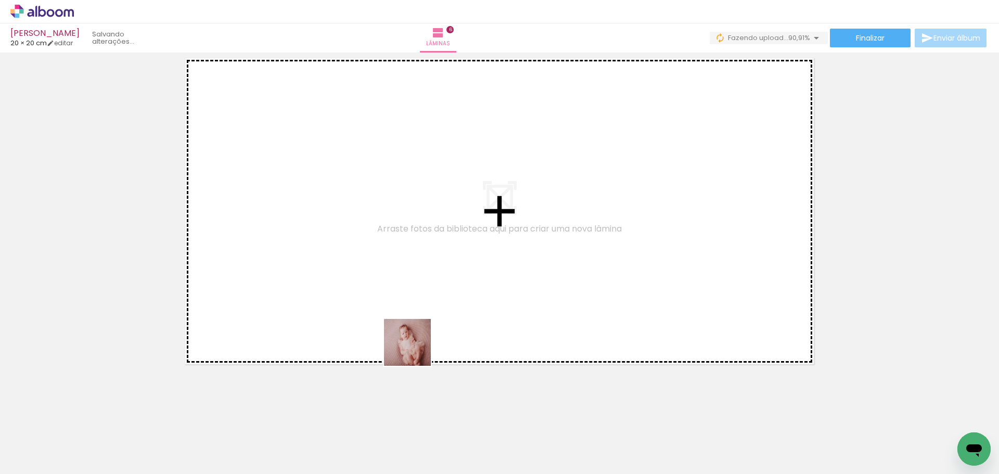
drag, startPoint x: 469, startPoint y: 407, endPoint x: 491, endPoint y: 403, distance: 22.3
click at [415, 349] on quentale-workspace at bounding box center [499, 237] width 999 height 474
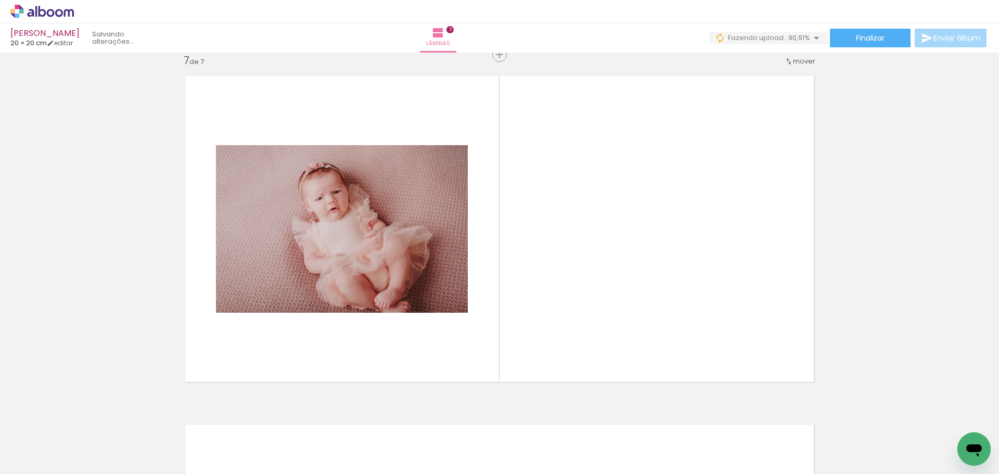
scroll to position [2105, 0]
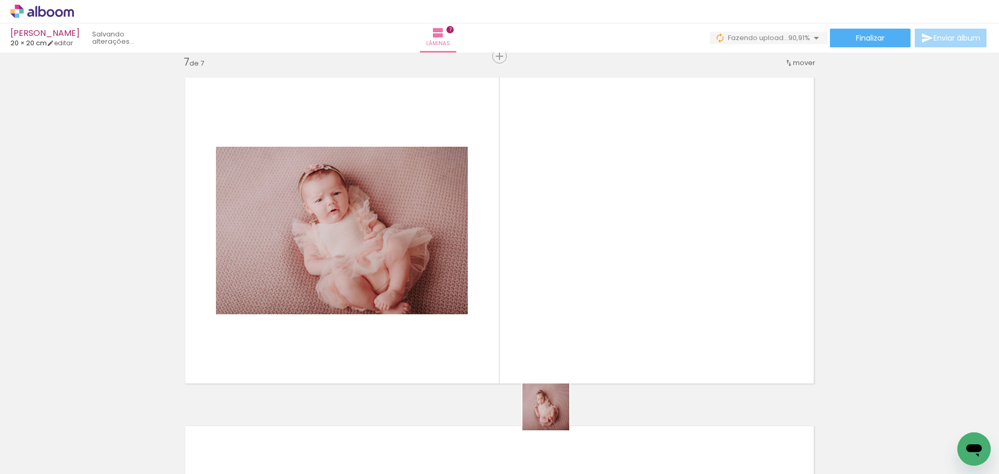
drag, startPoint x: 562, startPoint y: 438, endPoint x: 565, endPoint y: 386, distance: 52.1
click at [535, 345] on quentale-workspace at bounding box center [499, 237] width 999 height 474
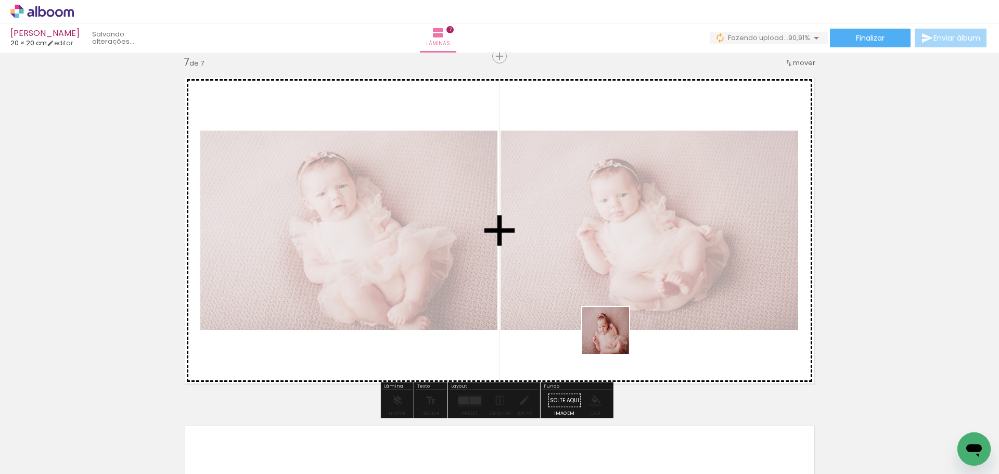
drag, startPoint x: 624, startPoint y: 440, endPoint x: 613, endPoint y: 338, distance: 102.6
click at [613, 338] on quentale-workspace at bounding box center [499, 237] width 999 height 474
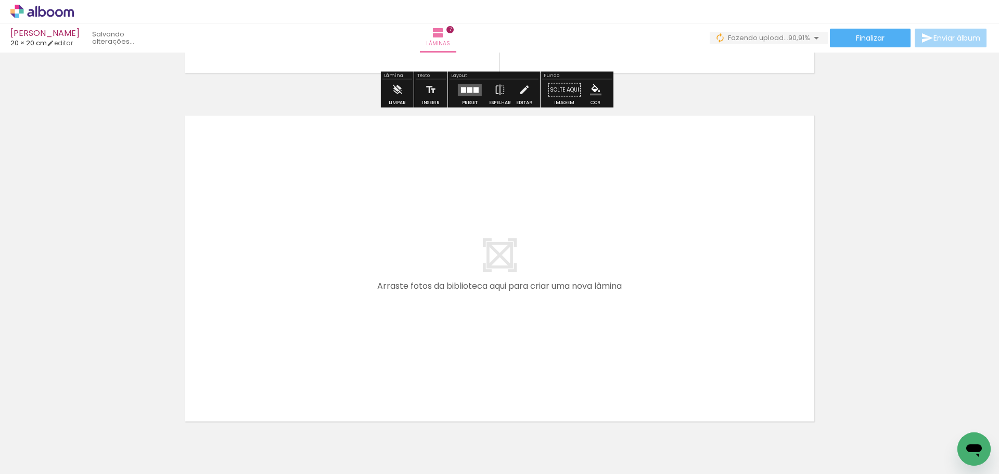
scroll to position [2417, 0]
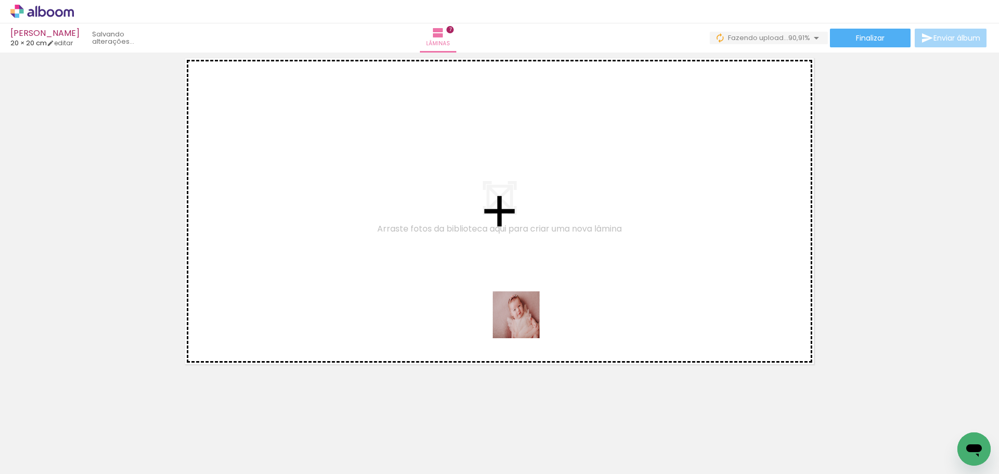
drag, startPoint x: 603, startPoint y: 371, endPoint x: 546, endPoint y: 341, distance: 64.7
click at [512, 315] on quentale-workspace at bounding box center [499, 237] width 999 height 474
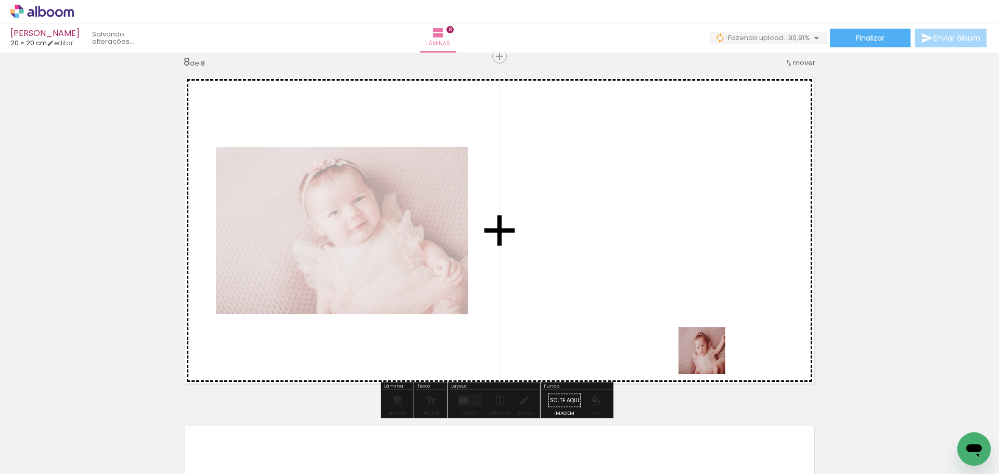
drag, startPoint x: 745, startPoint y: 433, endPoint x: 683, endPoint y: 302, distance: 144.3
click at [683, 302] on quentale-workspace at bounding box center [499, 237] width 999 height 474
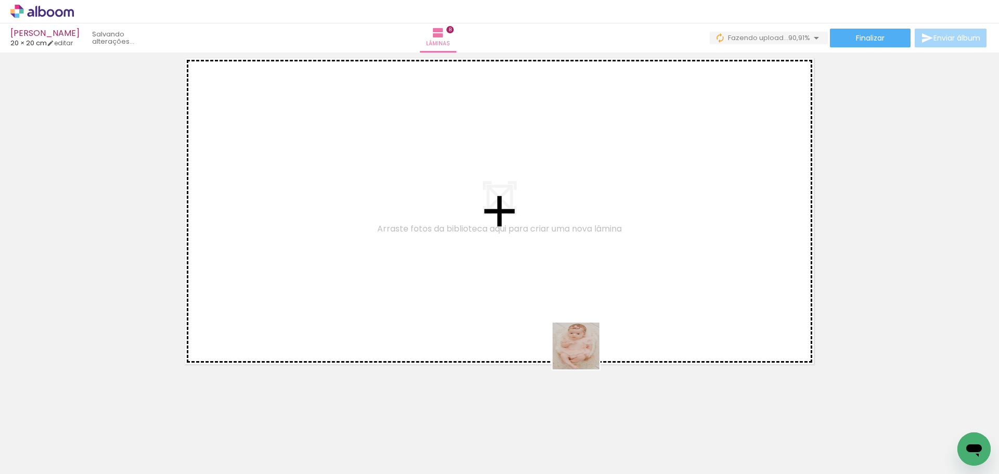
drag, startPoint x: 790, startPoint y: 429, endPoint x: 642, endPoint y: 370, distance: 159.7
click at [553, 342] on quentale-workspace at bounding box center [499, 237] width 999 height 474
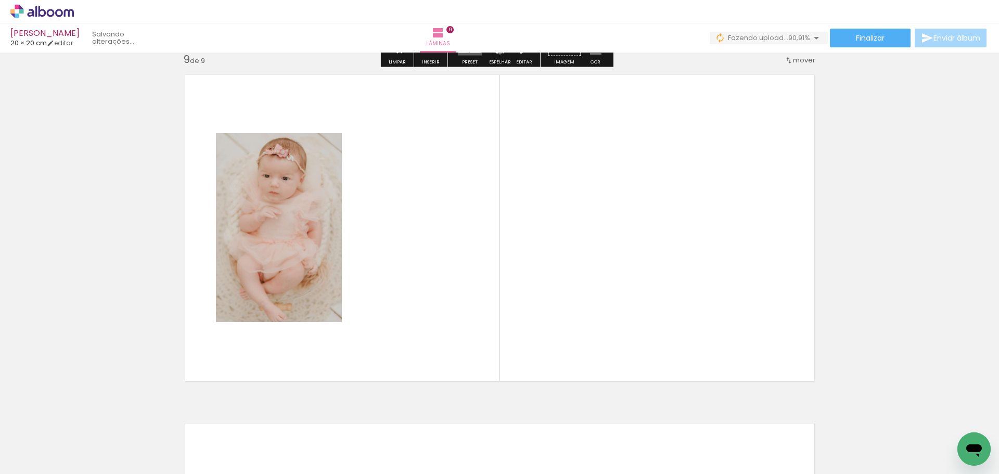
scroll to position [2802, 0]
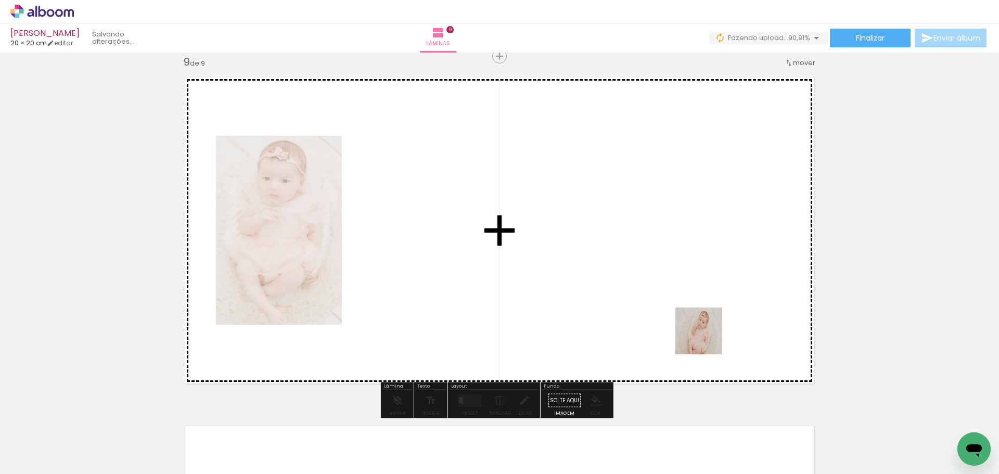
drag, startPoint x: 857, startPoint y: 437, endPoint x: 704, endPoint y: 337, distance: 182.4
click at [704, 337] on quentale-workspace at bounding box center [499, 237] width 999 height 474
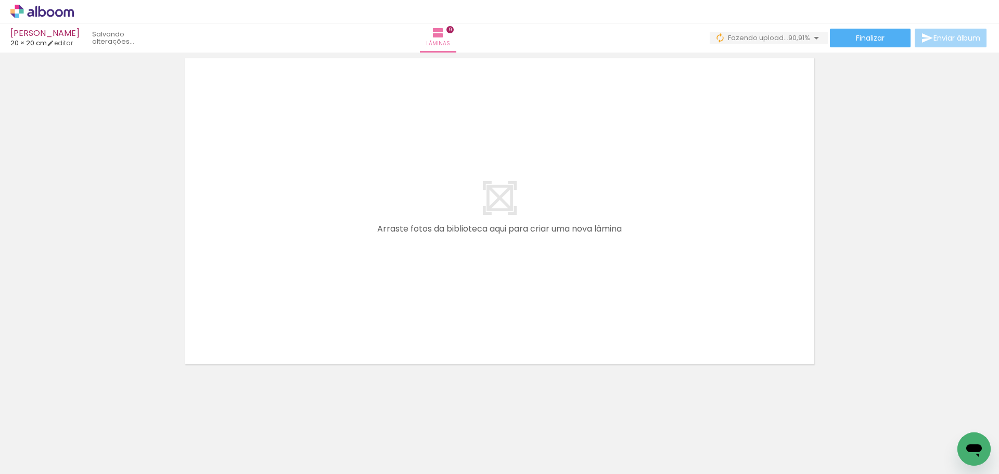
scroll to position [0, 371]
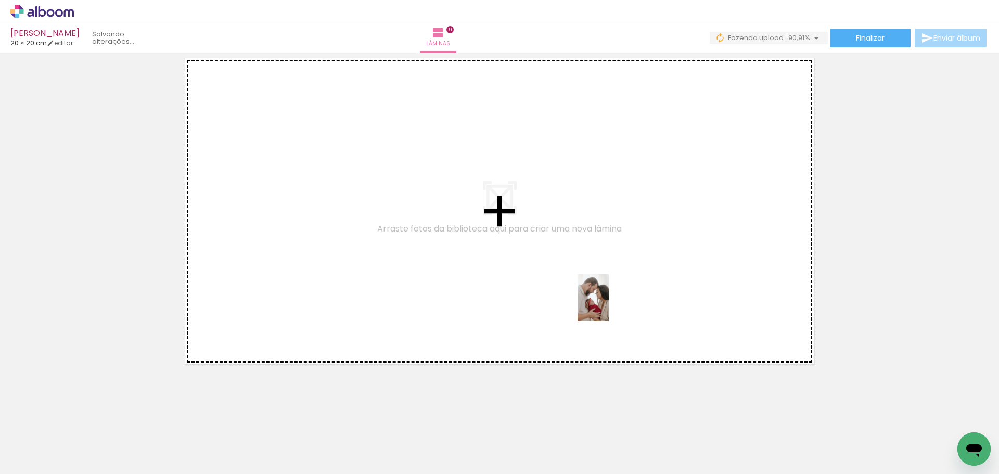
drag, startPoint x: 847, startPoint y: 444, endPoint x: 673, endPoint y: 335, distance: 205.3
click at [607, 305] on quentale-workspace at bounding box center [499, 237] width 999 height 474
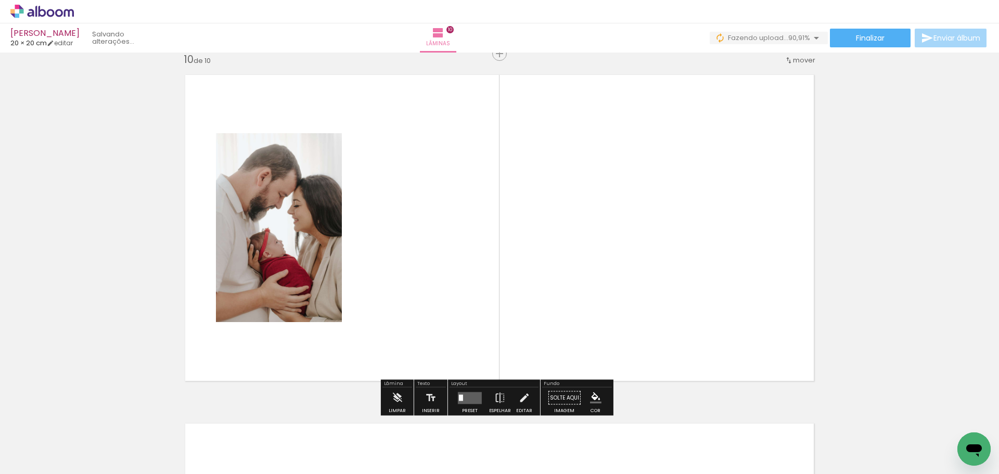
scroll to position [3151, 0]
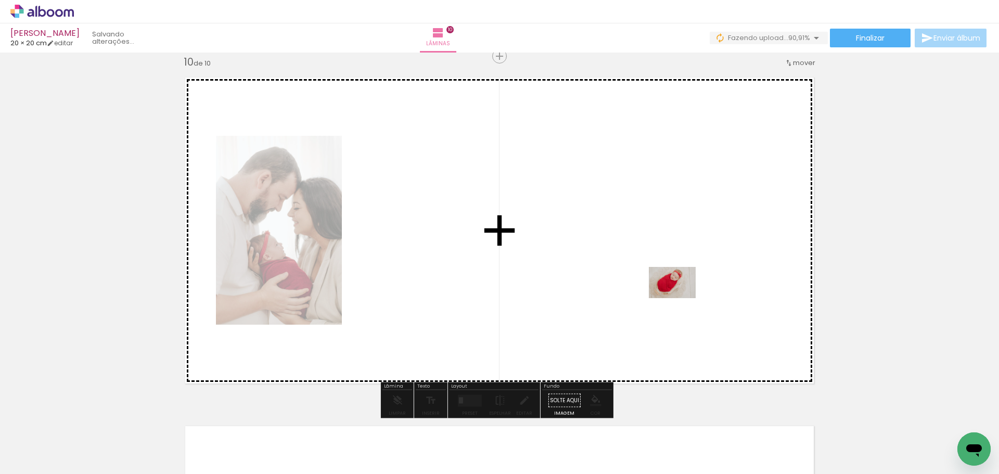
drag, startPoint x: 896, startPoint y: 436, endPoint x: 679, endPoint y: 297, distance: 257.6
click at [679, 297] on quentale-workspace at bounding box center [499, 237] width 999 height 474
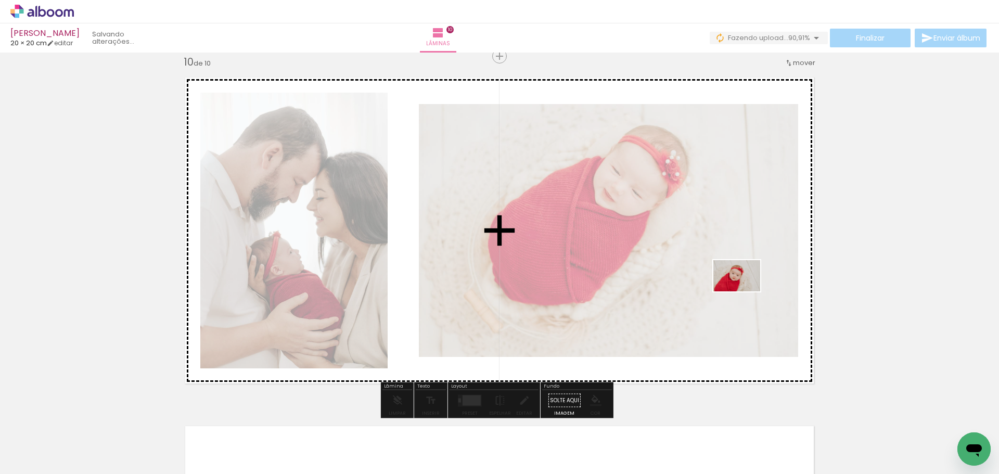
drag, startPoint x: 928, startPoint y: 406, endPoint x: 743, endPoint y: 291, distance: 217.8
click at [743, 291] on quentale-workspace at bounding box center [499, 237] width 999 height 474
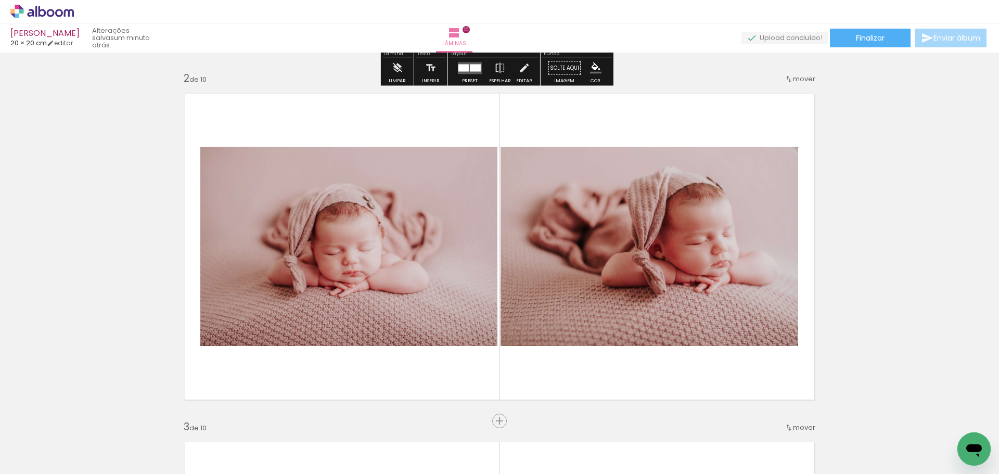
scroll to position [416, 0]
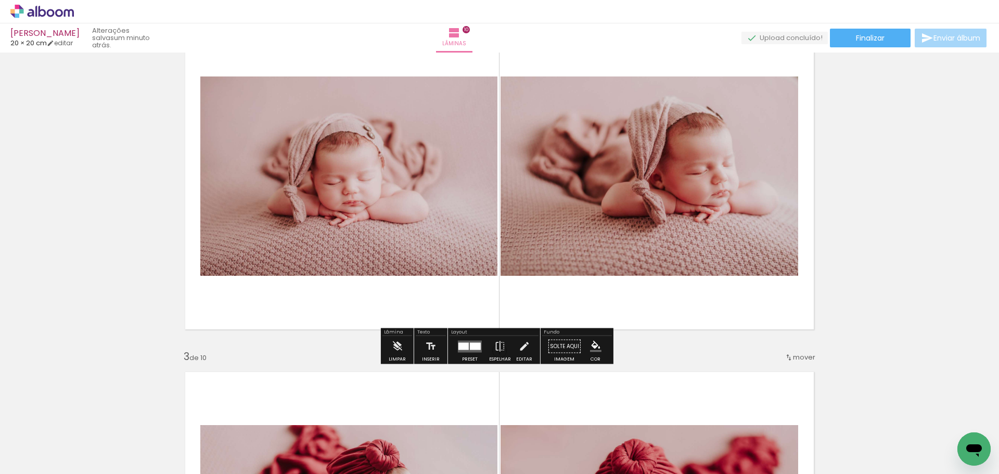
click at [462, 337] on div at bounding box center [470, 346] width 28 height 21
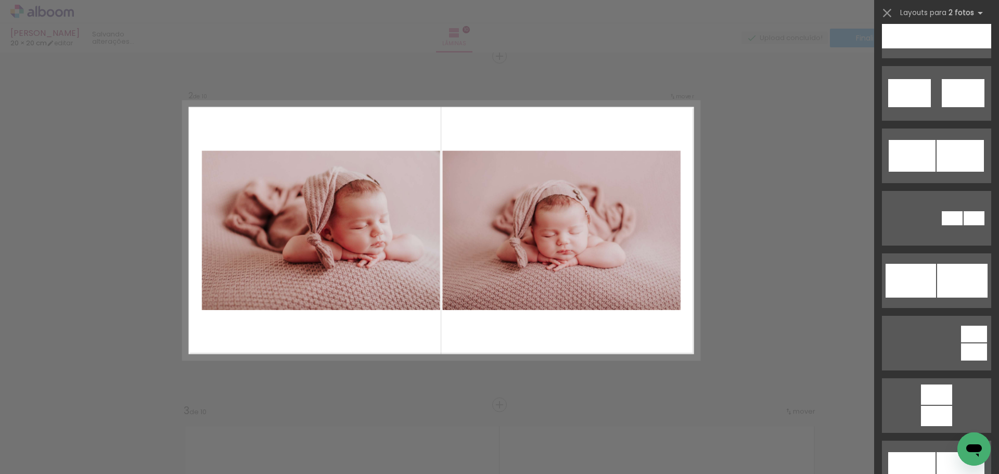
scroll to position [937, 0]
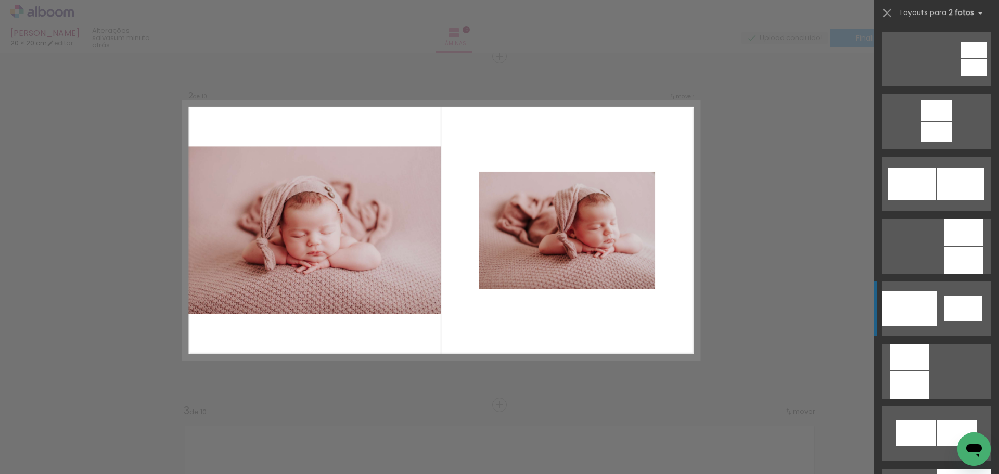
click at [935, 308] on quentale-layouter at bounding box center [936, 308] width 109 height 55
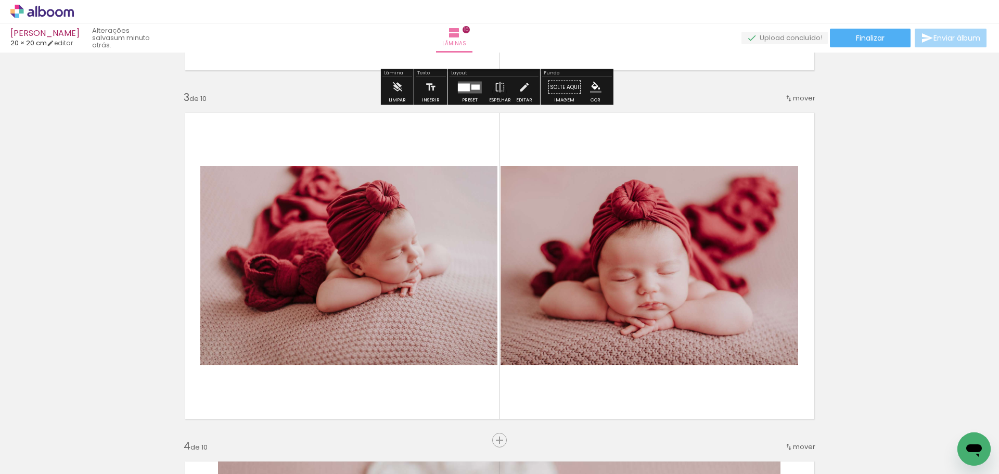
scroll to position [778, 0]
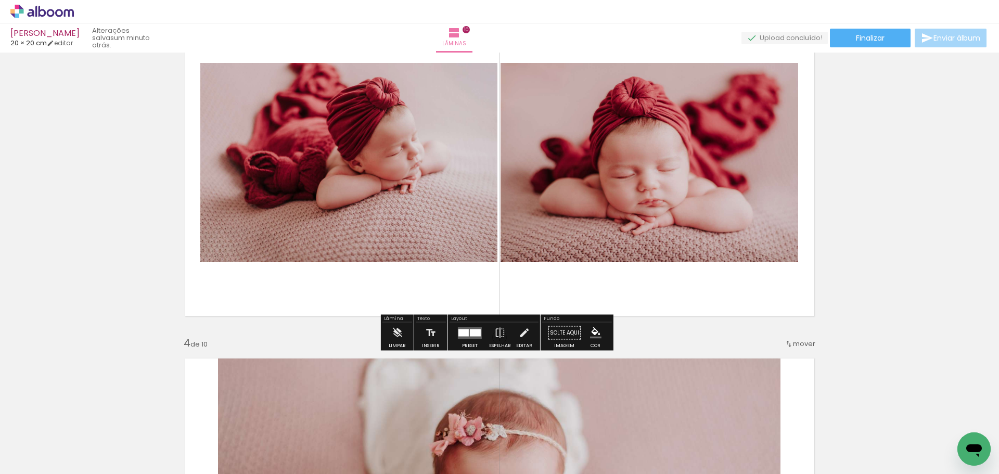
click at [465, 332] on div at bounding box center [463, 332] width 10 height 7
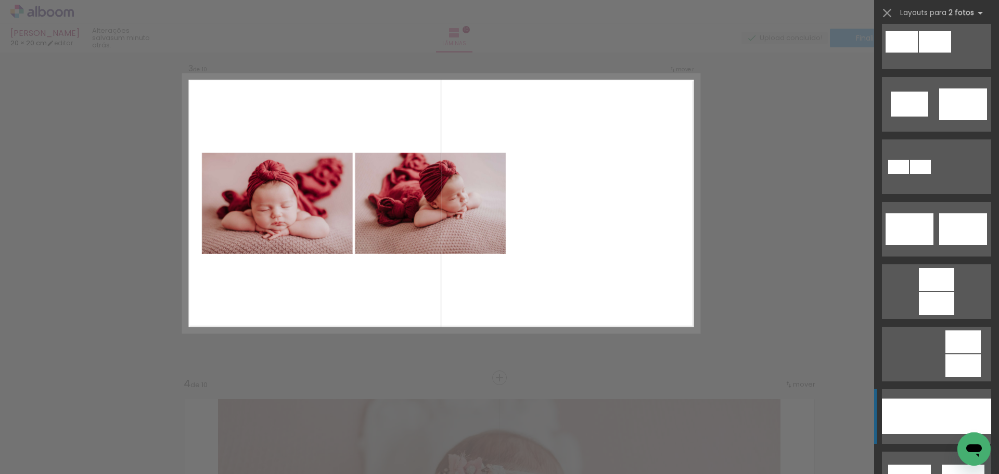
scroll to position [0, 0]
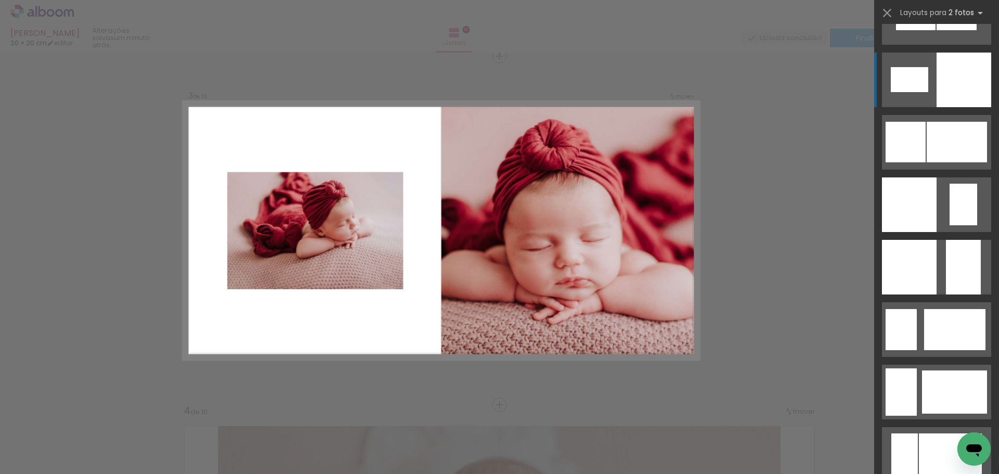
click at [954, 91] on div at bounding box center [964, 80] width 55 height 55
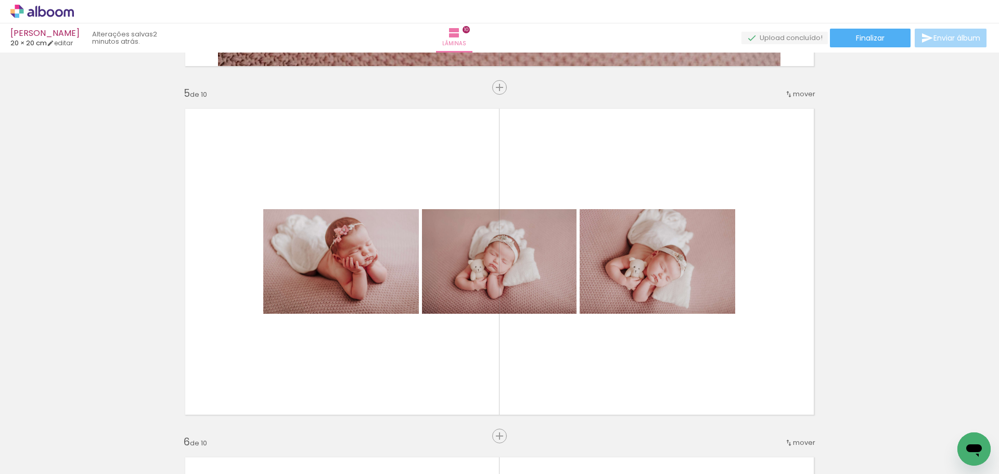
scroll to position [1457, 0]
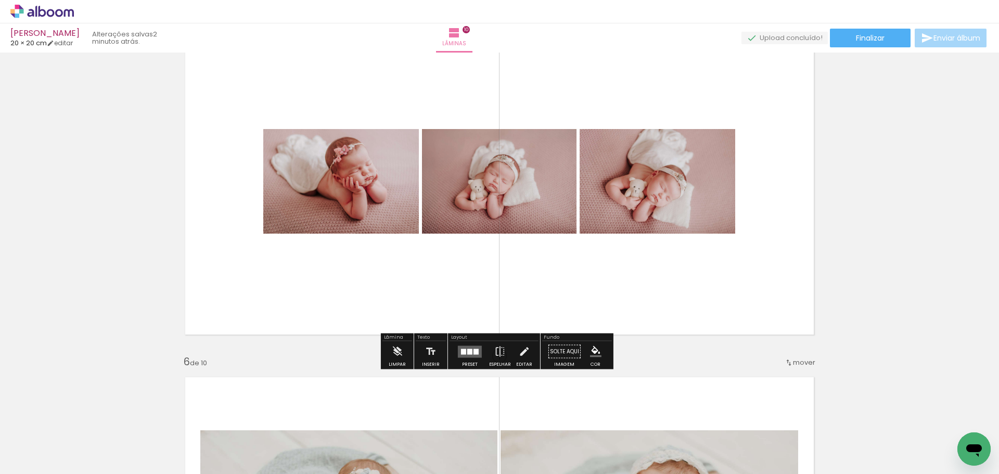
click at [463, 351] on div at bounding box center [463, 352] width 5 height 6
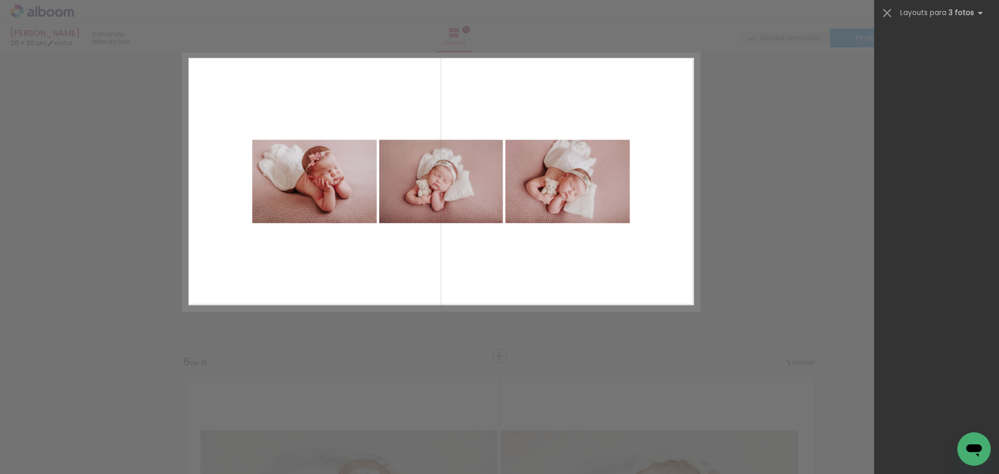
scroll to position [0, 0]
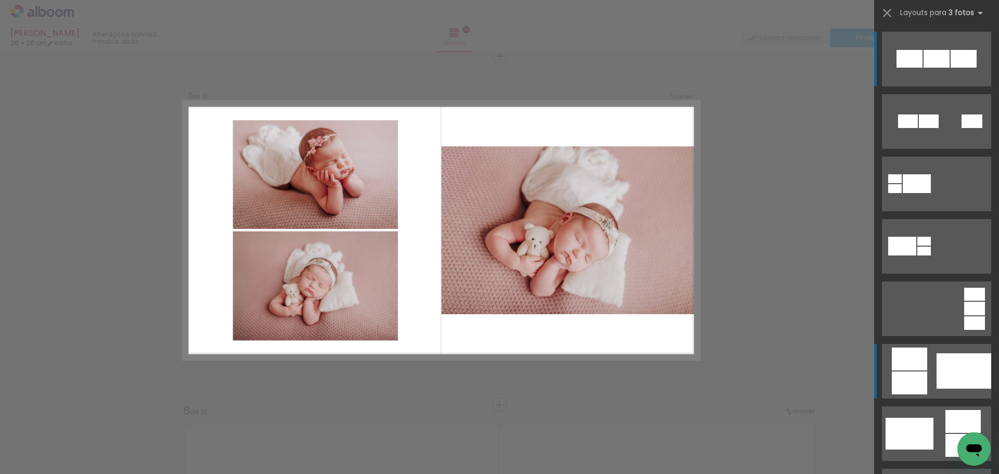
click at [946, 364] on div at bounding box center [964, 370] width 55 height 35
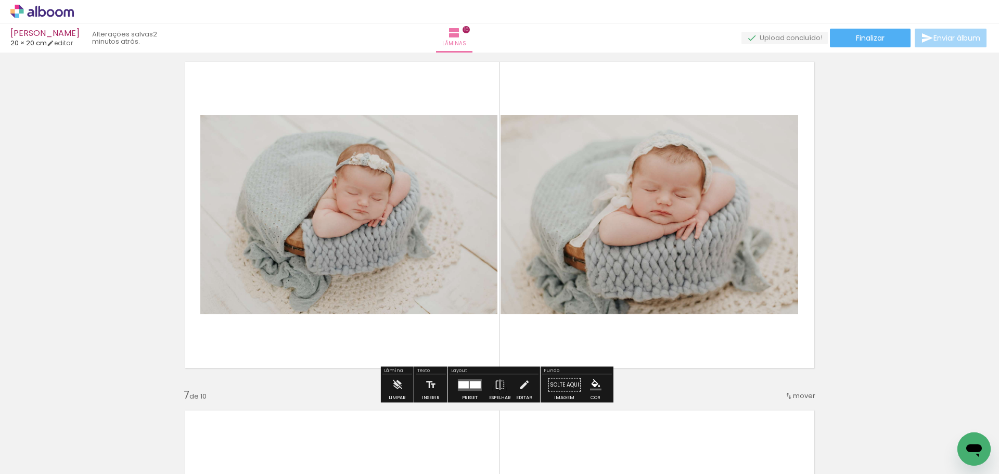
click at [466, 385] on div at bounding box center [463, 384] width 10 height 7
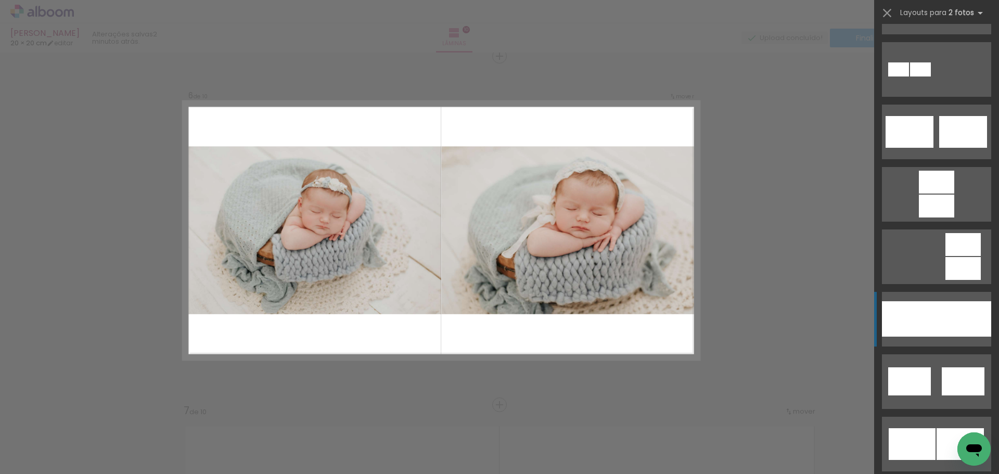
click at [937, 306] on div at bounding box center [964, 318] width 55 height 35
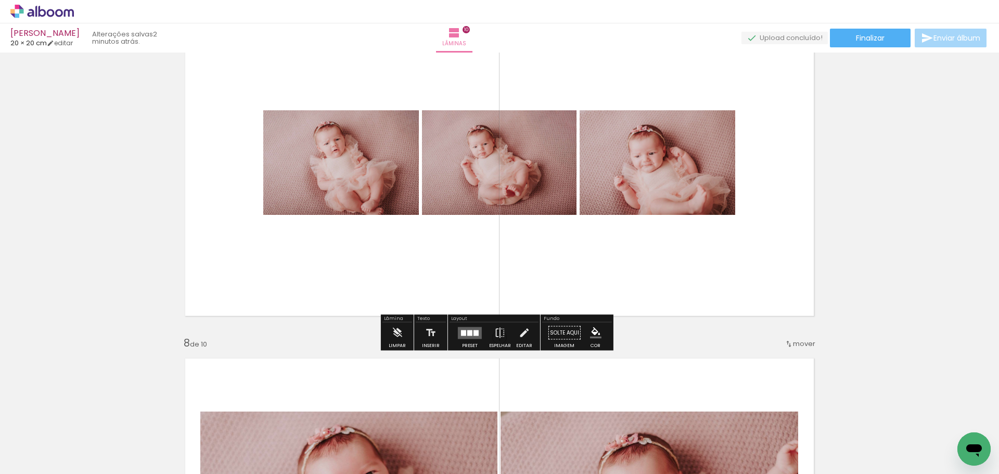
click at [470, 335] on quentale-layouter at bounding box center [470, 333] width 24 height 12
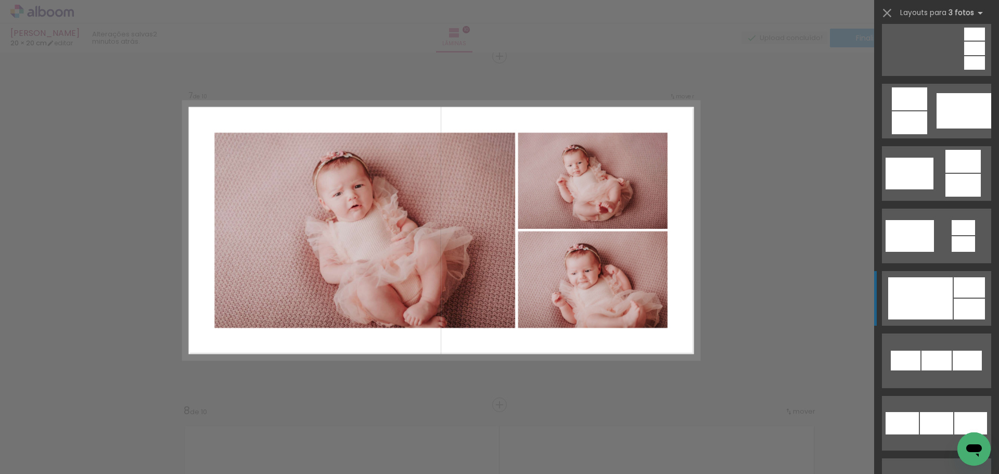
click at [954, 306] on div at bounding box center [969, 309] width 31 height 21
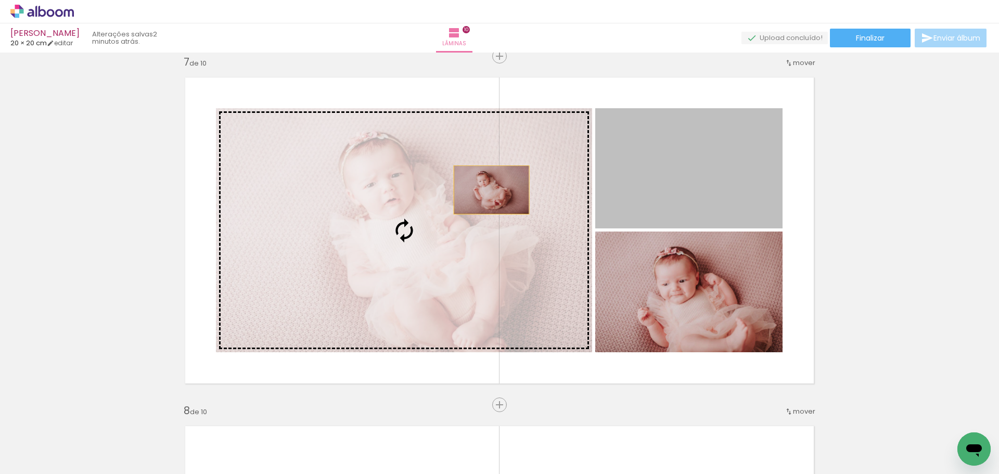
drag, startPoint x: 707, startPoint y: 185, endPoint x: 450, endPoint y: 196, distance: 256.7
click at [0, 0] on slot at bounding box center [0, 0] width 0 height 0
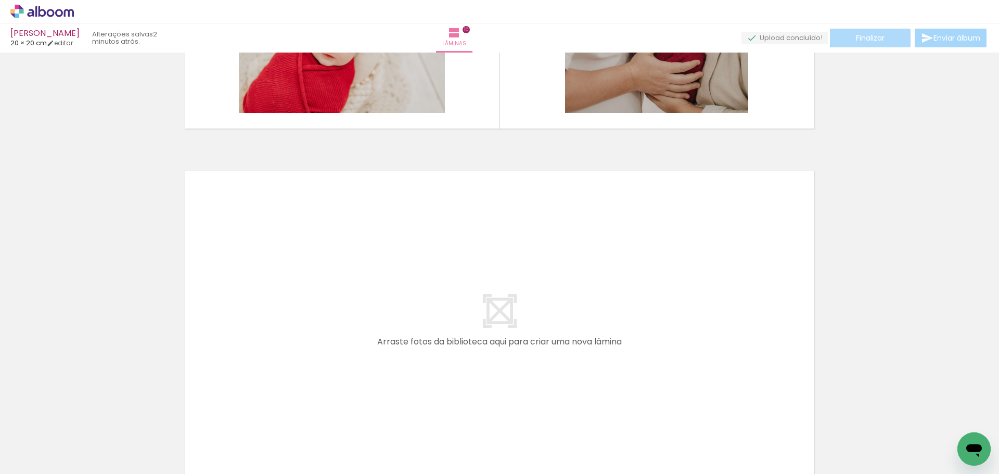
click at [868, 34] on span "Finalizar" at bounding box center [870, 37] width 29 height 7
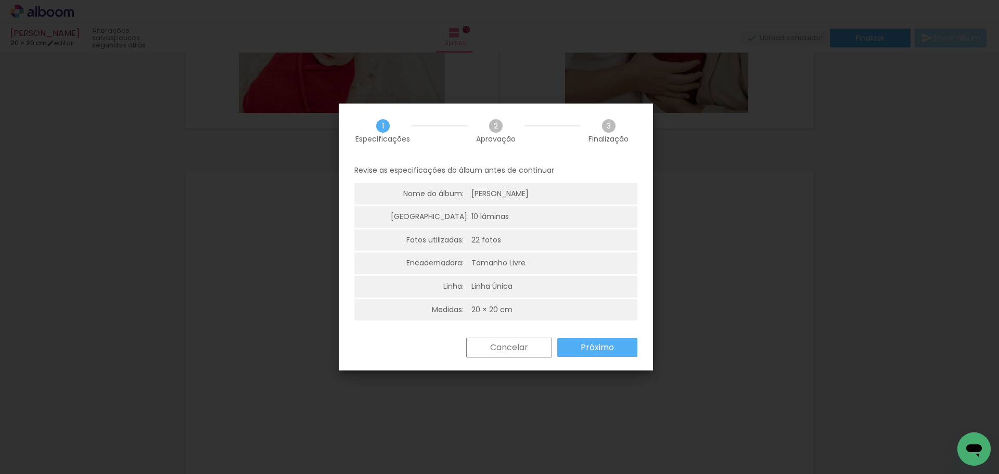
click at [0, 0] on slot "Próximo" at bounding box center [0, 0] width 0 height 0
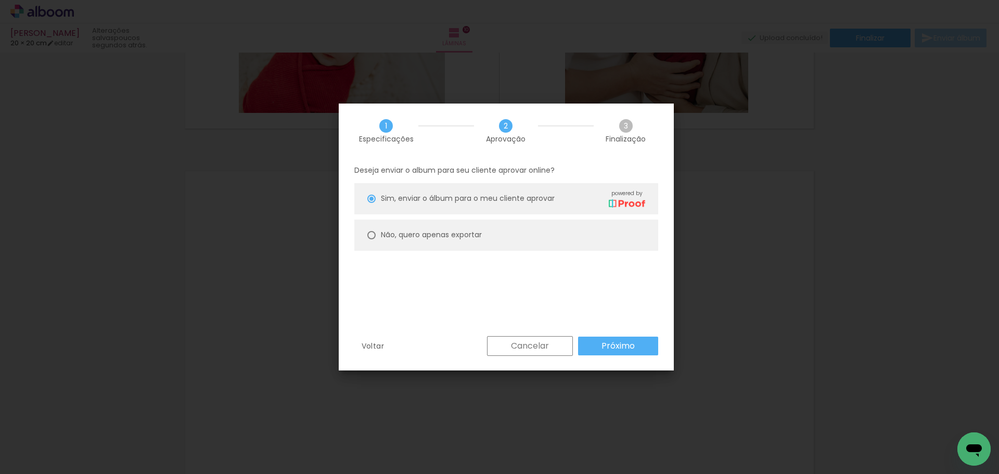
click at [0, 0] on slot "Próximo" at bounding box center [0, 0] width 0 height 0
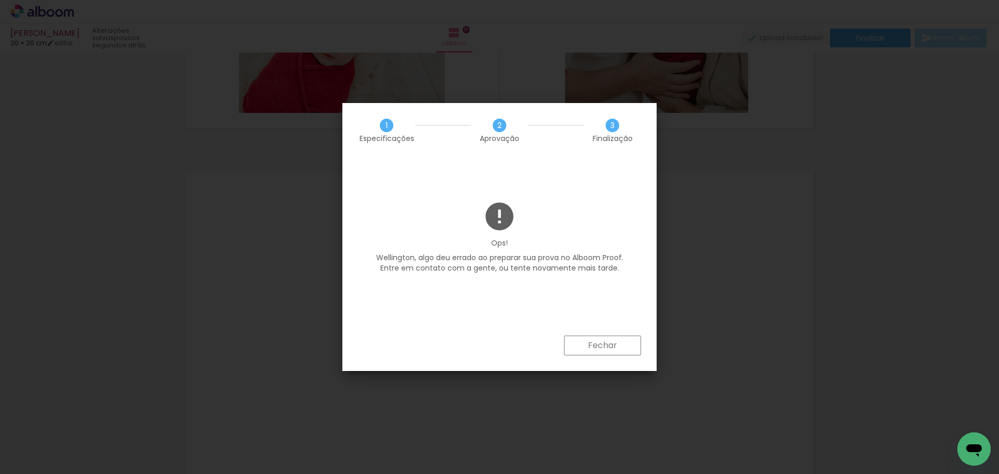
click at [0, 0] on slot "Fechar" at bounding box center [0, 0] width 0 height 0
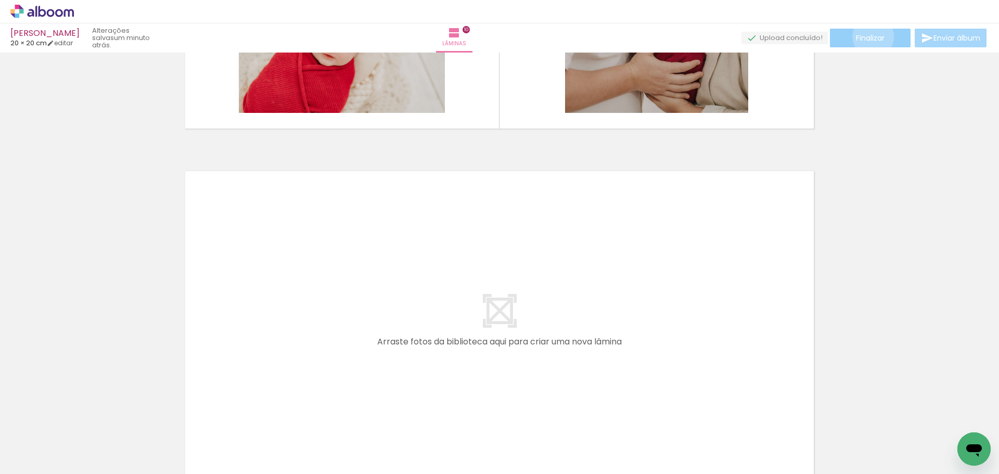
click at [869, 36] on span "Finalizar" at bounding box center [870, 37] width 29 height 7
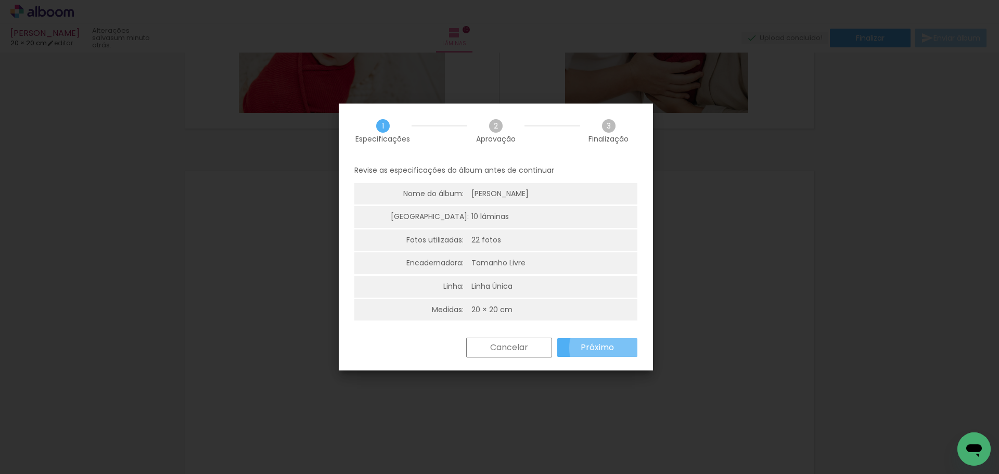
click at [0, 0] on slot "Próximo" at bounding box center [0, 0] width 0 height 0
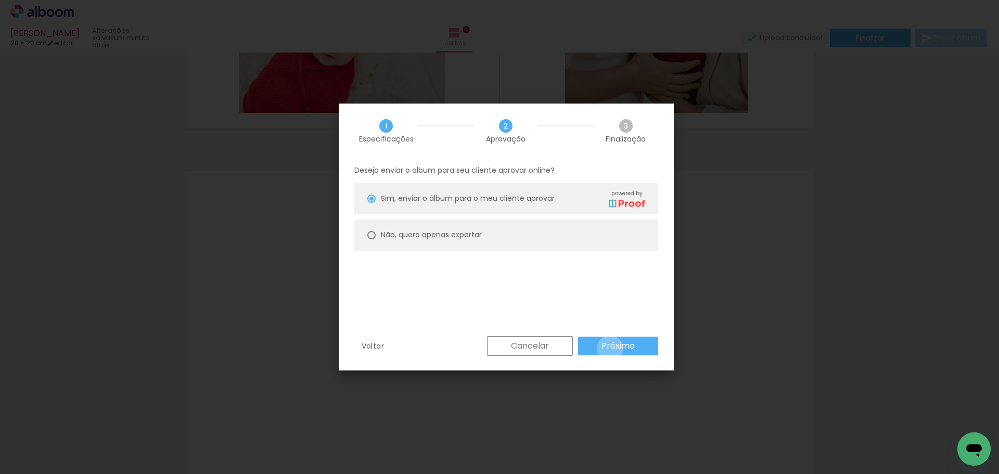
click at [0, 0] on slot "Próximo" at bounding box center [0, 0] width 0 height 0
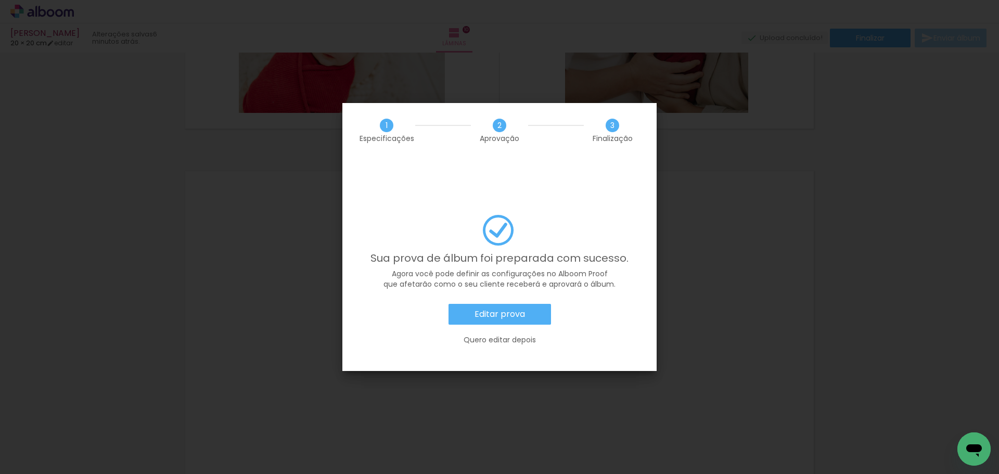
scroll to position [0, 371]
click at [0, 0] on slot "Editar prova" at bounding box center [0, 0] width 0 height 0
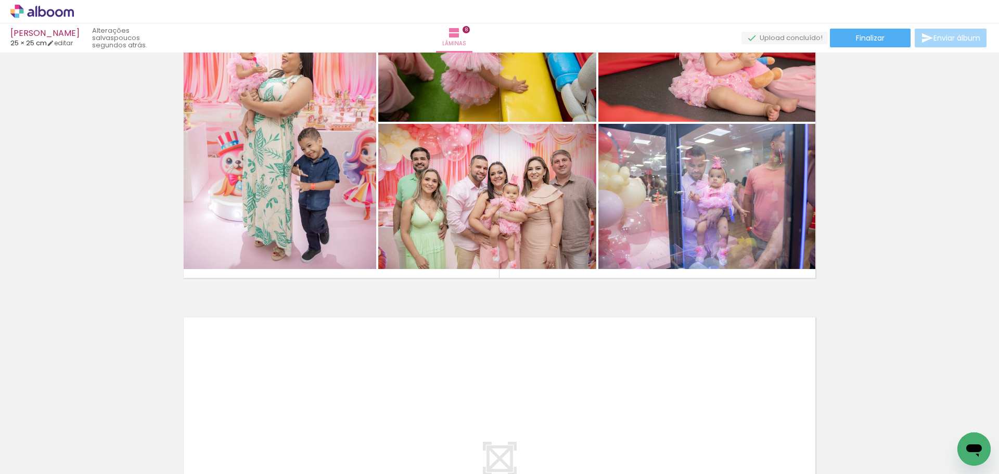
scroll to position [2558, 0]
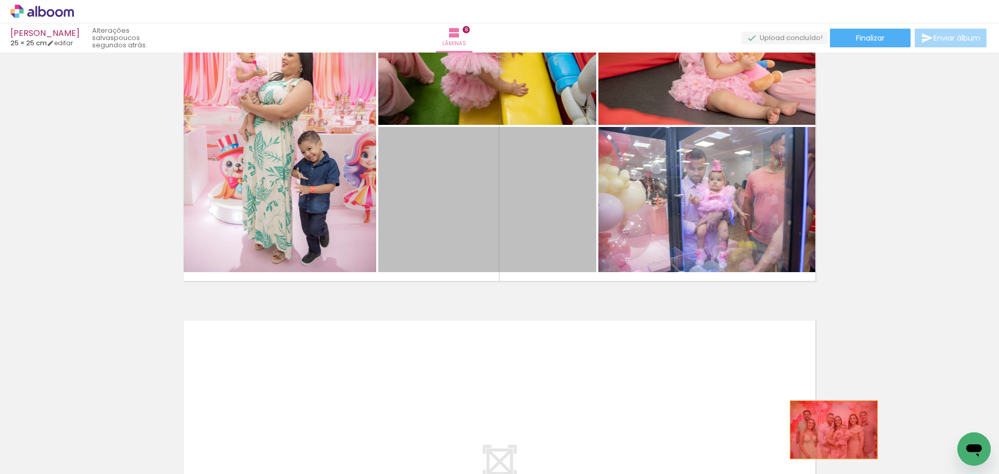
drag, startPoint x: 532, startPoint y: 226, endPoint x: 831, endPoint y: 434, distance: 364.4
click at [831, 434] on quentale-workspace at bounding box center [499, 237] width 999 height 474
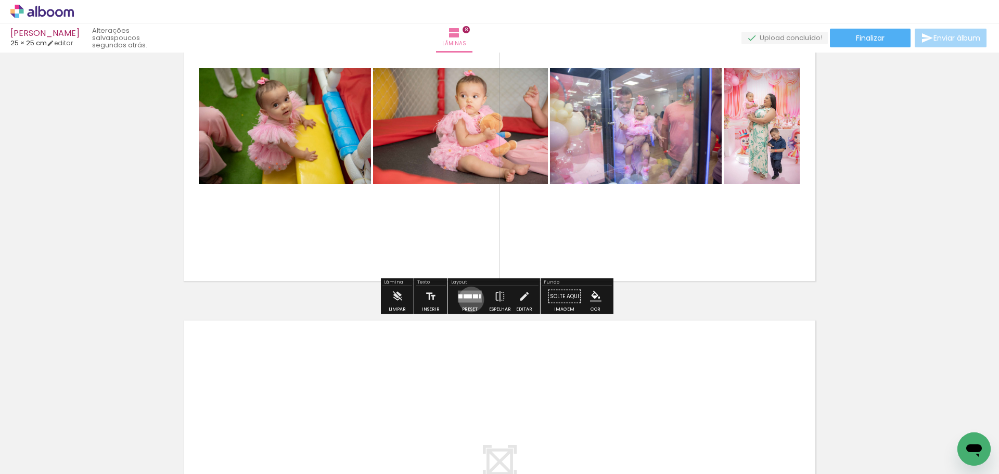
click at [469, 299] on quentale-layouter at bounding box center [470, 296] width 24 height 12
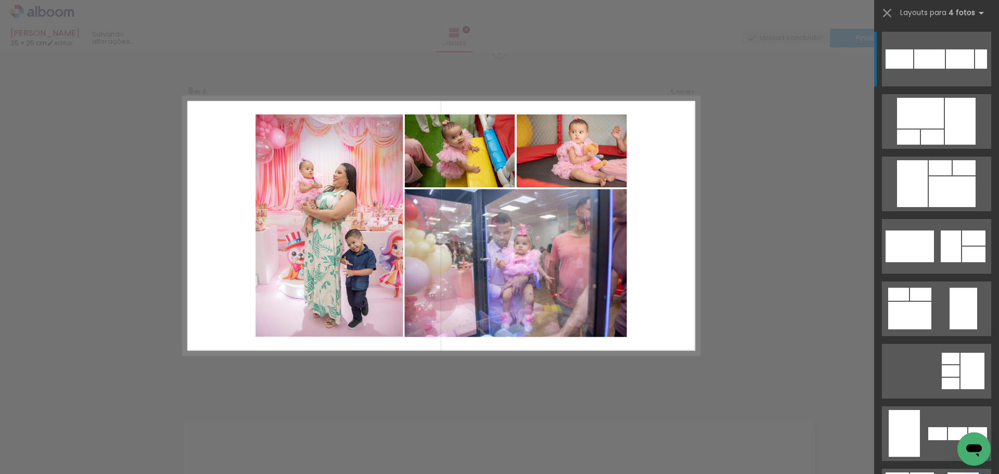
scroll to position [2454, 0]
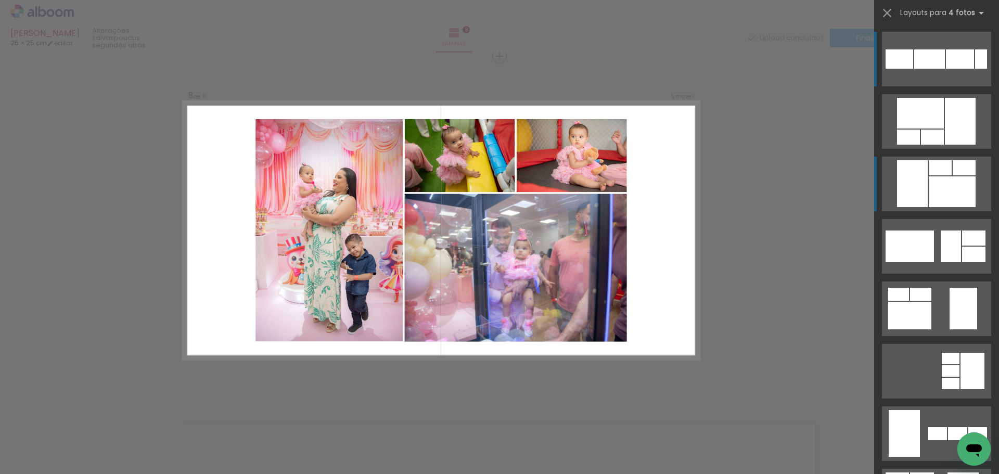
click at [949, 184] on div at bounding box center [952, 191] width 47 height 31
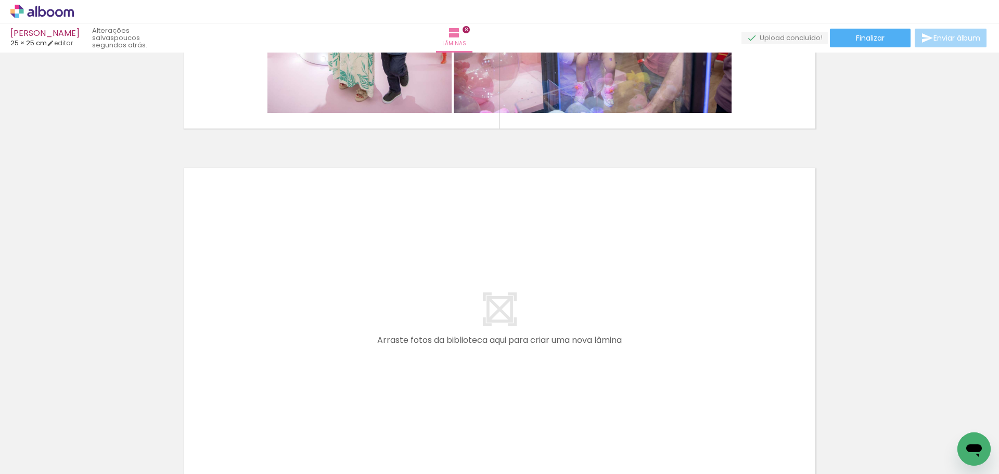
scroll to position [2714, 0]
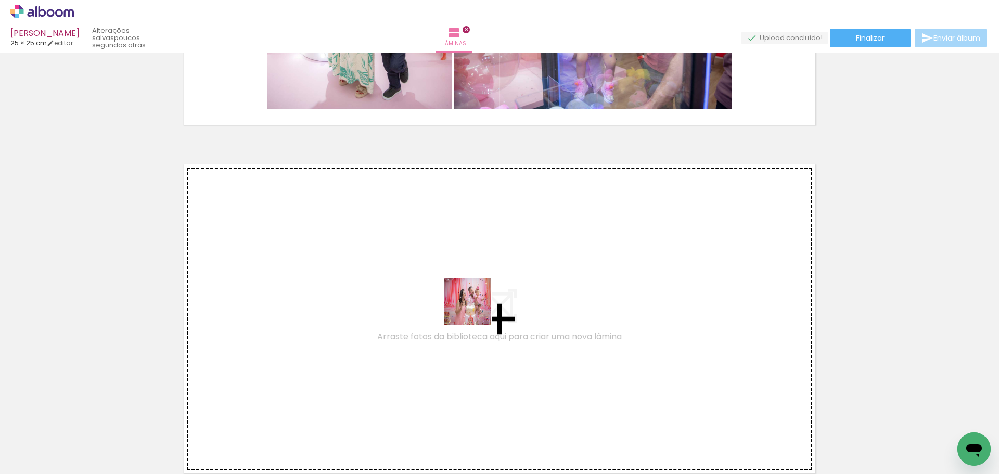
drag, startPoint x: 613, startPoint y: 446, endPoint x: 476, endPoint y: 309, distance: 194.3
click at [476, 309] on quentale-workspace at bounding box center [499, 237] width 999 height 474
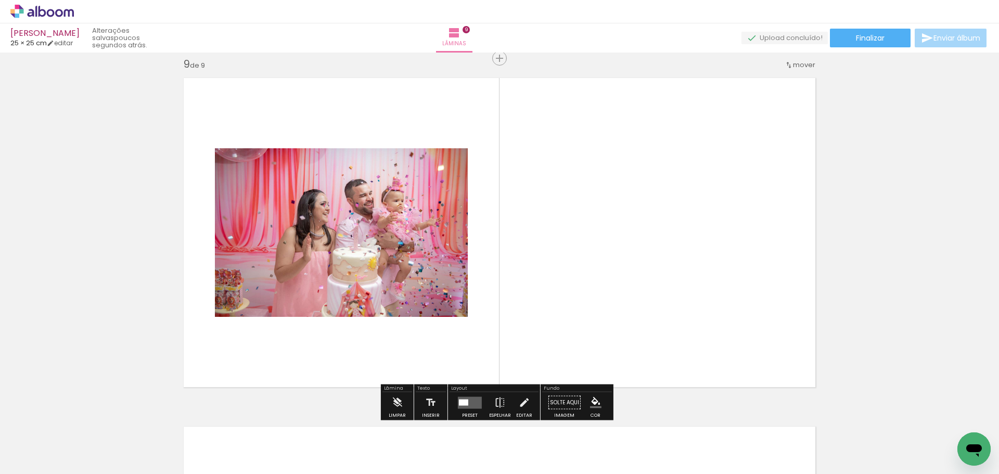
scroll to position [2802, 0]
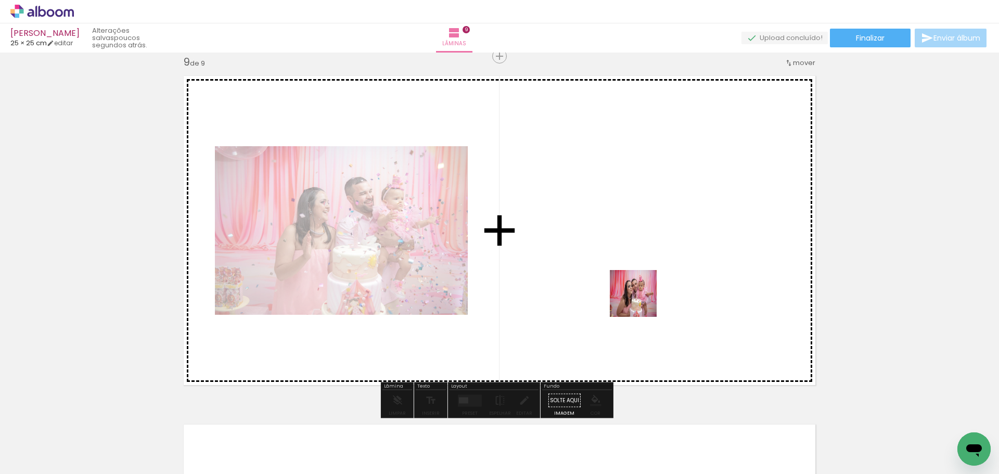
drag, startPoint x: 656, startPoint y: 392, endPoint x: 641, endPoint y: 298, distance: 95.3
click at [641, 298] on quentale-workspace at bounding box center [499, 237] width 999 height 474
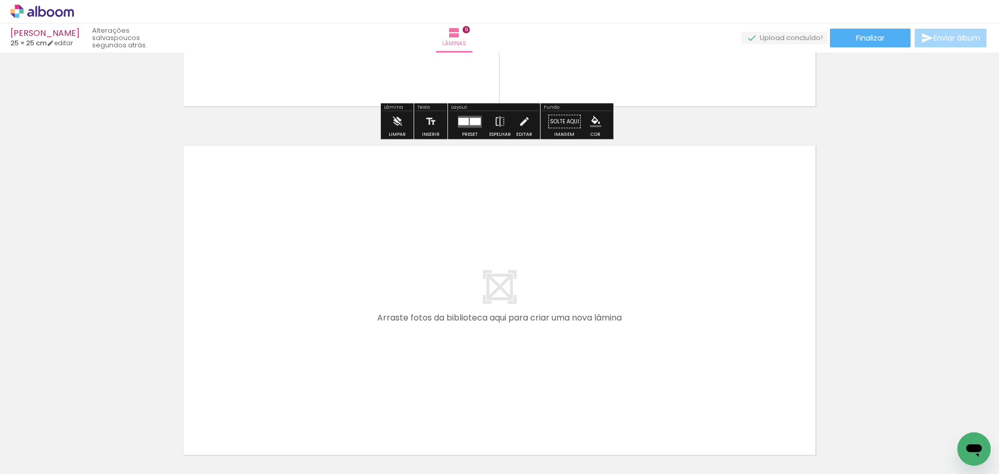
scroll to position [3114, 0]
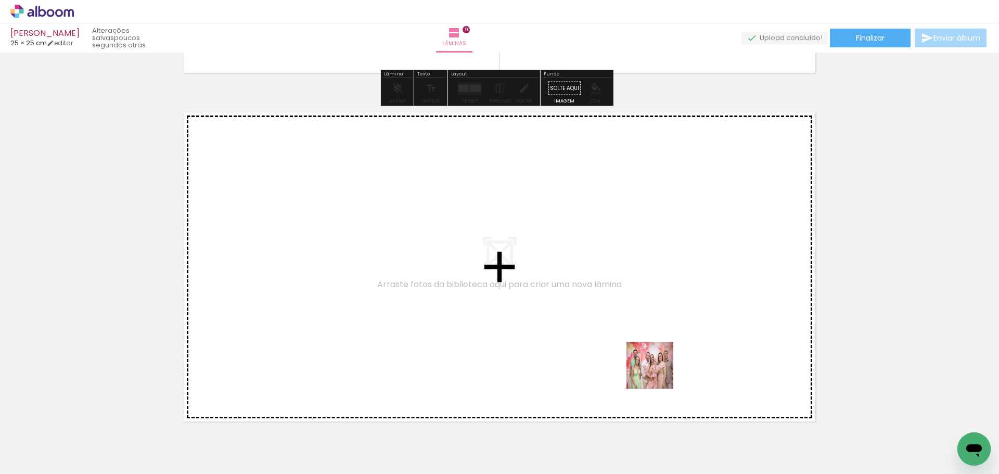
drag, startPoint x: 774, startPoint y: 437, endPoint x: 589, endPoint y: 339, distance: 209.2
click at [589, 339] on quentale-workspace at bounding box center [499, 237] width 999 height 474
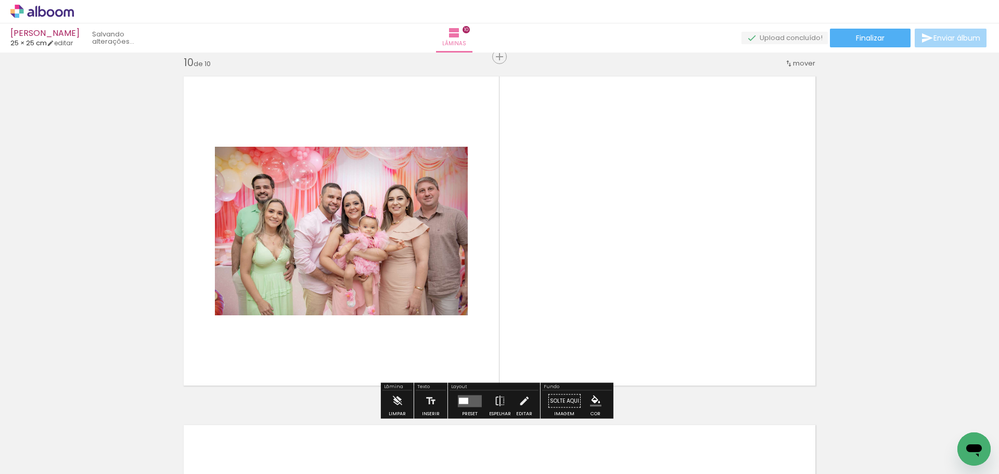
scroll to position [3151, 0]
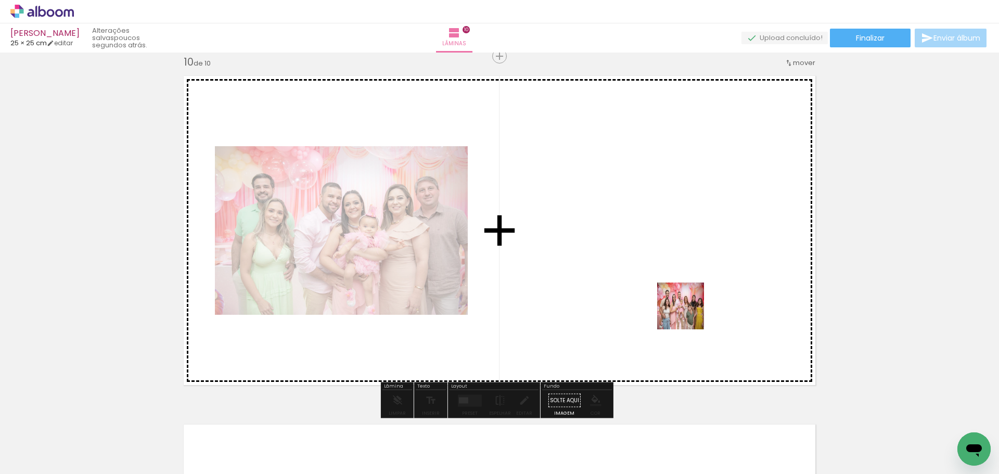
drag, startPoint x: 843, startPoint y: 437, endPoint x: 742, endPoint y: 344, distance: 137.0
click at [680, 306] on quentale-workspace at bounding box center [499, 237] width 999 height 474
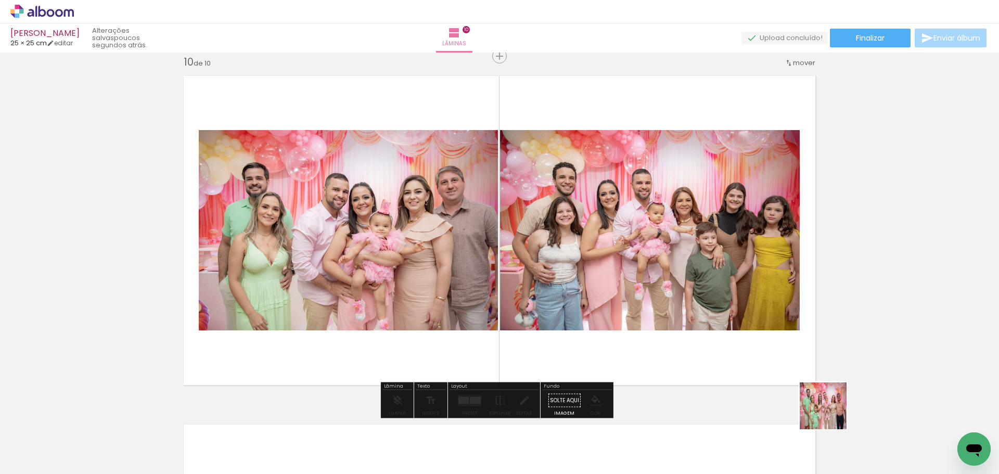
drag, startPoint x: 901, startPoint y: 443, endPoint x: 585, endPoint y: 338, distance: 332.8
click at [566, 326] on quentale-workspace at bounding box center [499, 237] width 999 height 474
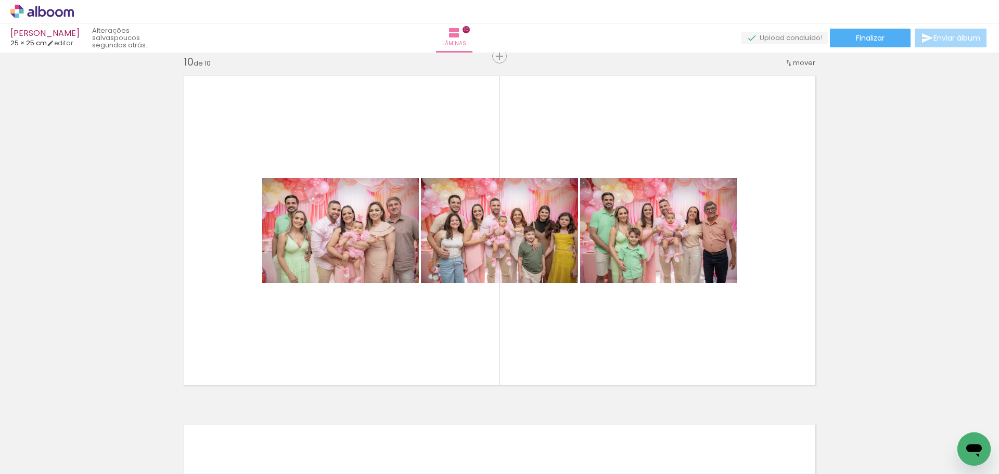
drag, startPoint x: 963, startPoint y: 437, endPoint x: 687, endPoint y: 314, distance: 301.9
click at [957, 432] on html at bounding box center [973, 448] width 33 height 33
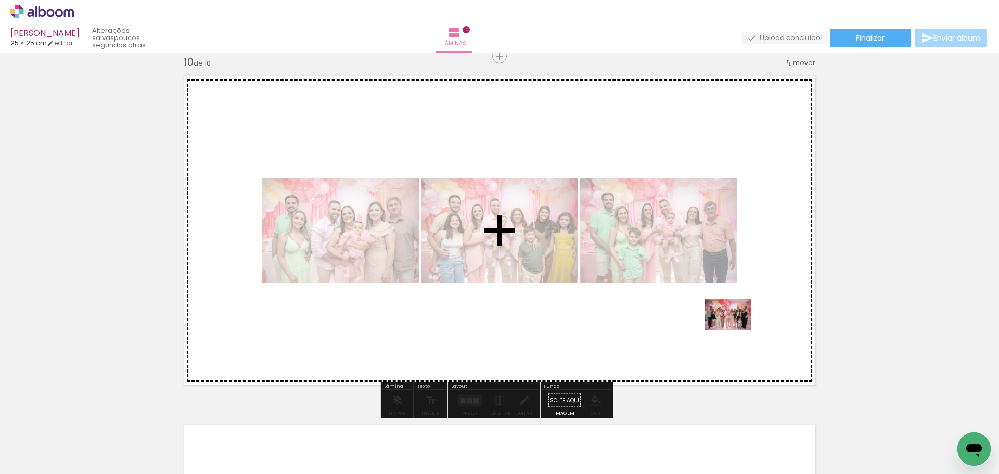
drag, startPoint x: 905, startPoint y: 403, endPoint x: 736, endPoint y: 330, distance: 184.4
click at [736, 330] on quentale-workspace at bounding box center [499, 237] width 999 height 474
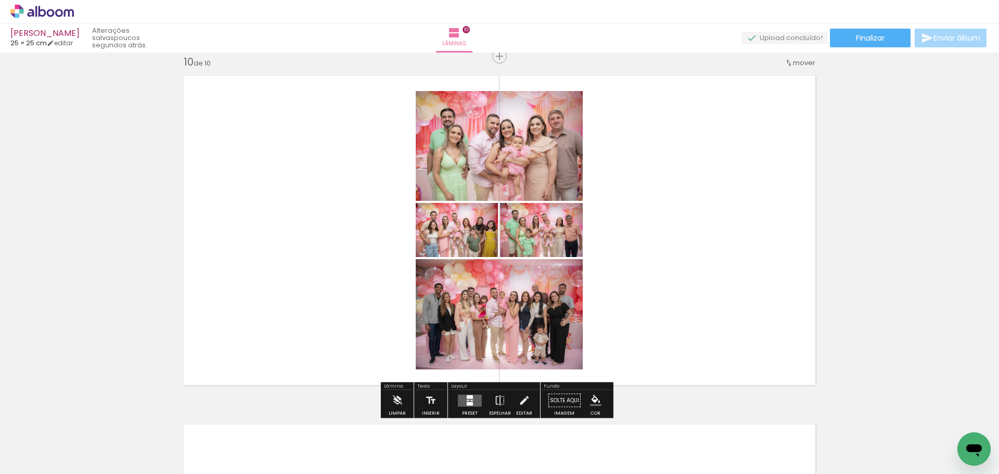
click at [471, 399] on quentale-layouter at bounding box center [470, 400] width 24 height 12
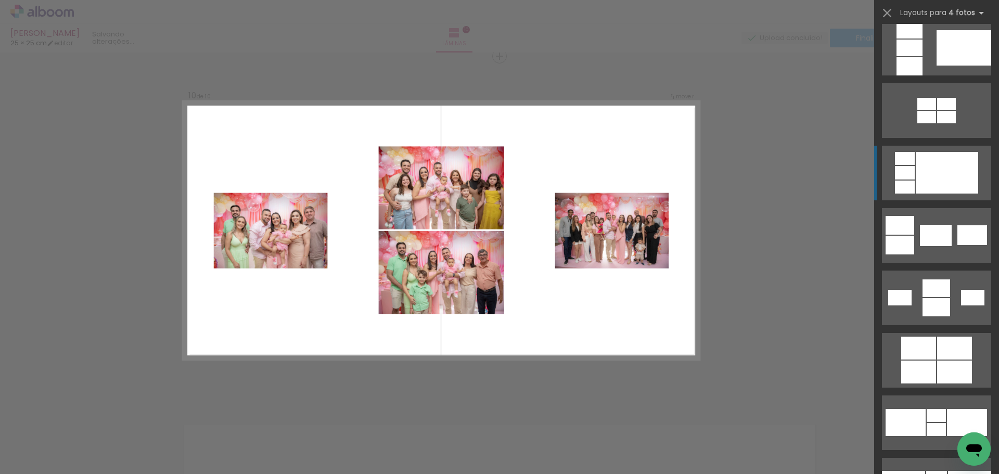
scroll to position [1665, 0]
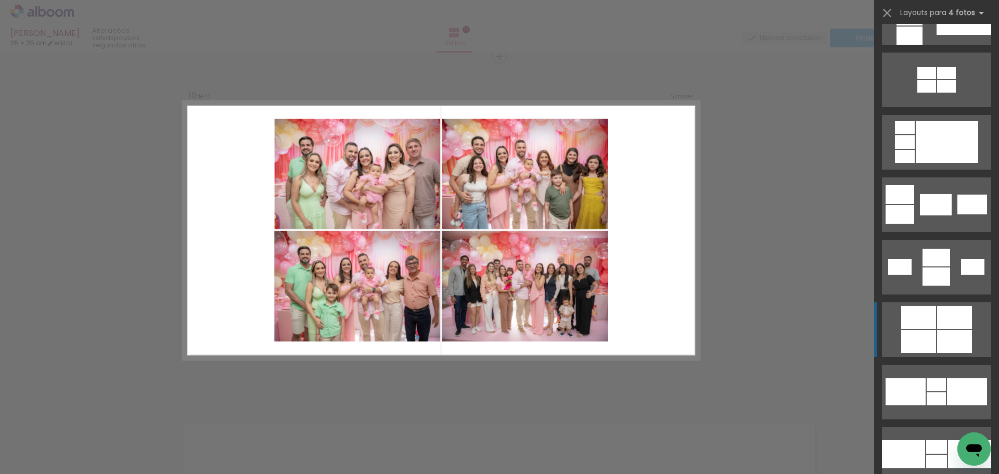
click at [943, 326] on div at bounding box center [954, 317] width 35 height 23
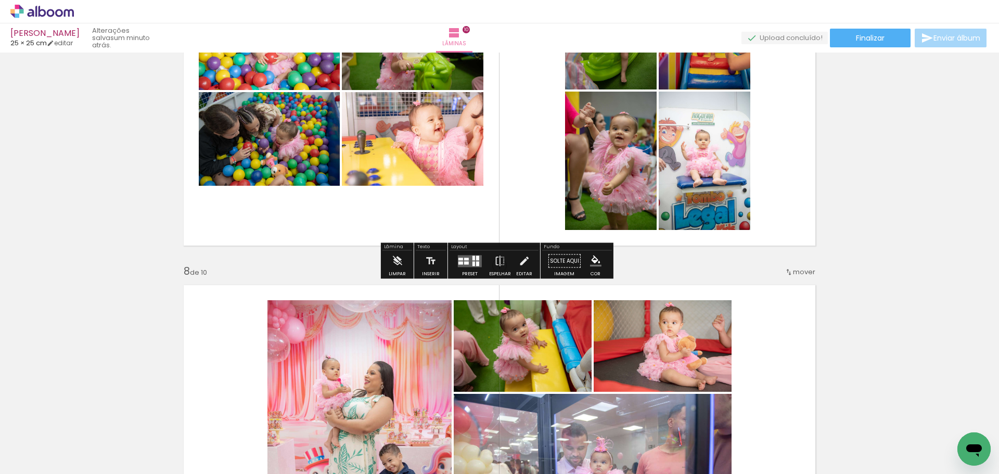
scroll to position [2422, 0]
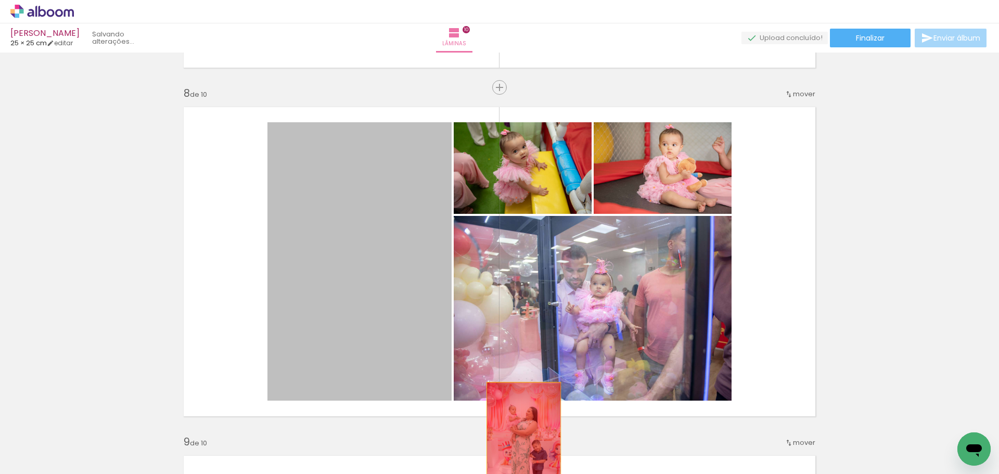
drag, startPoint x: 357, startPoint y: 283, endPoint x: 520, endPoint y: 439, distance: 226.3
click at [520, 439] on quentale-workspace at bounding box center [499, 237] width 999 height 474
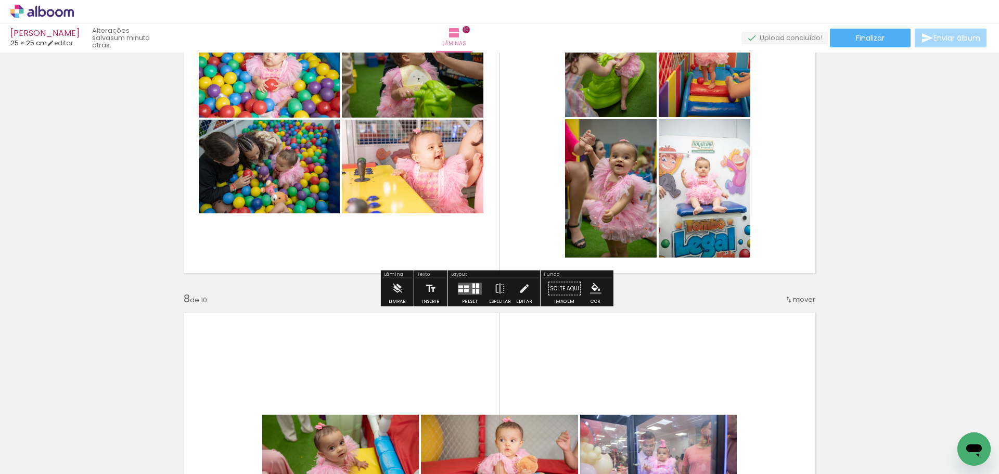
scroll to position [2266, 0]
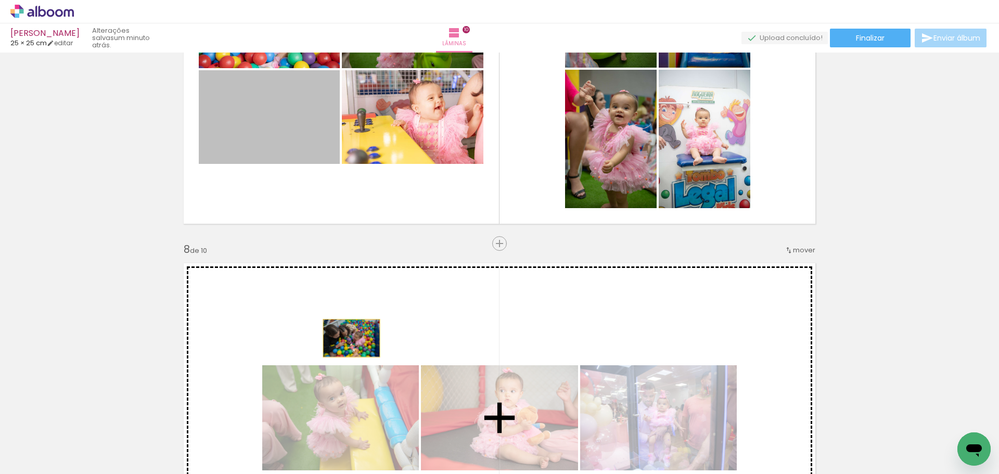
drag, startPoint x: 266, startPoint y: 131, endPoint x: 350, endPoint y: 345, distance: 230.1
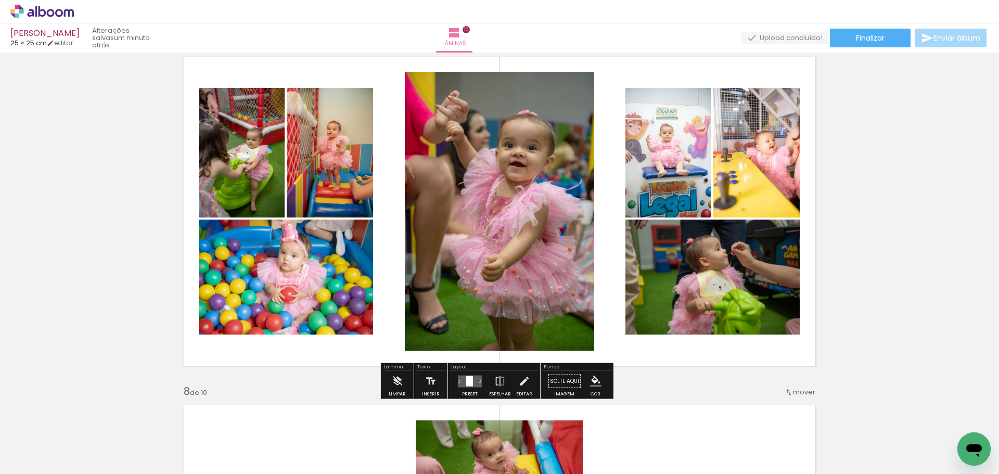
scroll to position [2162, 0]
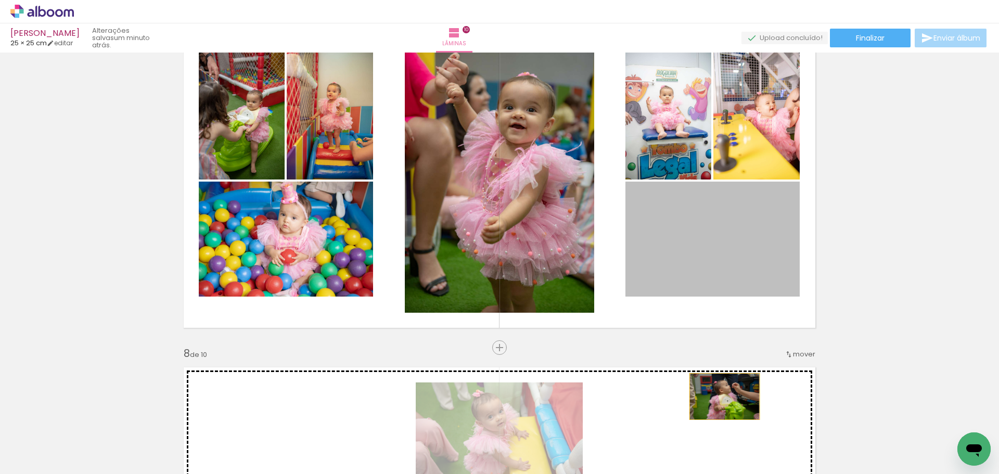
drag, startPoint x: 739, startPoint y: 268, endPoint x: 720, endPoint y: 396, distance: 129.4
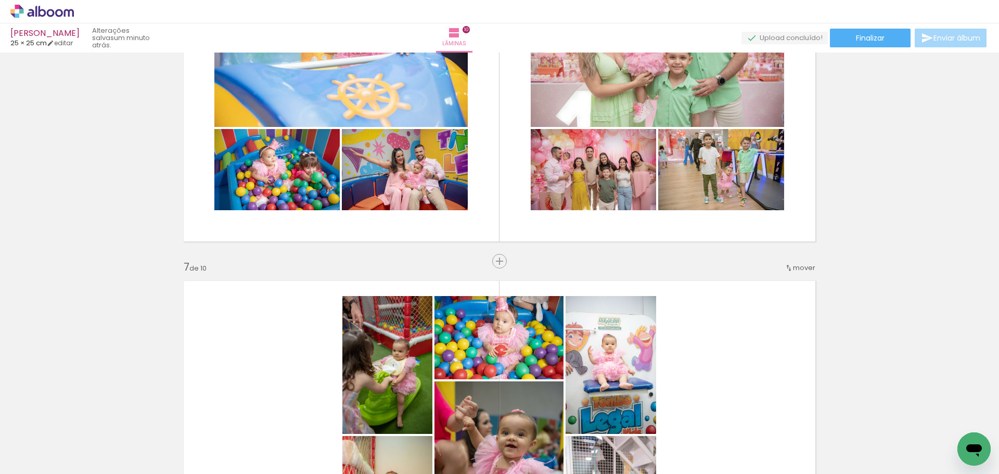
scroll to position [1902, 0]
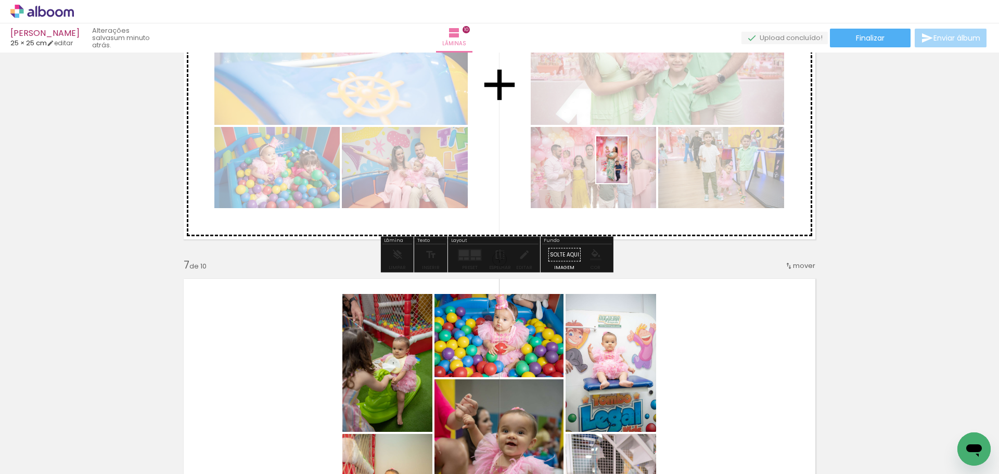
drag, startPoint x: 269, startPoint y: 434, endPoint x: 627, endPoint y: 168, distance: 446.9
click at [627, 168] on quentale-workspace at bounding box center [499, 237] width 999 height 474
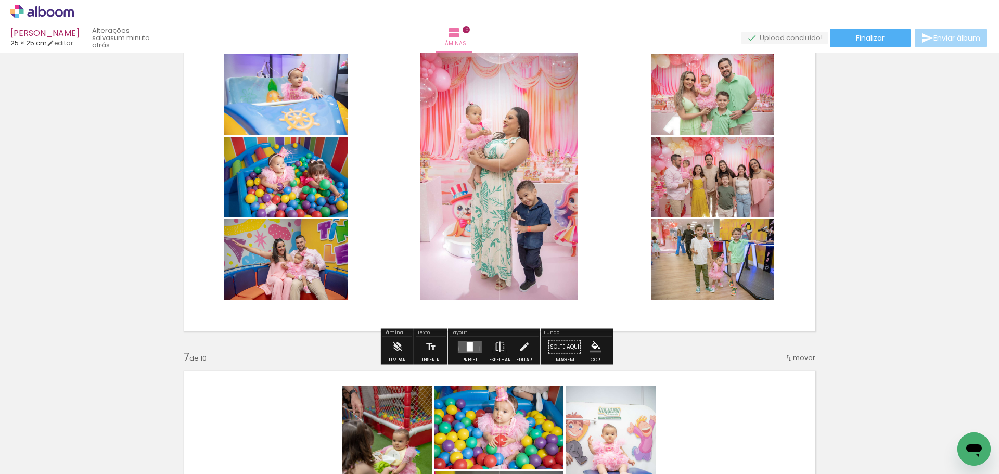
scroll to position [1746, 0]
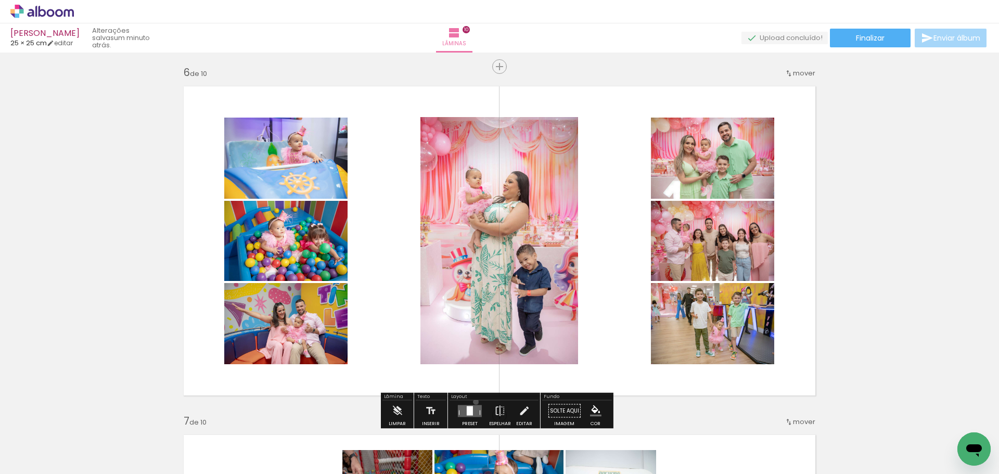
click at [473, 402] on div at bounding box center [470, 411] width 28 height 21
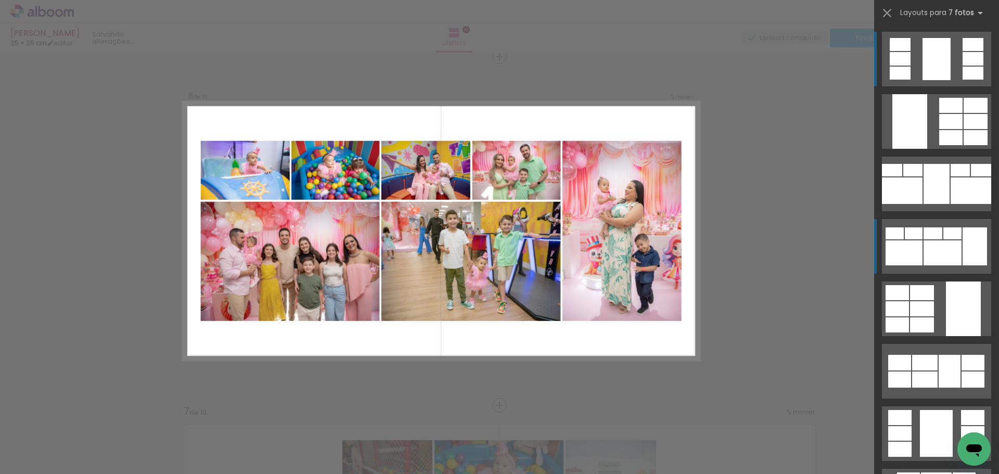
scroll to position [1756, 0]
click at [947, 250] on div at bounding box center [943, 252] width 38 height 25
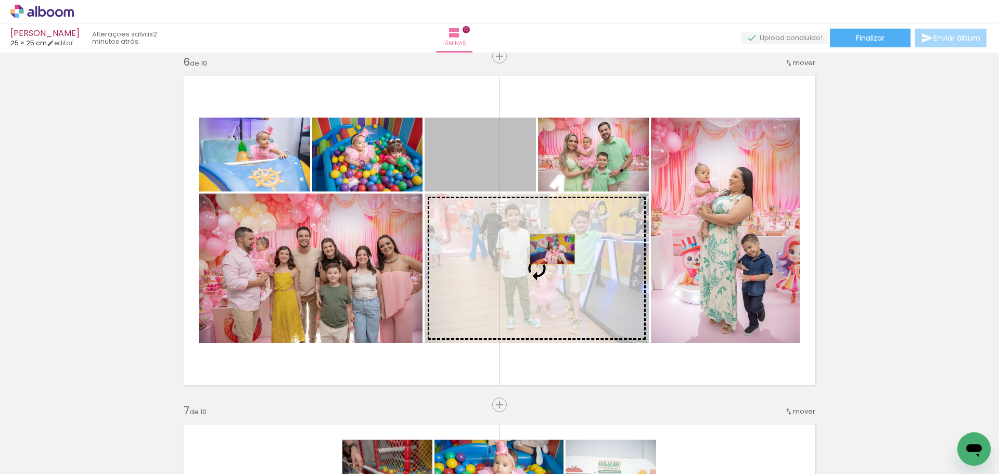
drag, startPoint x: 505, startPoint y: 160, endPoint x: 548, endPoint y: 249, distance: 99.6
click at [0, 0] on slot at bounding box center [0, 0] width 0 height 0
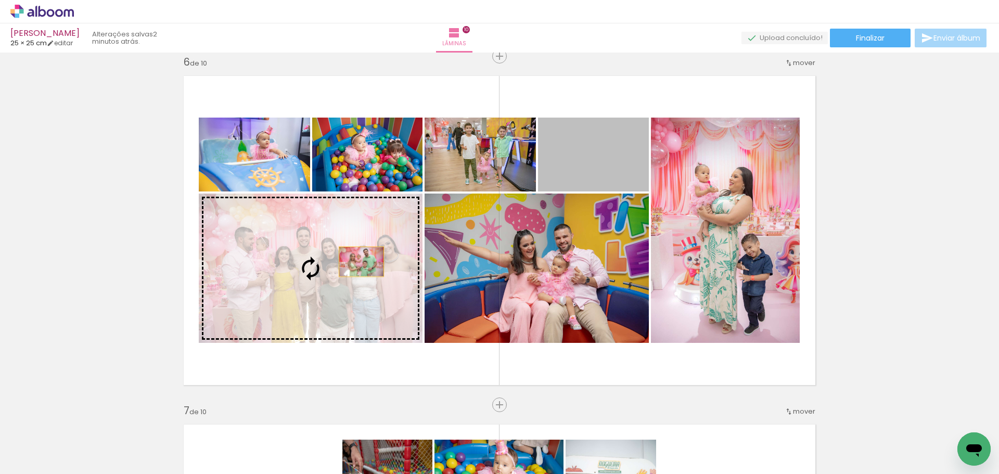
drag, startPoint x: 601, startPoint y: 164, endPoint x: 355, endPoint y: 263, distance: 265.7
click at [0, 0] on slot at bounding box center [0, 0] width 0 height 0
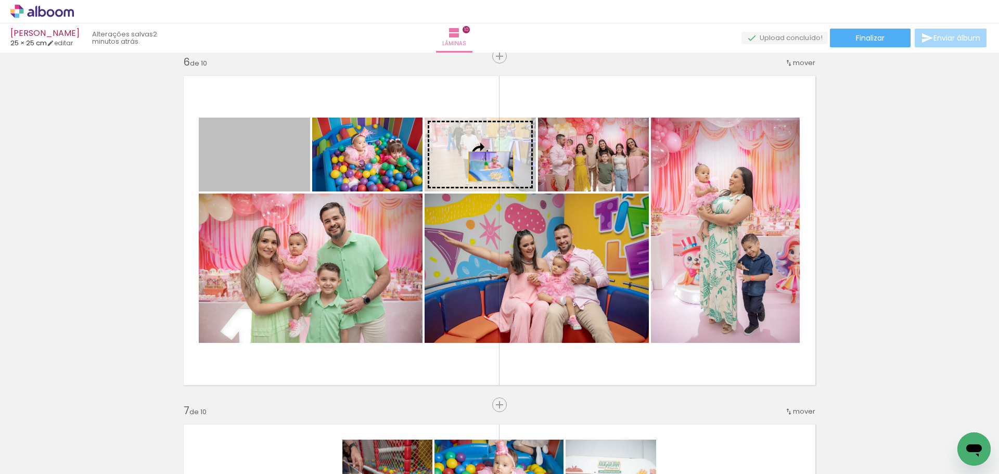
drag, startPoint x: 257, startPoint y: 153, endPoint x: 487, endPoint y: 166, distance: 230.4
click at [0, 0] on slot at bounding box center [0, 0] width 0 height 0
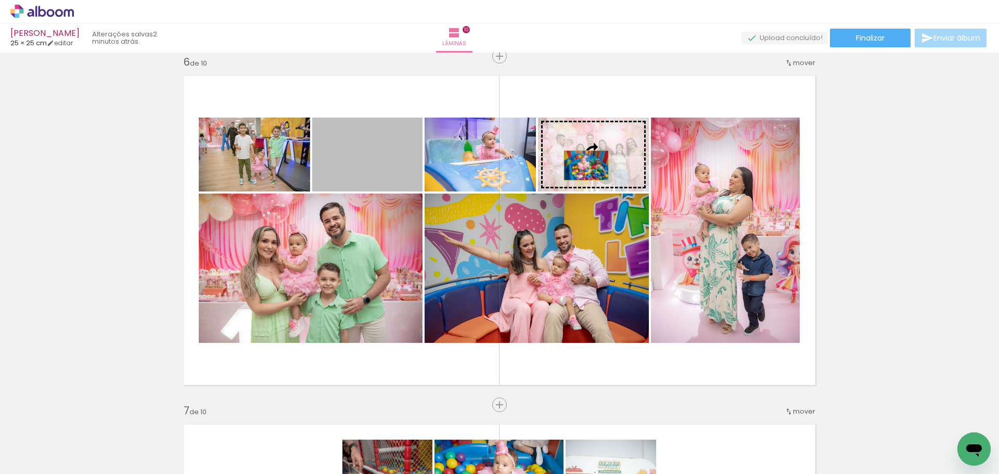
drag, startPoint x: 371, startPoint y: 155, endPoint x: 583, endPoint y: 165, distance: 212.0
click at [0, 0] on slot at bounding box center [0, 0] width 0 height 0
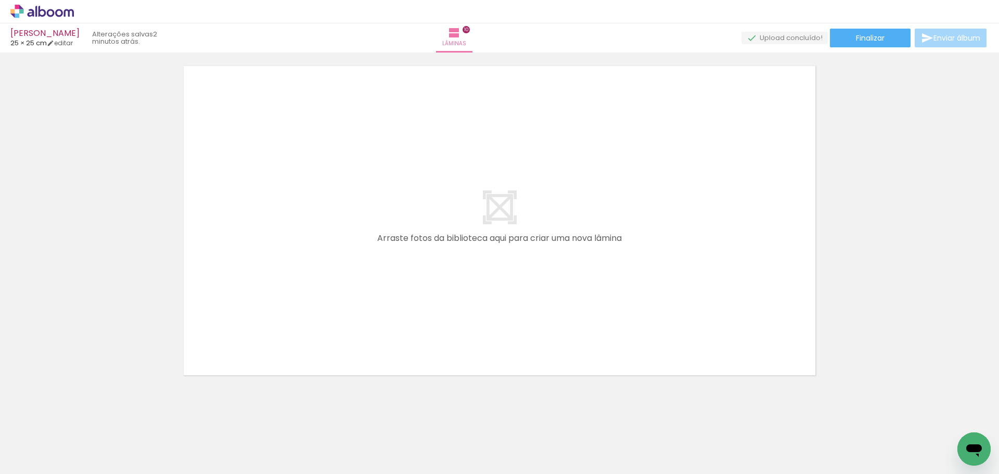
scroll to position [3519, 0]
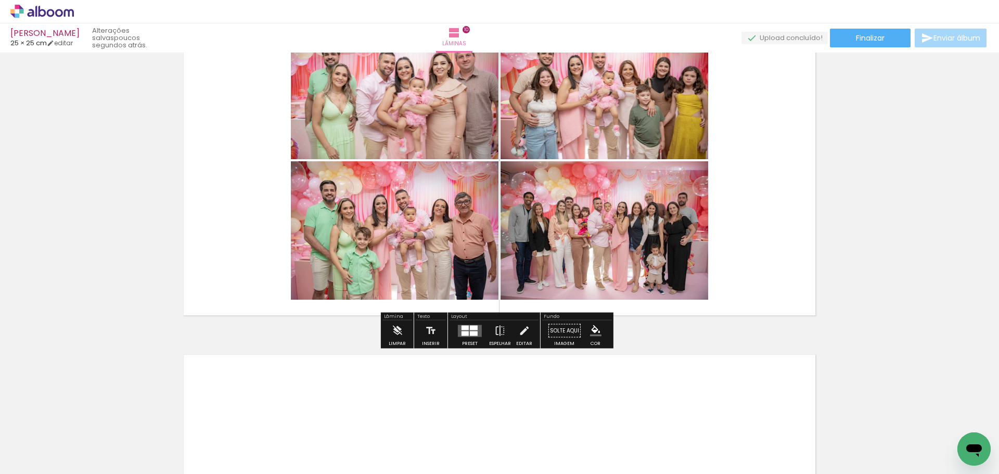
scroll to position [3050, 0]
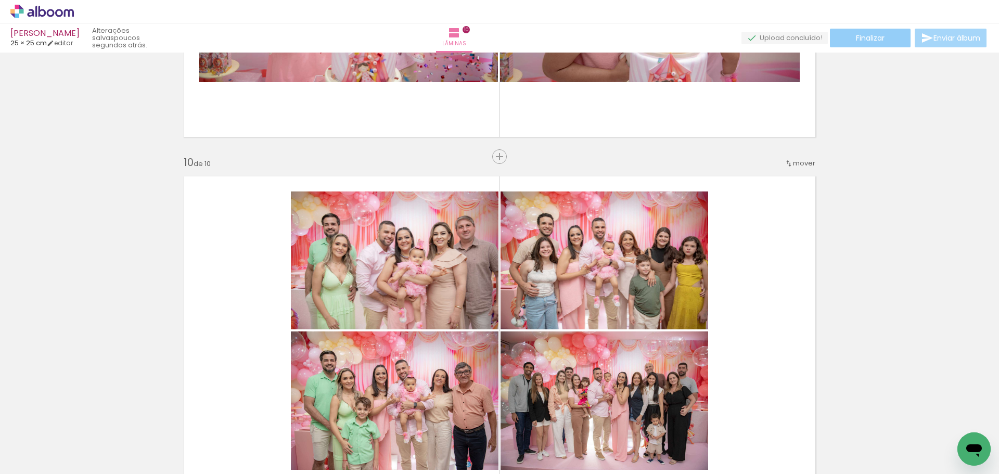
click at [863, 36] on span "Finalizar" at bounding box center [870, 37] width 29 height 7
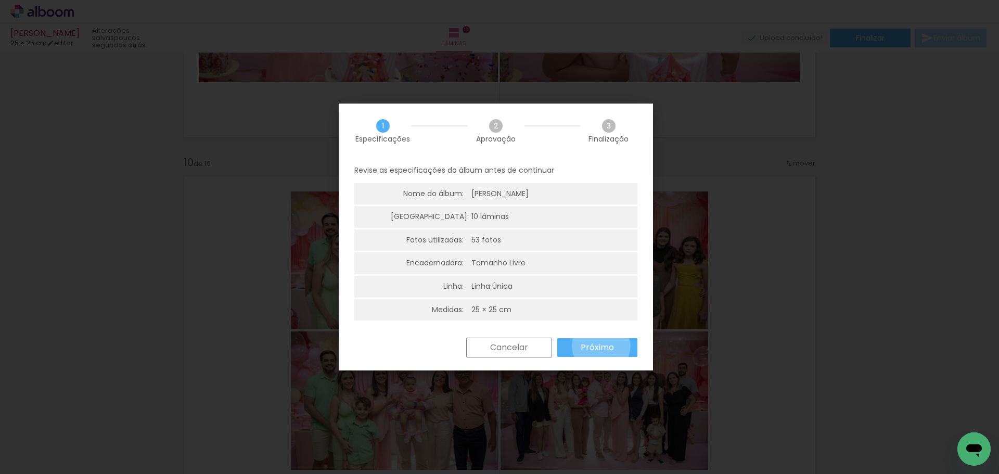
click at [0, 0] on slot "Próximo" at bounding box center [0, 0] width 0 height 0
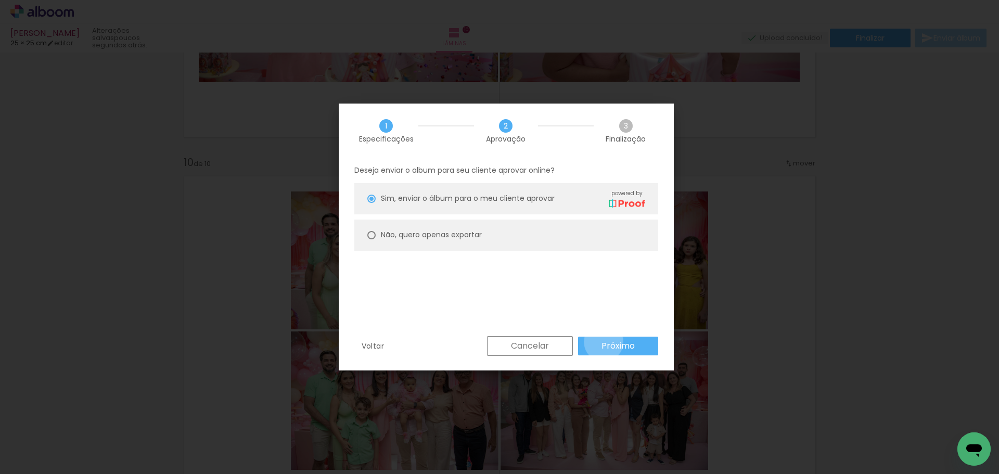
click at [0, 0] on slot "Próximo" at bounding box center [0, 0] width 0 height 0
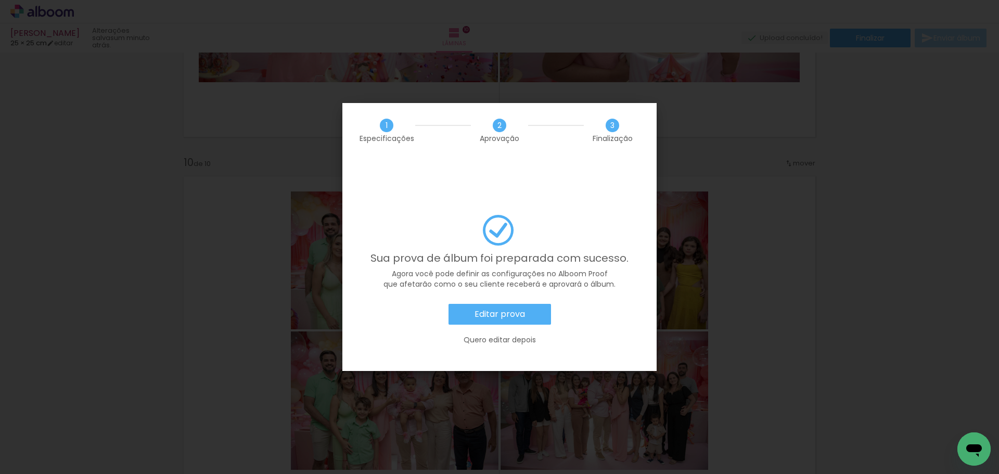
scroll to position [0, 2178]
click at [0, 0] on slot "Editar prova" at bounding box center [0, 0] width 0 height 0
